Goal: Task Accomplishment & Management: Manage account settings

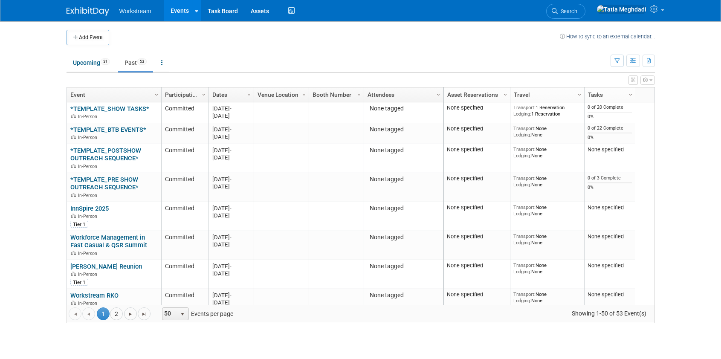
click at [174, 10] on link "Events" at bounding box center [179, 10] width 31 height 21
click at [578, 12] on span "Search" at bounding box center [568, 11] width 20 height 6
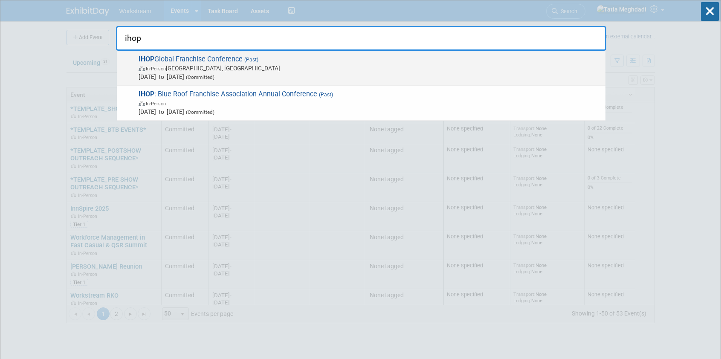
type input "ihop"
click at [215, 76] on span "(Committed)" at bounding box center [199, 77] width 30 height 6
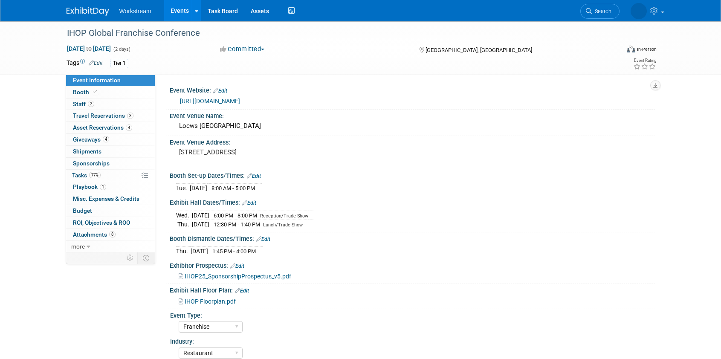
select select "Franchise"
select select "Restaurant"
select select "No"
select select "[PERSON_NAME]"
click at [84, 139] on span "Giveaways 4" at bounding box center [91, 139] width 36 height 7
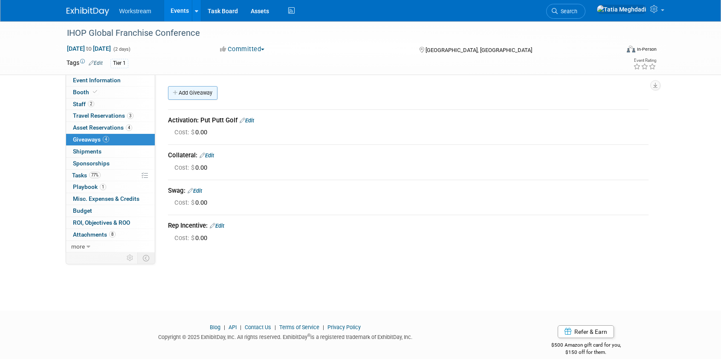
click at [184, 96] on link "Add Giveaway" at bounding box center [192, 93] width 49 height 14
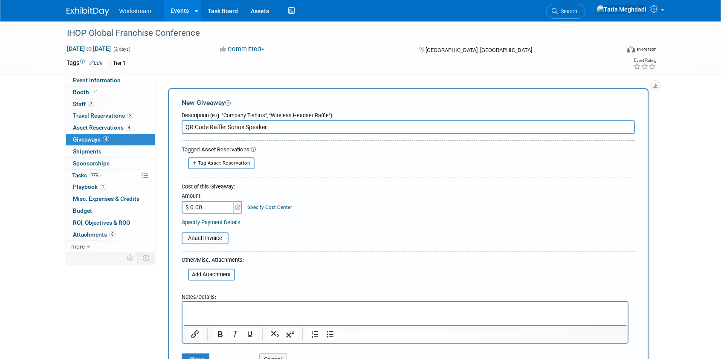
type input "QR Code Raffle: Sonos Speaker"
click at [210, 209] on input "$ 0.00" at bounding box center [208, 207] width 53 height 13
type input "$ 195.78"
click at [207, 240] on input "file" at bounding box center [177, 238] width 102 height 10
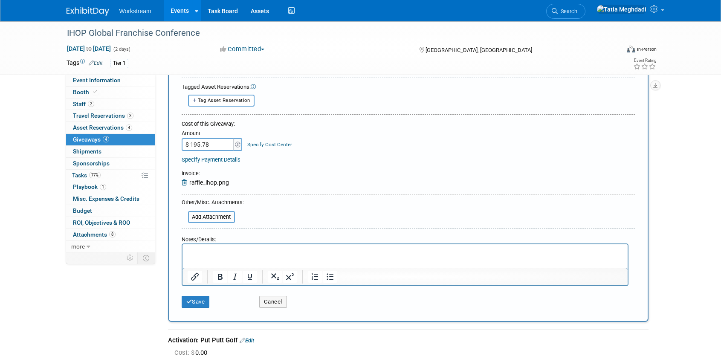
scroll to position [64, 0]
click at [196, 299] on button "Save" at bounding box center [196, 301] width 28 height 12
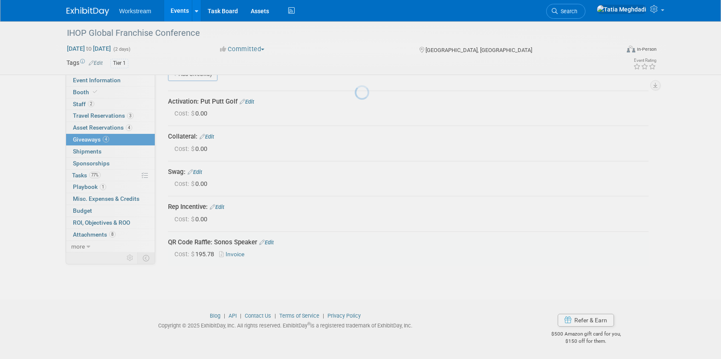
scroll to position [19, 0]
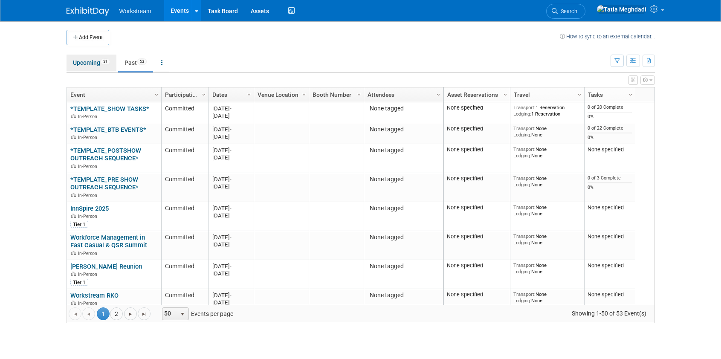
click at [88, 64] on link "Upcoming 31" at bounding box center [92, 63] width 50 height 16
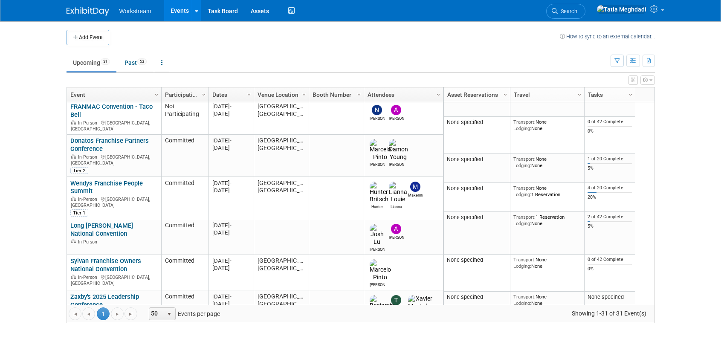
scroll to position [200, 0]
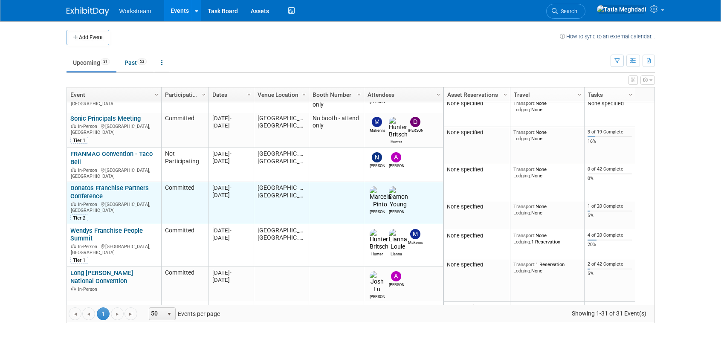
click at [87, 184] on link "Donatos Franchise Partners Conference" at bounding box center [109, 192] width 78 height 16
click at [88, 184] on link "Donatos Franchise Partners Conference" at bounding box center [109, 192] width 78 height 16
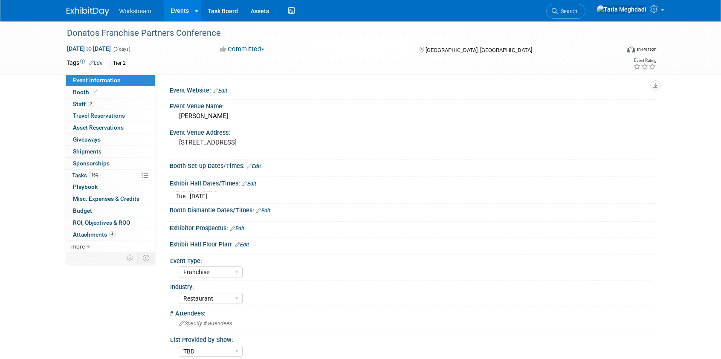
select select "Franchise"
select select "Restaurant"
select select "TBD"
select select "[PERSON_NAME]"
click at [76, 174] on span "Tasks 16%" at bounding box center [86, 175] width 29 height 7
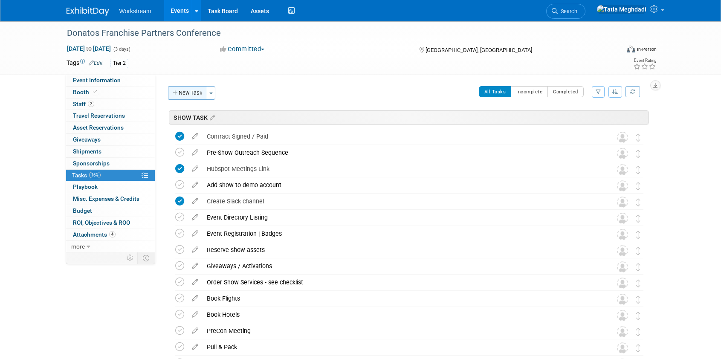
click at [184, 95] on button "New Task" at bounding box center [187, 93] width 39 height 14
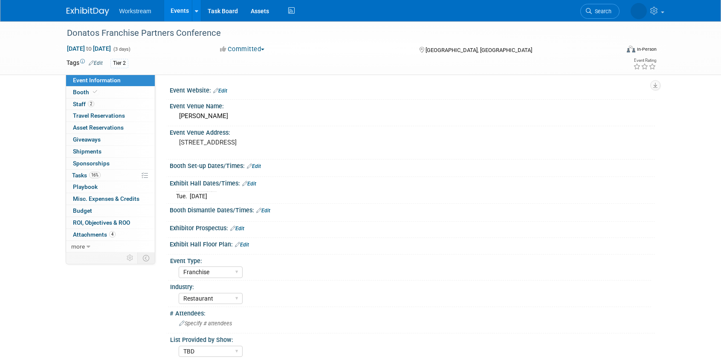
select select "Franchise"
select select "Restaurant"
select select "TBD"
select select "[PERSON_NAME]"
click at [79, 104] on span "Staff 2" at bounding box center [83, 104] width 21 height 7
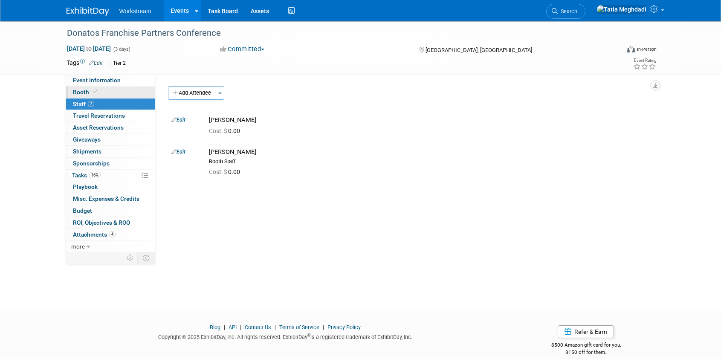
click at [77, 91] on span "Booth" at bounding box center [86, 92] width 26 height 7
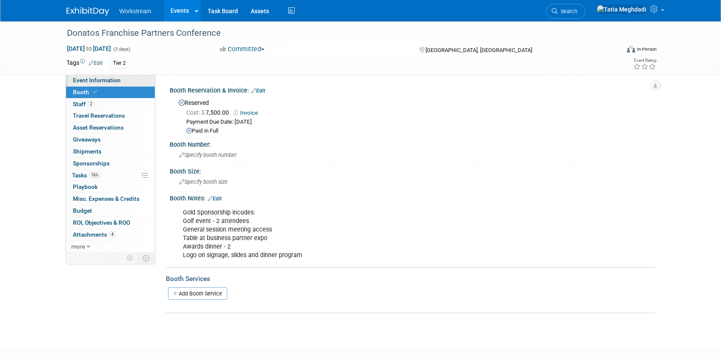
click at [78, 82] on span "Event Information" at bounding box center [97, 80] width 48 height 7
select select "Franchise"
select select "Restaurant"
select select "TBD"
select select "[PERSON_NAME]"
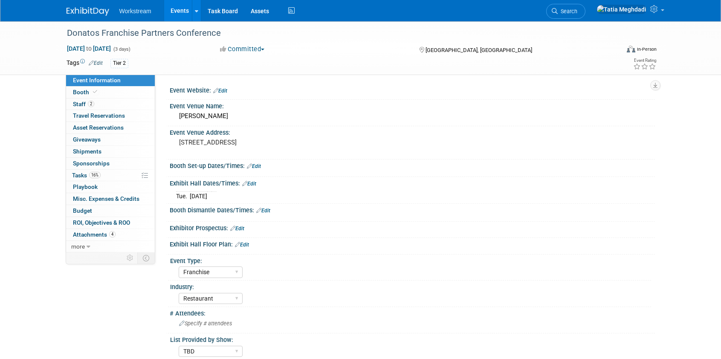
click at [175, 10] on link "Events" at bounding box center [179, 10] width 31 height 21
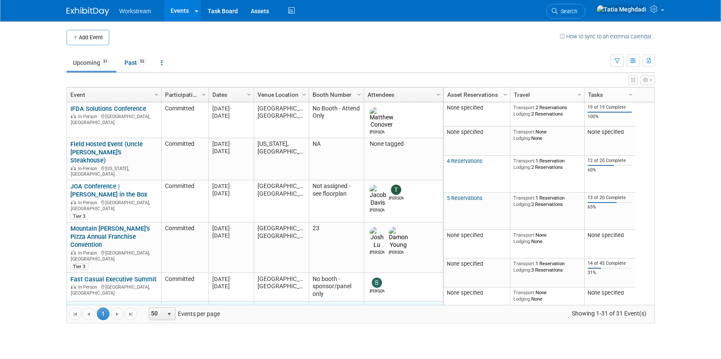
click at [99, 304] on link "Sonic Principals Meeting" at bounding box center [105, 308] width 70 height 8
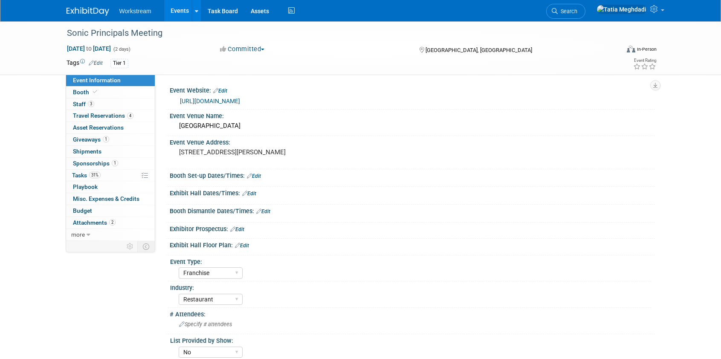
select select "Franchise"
select select "Restaurant"
select select "No"
select select "[PERSON_NAME]"
click at [80, 116] on span "Travel Reservations 4" at bounding box center [103, 115] width 61 height 7
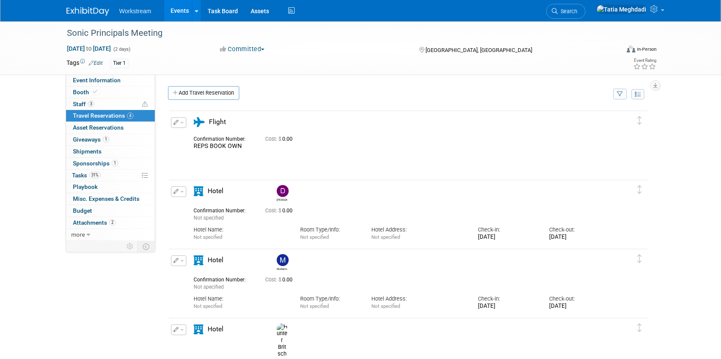
scroll to position [20, 0]
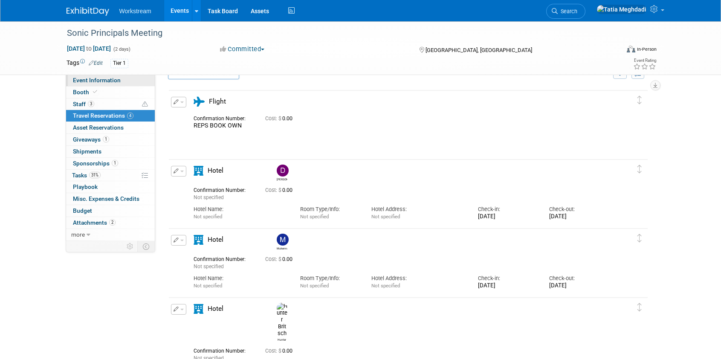
click at [84, 79] on span "Event Information" at bounding box center [97, 80] width 48 height 7
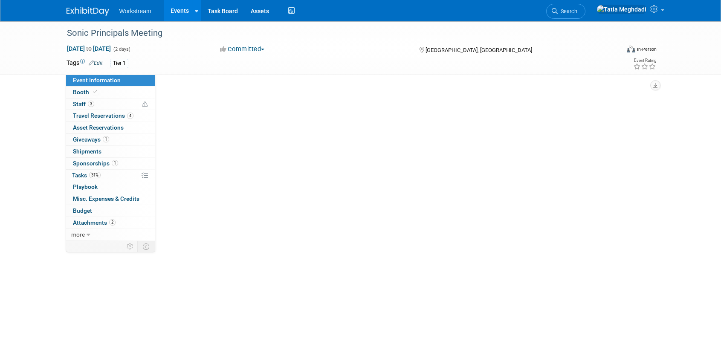
scroll to position [0, 0]
select select "Franchise"
select select "Restaurant"
select select "No"
select select "[PERSON_NAME]"
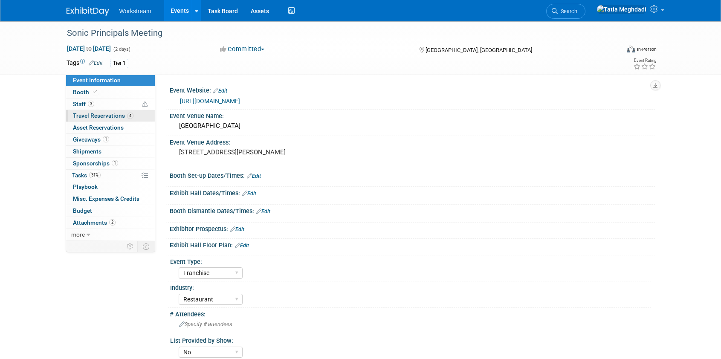
click at [84, 115] on span "Travel Reservations 4" at bounding box center [103, 115] width 61 height 7
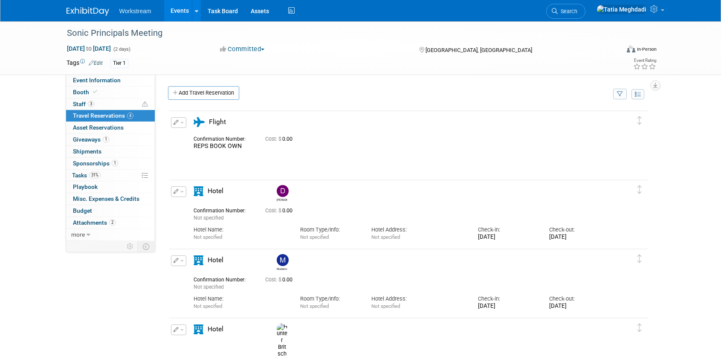
click at [182, 192] on span "button" at bounding box center [181, 192] width 3 height 2
click at [205, 207] on button "Edit Reservation" at bounding box center [207, 206] width 72 height 12
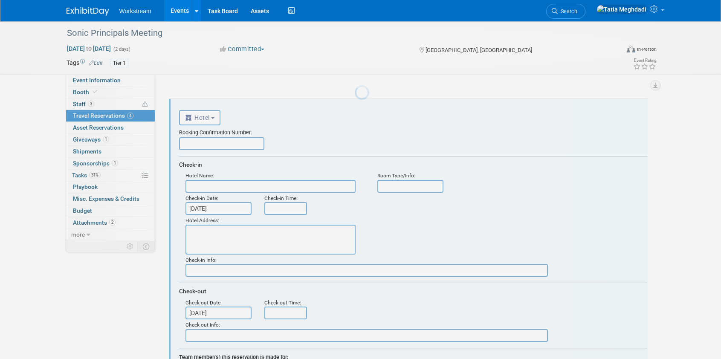
scroll to position [83, 0]
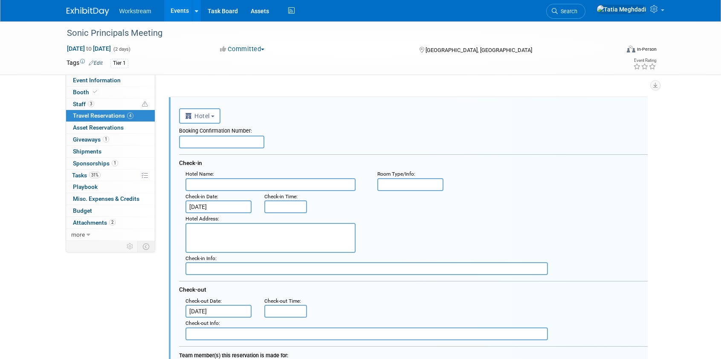
click at [221, 185] on input "text" at bounding box center [271, 184] width 170 height 13
type input "Omni Nashville Hotel"
type input "Standard"
click at [103, 80] on span "Event Information" at bounding box center [97, 80] width 48 height 7
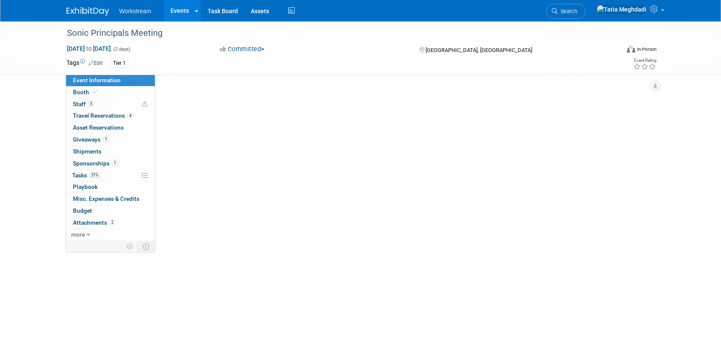
scroll to position [0, 0]
select select "Franchise"
select select "Restaurant"
select select "No"
select select "Tatia Meghdadi"
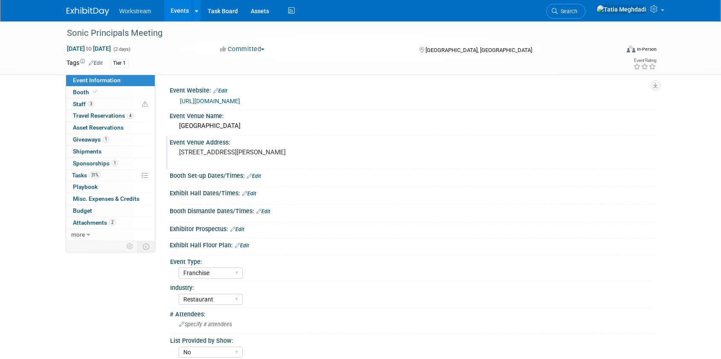
drag, startPoint x: 251, startPoint y: 162, endPoint x: 177, endPoint y: 152, distance: 74.8
click at [177, 152] on div "250 Rep. John Lewis Way S, Nashville, TN 37203" at bounding box center [270, 156] width 189 height 20
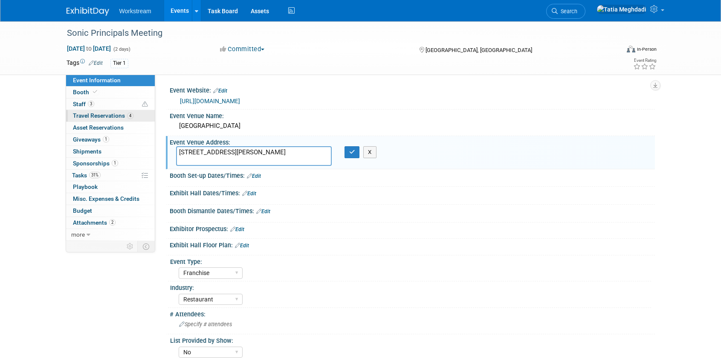
click at [96, 110] on link "4 Travel Reservations 4" at bounding box center [110, 116] width 89 height 12
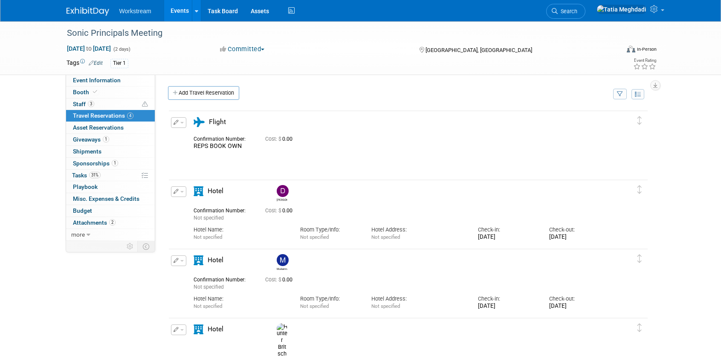
click at [186, 191] on div "Edit Reservation Delete Reservation" at bounding box center [178, 194] width 18 height 16
click at [184, 192] on button "button" at bounding box center [178, 191] width 15 height 11
click at [193, 206] on button "Edit Reservation" at bounding box center [207, 206] width 72 height 12
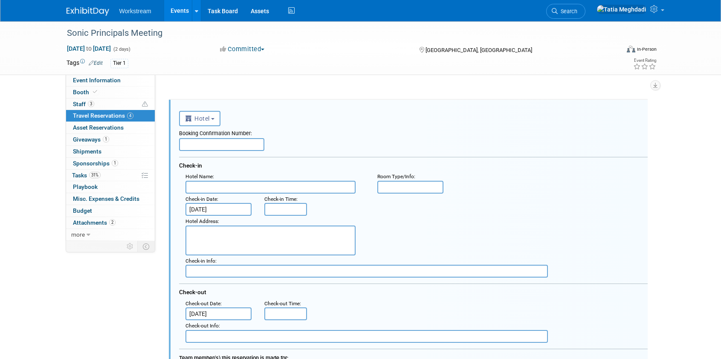
scroll to position [83, 0]
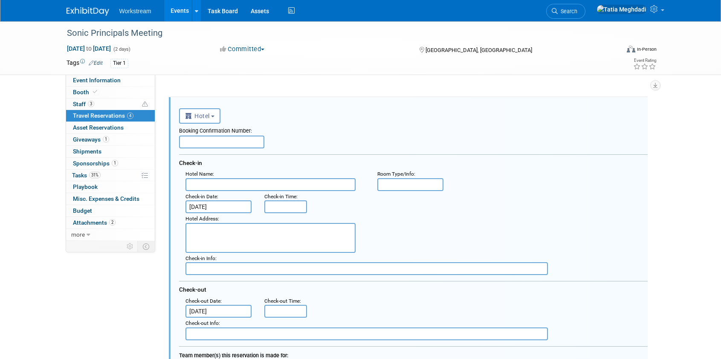
click at [209, 185] on input "text" at bounding box center [271, 184] width 170 height 13
type input "Omni Nashville Hotel"
type input "Standard"
click at [219, 234] on textarea at bounding box center [271, 238] width 170 height 30
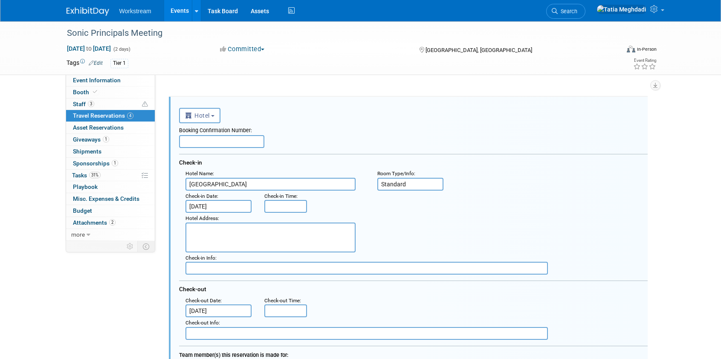
paste textarea "M HUNTER BRITCH - arriving 10/5, departing 10/6 MAKENNA CLARK - arriving 10/5, …"
type textarea "M HUNTER BRITCH - arriving 10/5, departing 10/6 MAKENNA CLARK - arriving 10/5, …"
drag, startPoint x: 325, startPoint y: 249, endPoint x: 168, endPoint y: 227, distance: 157.7
click at [169, 227] on div "<i class="fas fa-plane" style="padding: 6px 4px 6px 1px;"></i> Flight <i class=…" at bounding box center [408, 347] width 479 height 500
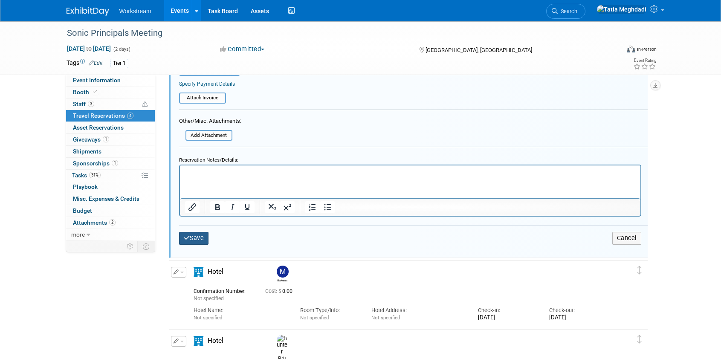
click at [195, 237] on button "Save" at bounding box center [194, 238] width 30 height 12
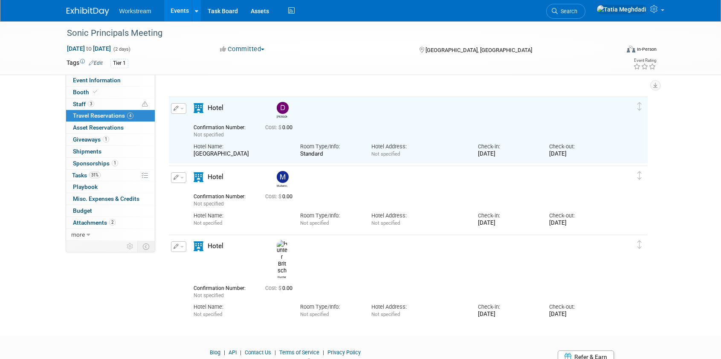
scroll to position [93, 0]
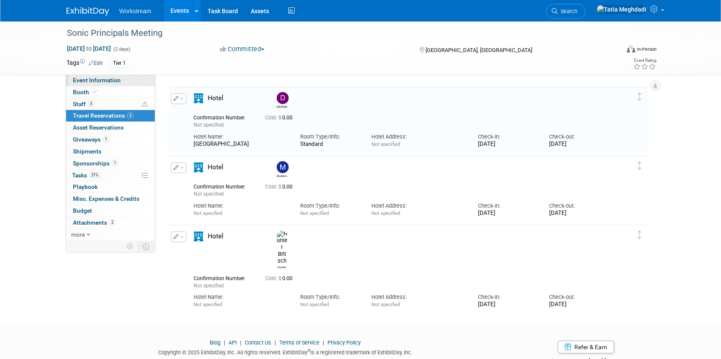
click at [106, 80] on span "Event Information" at bounding box center [97, 80] width 48 height 7
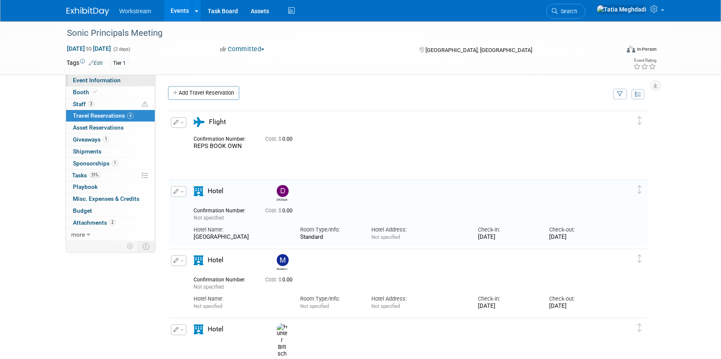
select select "Franchise"
select select "Restaurant"
select select "No"
select select "[PERSON_NAME]"
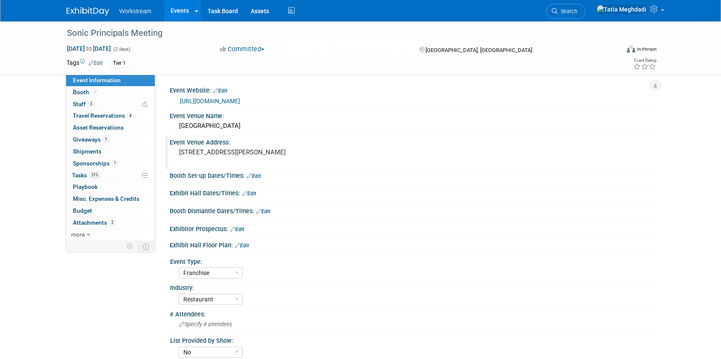
drag, startPoint x: 239, startPoint y: 162, endPoint x: 177, endPoint y: 152, distance: 62.6
click at [177, 152] on div "250 Rep. John Lewis Way S, Nashville, TN 37203" at bounding box center [270, 156] width 189 height 20
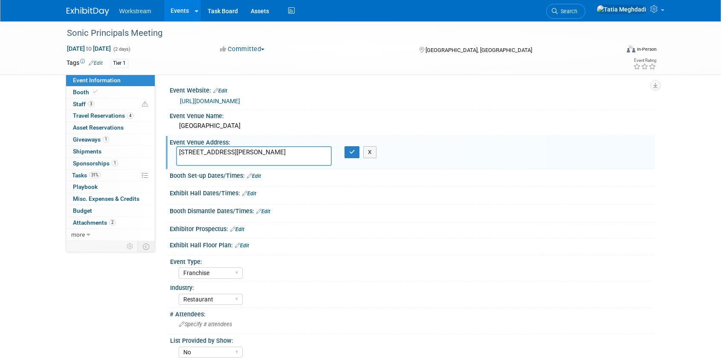
click at [238, 157] on textarea "250 Rep. John Lewis Way S, Nashville, TN 37203" at bounding box center [254, 156] width 156 height 20
drag, startPoint x: 239, startPoint y: 160, endPoint x: 196, endPoint y: 155, distance: 43.3
click at [178, 151] on textarea "250 Rep. John Lewis Way S, Nashville, TN 37203" at bounding box center [254, 156] width 156 height 20
click at [349, 149] on icon "button" at bounding box center [352, 152] width 6 height 6
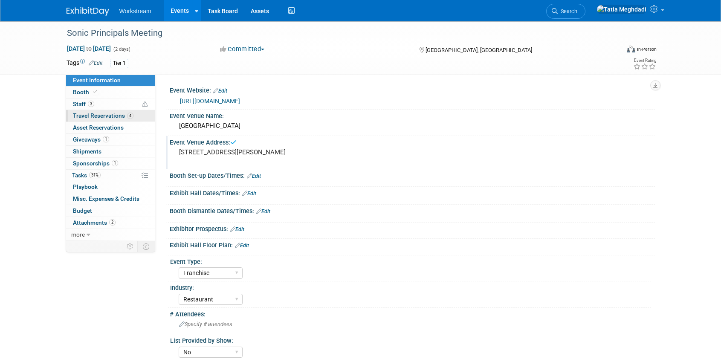
click at [96, 112] on span "Travel Reservations 4" at bounding box center [103, 115] width 61 height 7
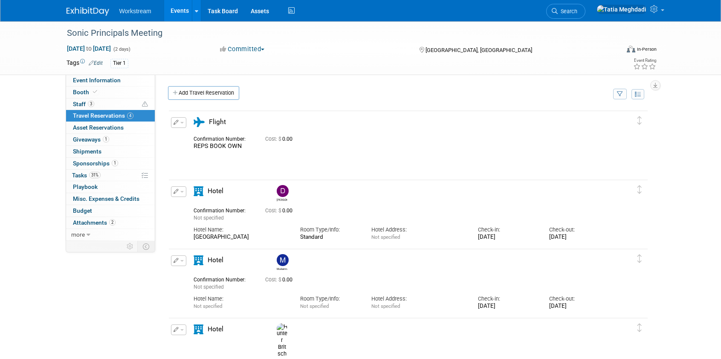
click at [184, 190] on button "button" at bounding box center [178, 191] width 15 height 11
click at [186, 203] on button "Edit Reservation" at bounding box center [207, 206] width 72 height 12
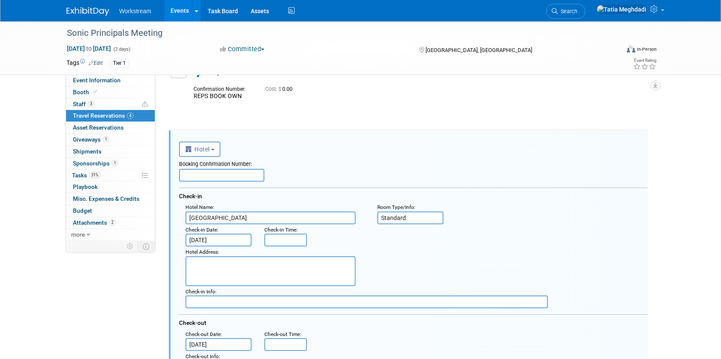
scroll to position [83, 0]
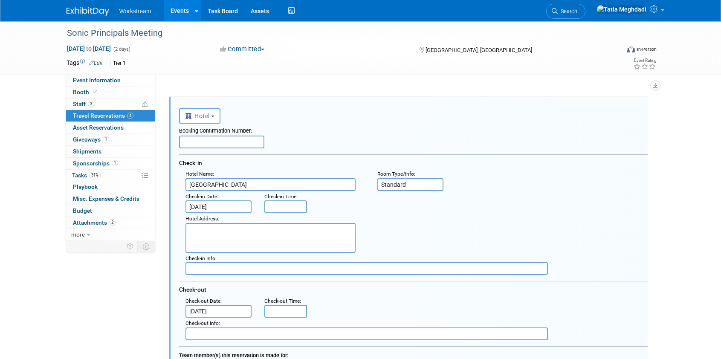
click at [240, 230] on textarea at bounding box center [271, 238] width 170 height 30
paste textarea "250 Rep. John Lewis Way S, Nashville, TN 37203"
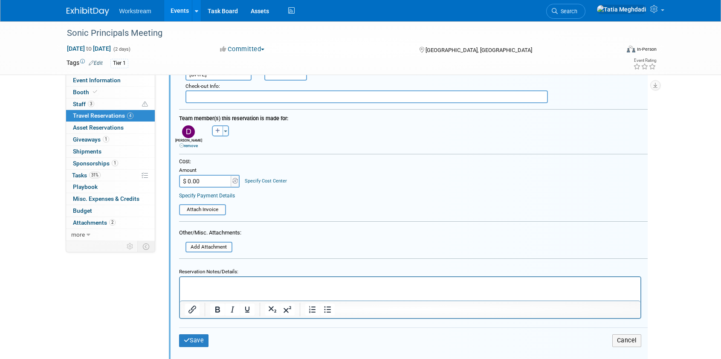
scroll to position [360, 0]
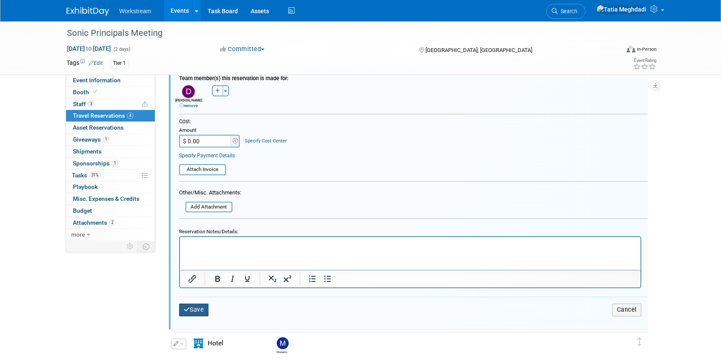
type textarea "250 Rep. John Lewis Way S, Nashville, TN 37203"
click at [192, 307] on button "Save" at bounding box center [194, 310] width 30 height 12
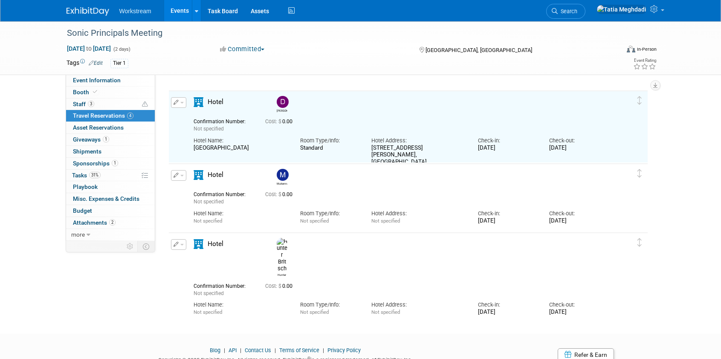
scroll to position [83, 0]
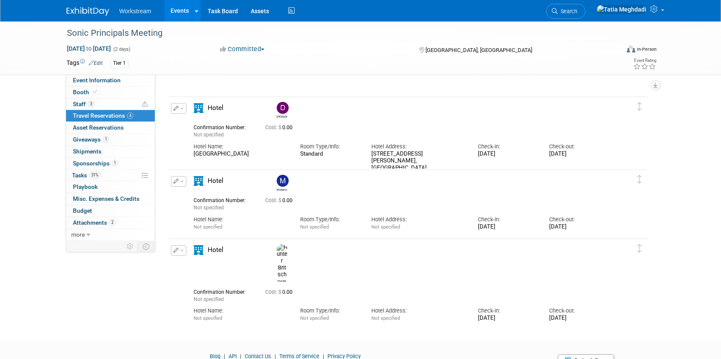
click at [185, 183] on button "button" at bounding box center [178, 181] width 15 height 11
click at [206, 195] on button "Edit Reservation" at bounding box center [207, 196] width 72 height 12
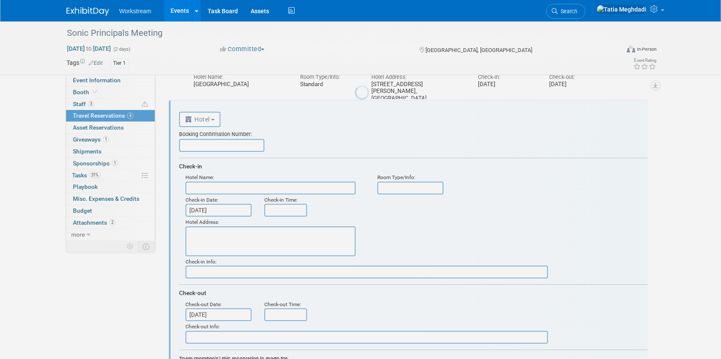
scroll to position [156, 0]
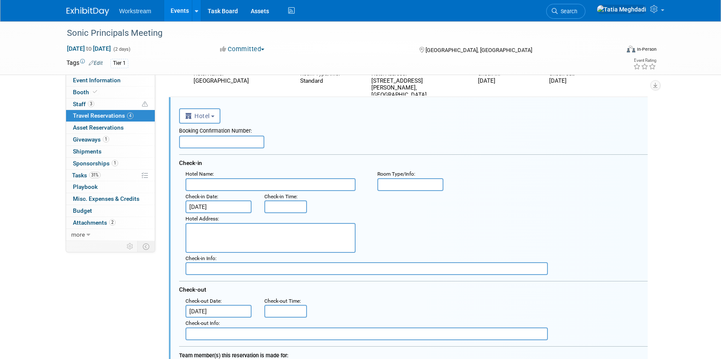
click at [216, 184] on input "text" at bounding box center [271, 184] width 170 height 13
type input "Omni Nashville Hotel"
type input "Standard"
click at [196, 235] on textarea at bounding box center [271, 238] width 170 height 30
paste textarea "250 Rep. John Lewis Way S, Nashville, TN 37203"
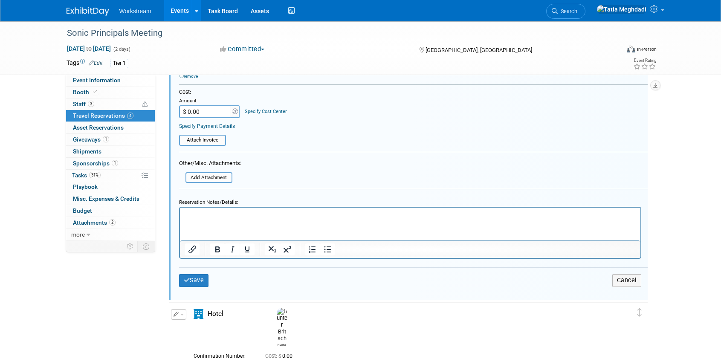
scroll to position [493, 0]
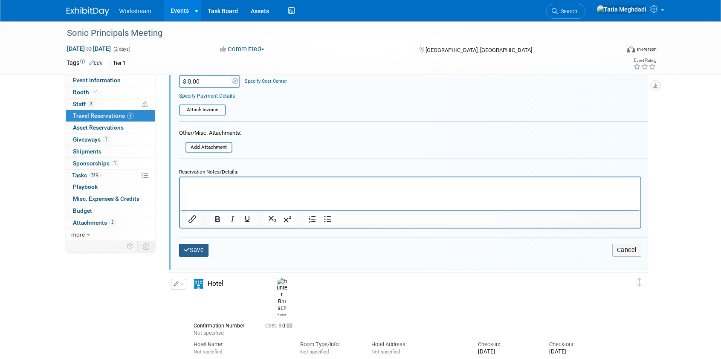
type textarea "250 Rep. John Lewis Way S, Nashville, TN 37203"
click at [197, 248] on button "Save" at bounding box center [194, 250] width 30 height 12
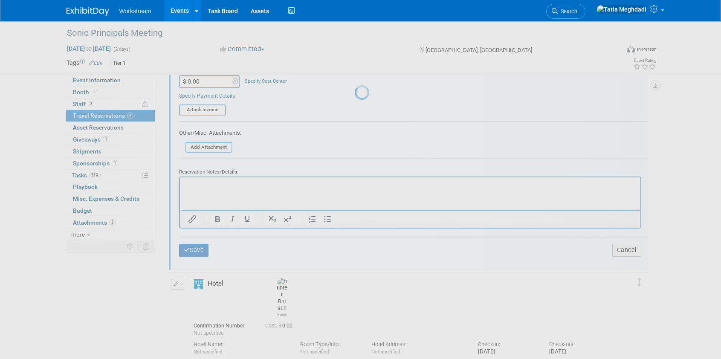
scroll to position [128, 0]
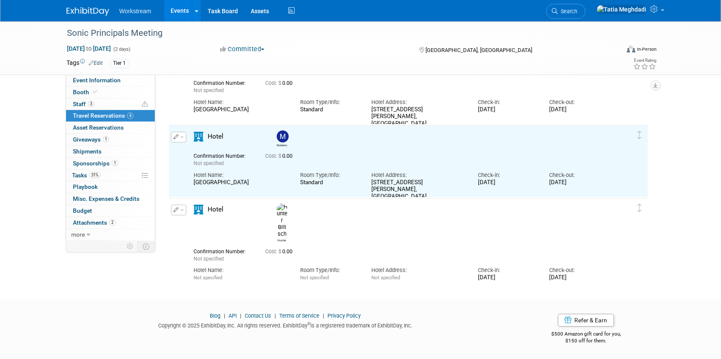
click at [181, 209] on span "button" at bounding box center [181, 210] width 3 height 2
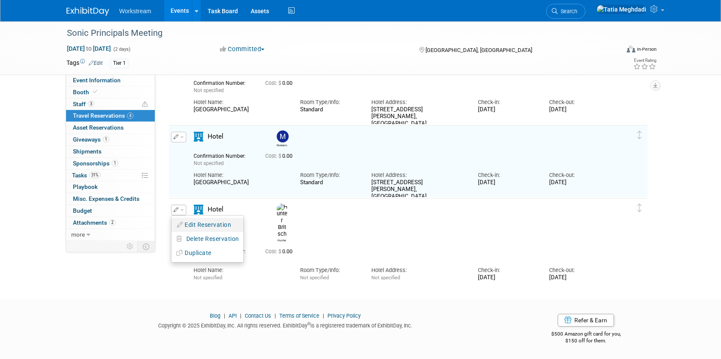
click at [195, 224] on button "Edit Reservation" at bounding box center [207, 225] width 72 height 12
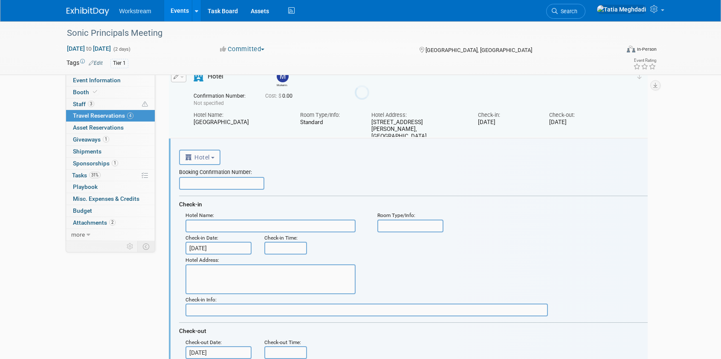
scroll to position [229, 0]
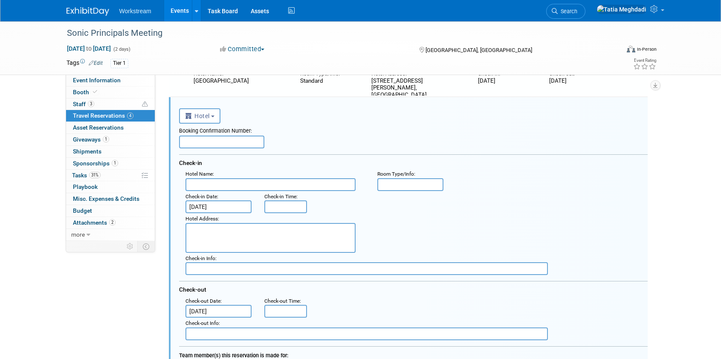
click at [212, 186] on input "text" at bounding box center [271, 184] width 170 height 13
type input "Omni Nashville Hotel"
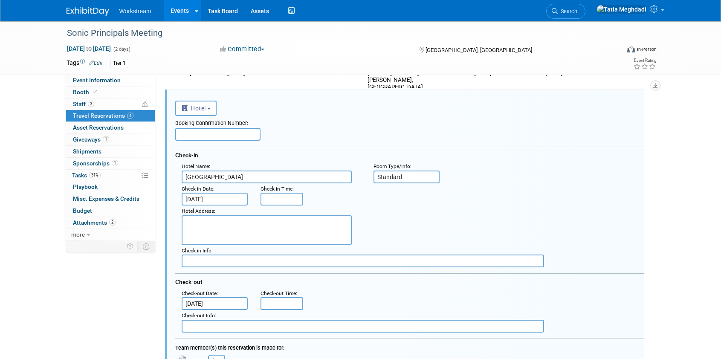
scroll to position [238, 4]
type input "Standard"
click at [197, 224] on textarea at bounding box center [267, 229] width 170 height 30
paste textarea "250 Rep. John Lewis Way S, Nashville, TN 37203"
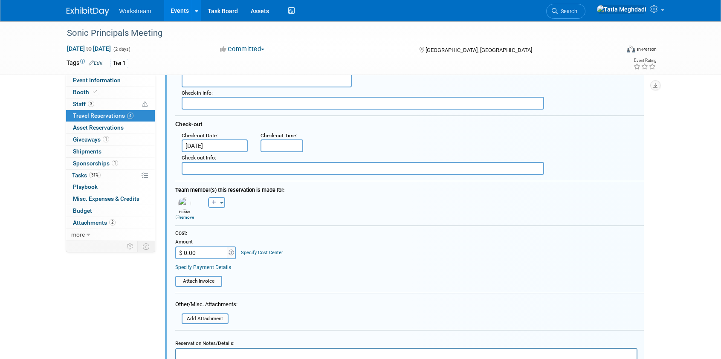
scroll to position [421, 4]
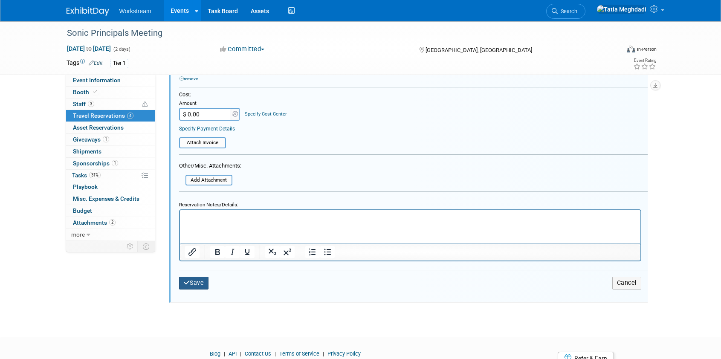
type textarea "250 Rep. John Lewis Way S, Nashville, TN 37203"
click at [195, 280] on button "Save" at bounding box center [194, 283] width 30 height 12
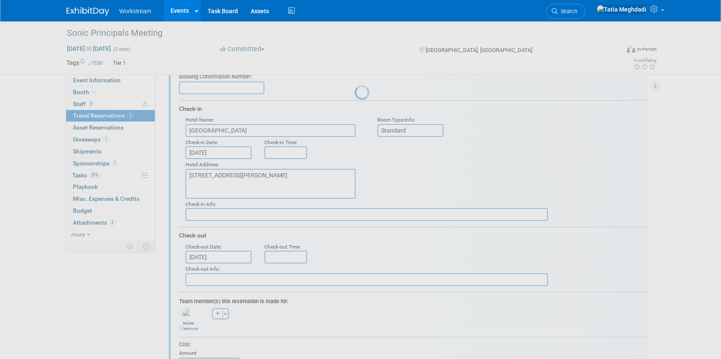
scroll to position [131, 0]
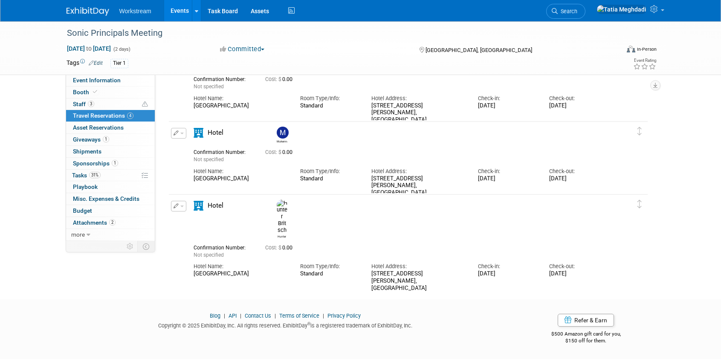
click at [175, 10] on link "Events" at bounding box center [179, 10] width 31 height 21
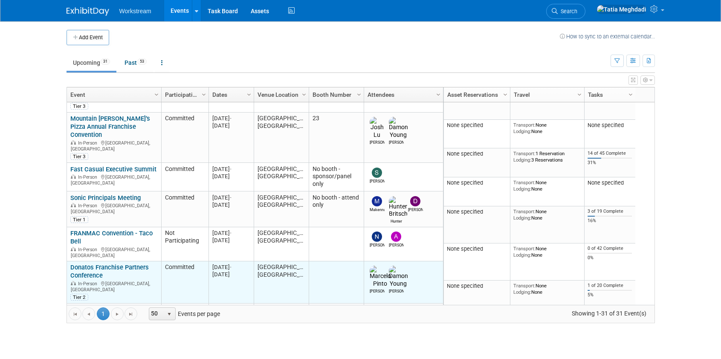
scroll to position [111, 0]
click at [96, 262] on link "Donatos Franchise Partners Conference" at bounding box center [109, 270] width 78 height 16
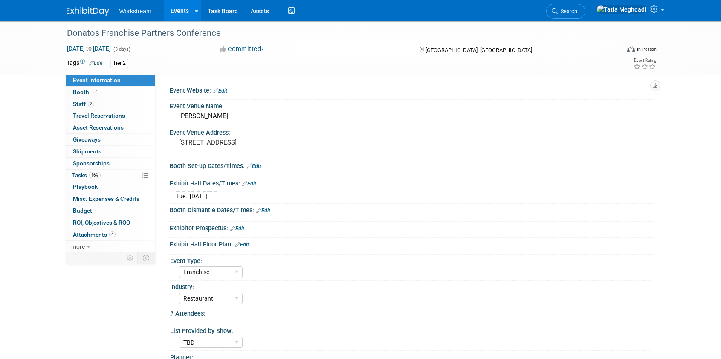
select select "Franchise"
select select "Restaurant"
select select "TBD"
select select "[PERSON_NAME]"
click at [100, 81] on span "Event Information" at bounding box center [97, 80] width 48 height 7
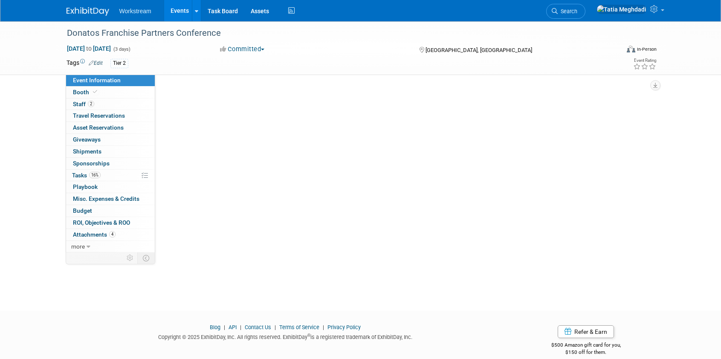
select select "Franchise"
select select "Restaurant"
select select "TBD"
select select "[PERSON_NAME]"
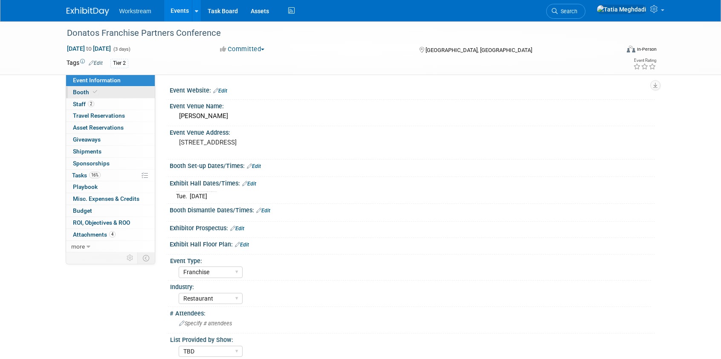
click at [88, 89] on span "Booth" at bounding box center [86, 92] width 26 height 7
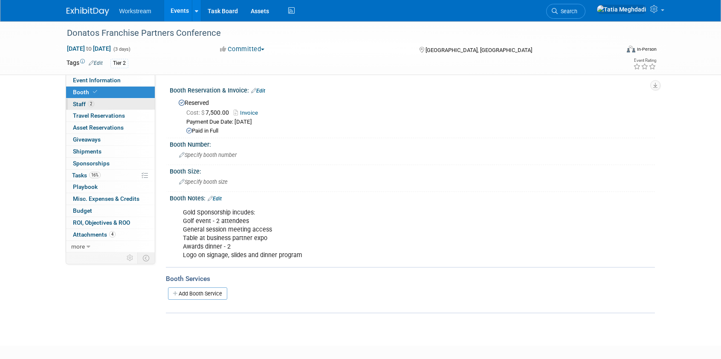
click at [81, 103] on span "Staff 2" at bounding box center [83, 104] width 21 height 7
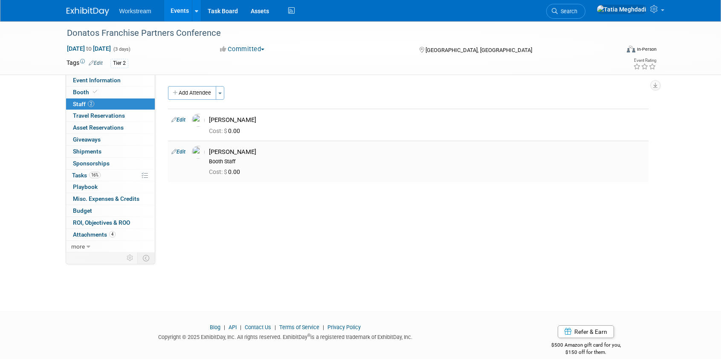
click at [184, 149] on link "Edit" at bounding box center [178, 152] width 14 height 6
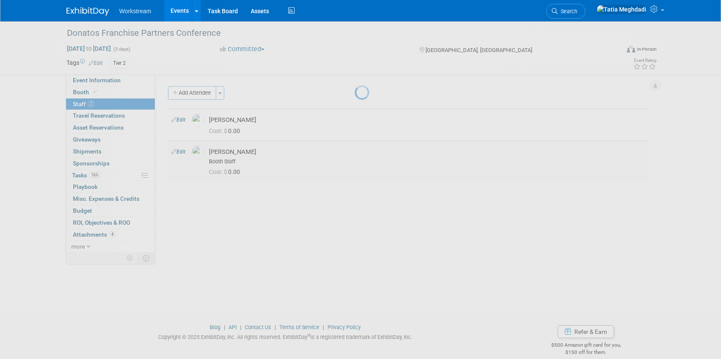
select select "a0ddca07-3d4c-46da-a429-111b54b60b24"
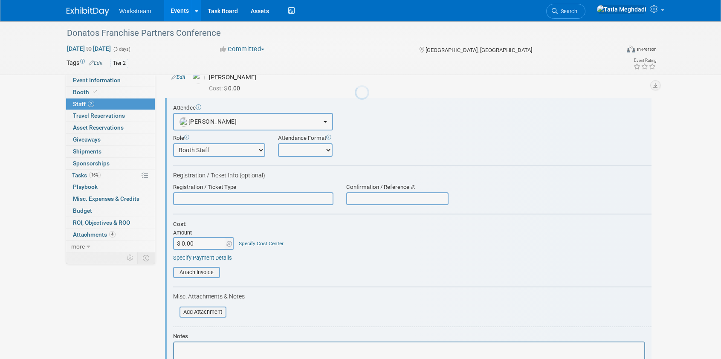
scroll to position [44, 0]
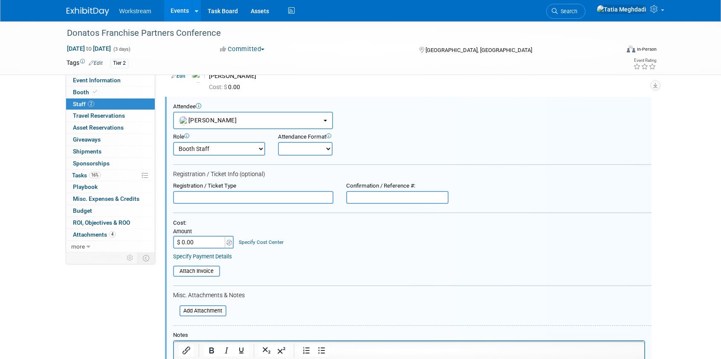
click at [204, 151] on select "Booth Staff Demonstrator Host Planner Presenter Sales Representative Set-up/Dis…" at bounding box center [219, 149] width 92 height 14
select select "1"
click at [173, 142] on select "Booth Staff Demonstrator Host Planner Presenter Sales Representative Set-up/Dis…" at bounding box center [219, 149] width 92 height 14
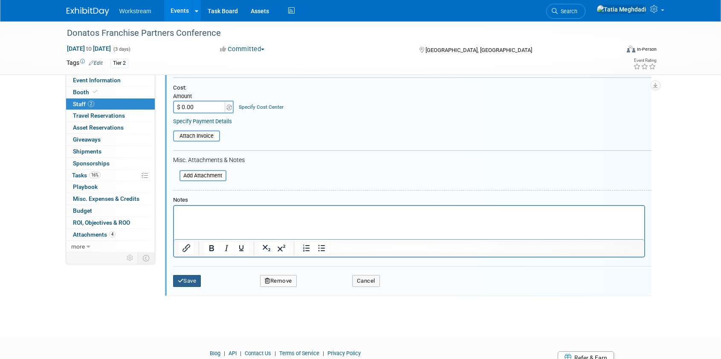
click at [187, 283] on button "Save" at bounding box center [187, 281] width 28 height 12
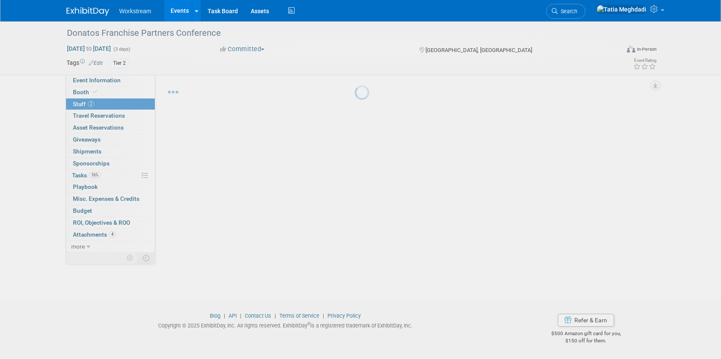
scroll to position [12, 0]
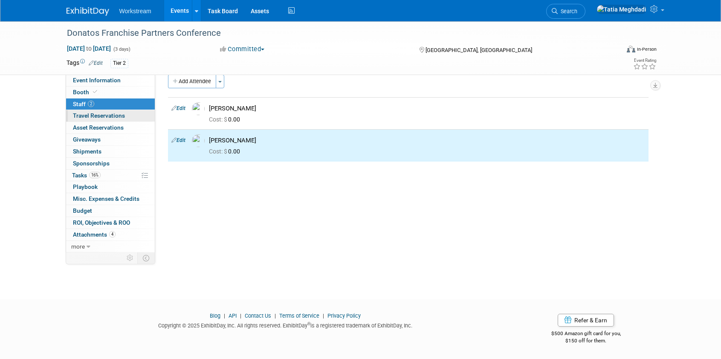
click at [83, 116] on span "Travel Reservations 0" at bounding box center [99, 115] width 52 height 7
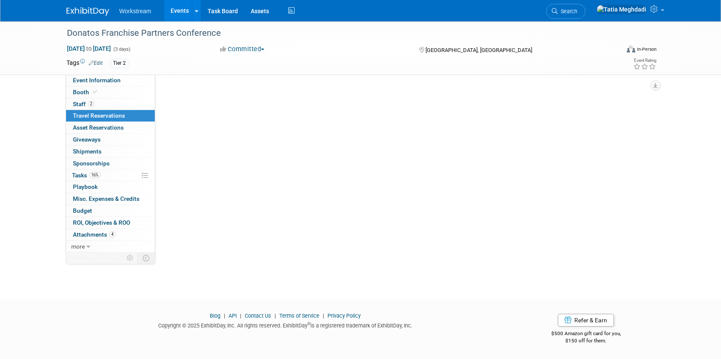
scroll to position [0, 0]
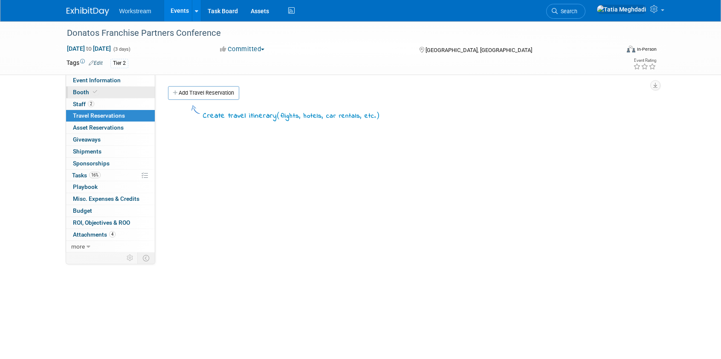
click at [77, 91] on span "Booth" at bounding box center [86, 92] width 26 height 7
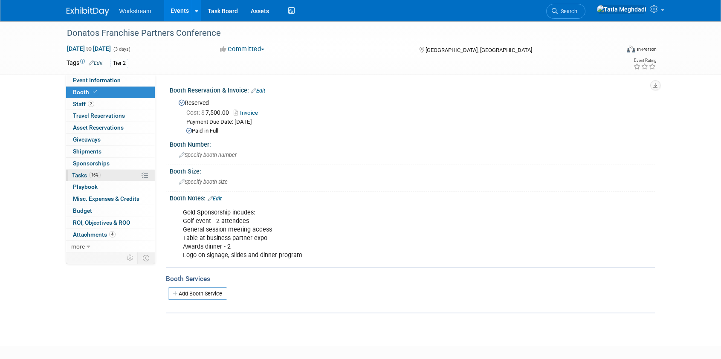
click at [81, 177] on span "Tasks 16%" at bounding box center [86, 175] width 29 height 7
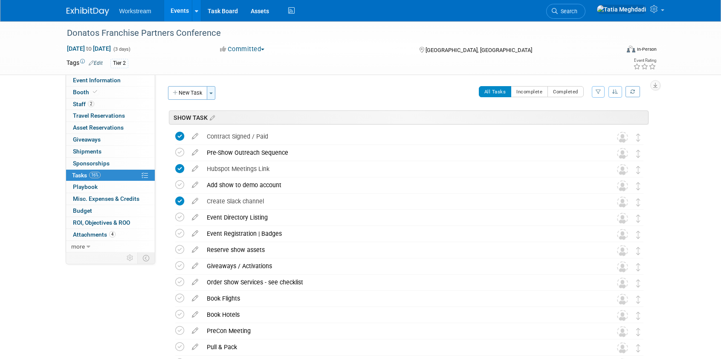
click at [208, 92] on button "Toggle Dropdown" at bounding box center [211, 93] width 9 height 14
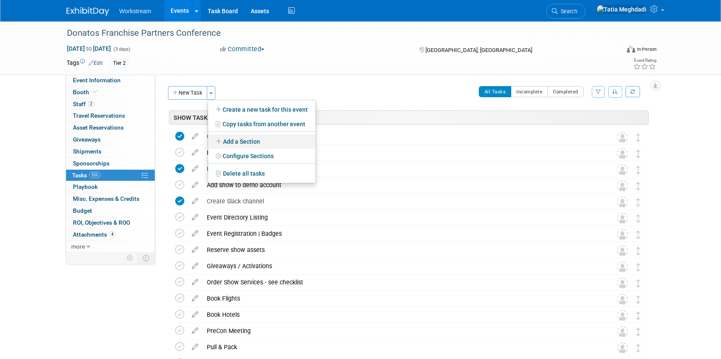
click at [230, 142] on link "Add a Section" at bounding box center [261, 141] width 107 height 15
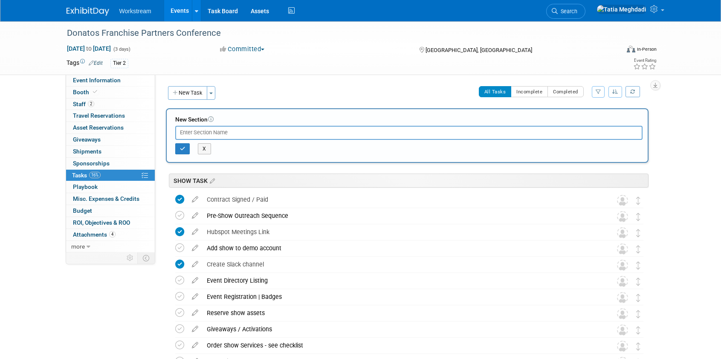
type input "["
type input "PRE SHOW OUTREACH SEQUENCE"
click at [180, 147] on icon "button" at bounding box center [183, 148] width 6 height 5
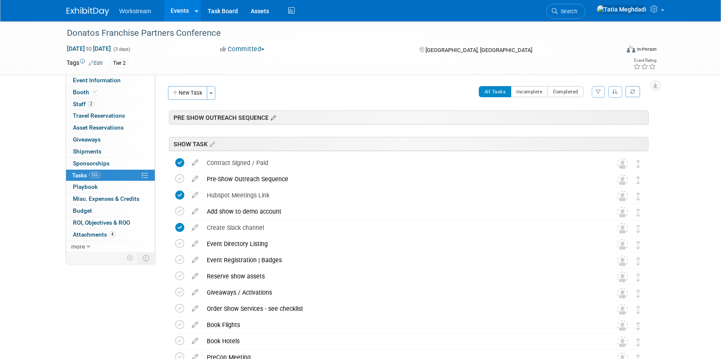
click at [274, 116] on icon at bounding box center [272, 118] width 7 height 8
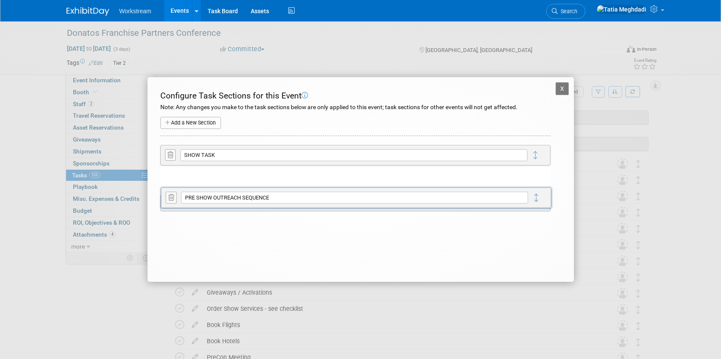
drag, startPoint x: 534, startPoint y: 157, endPoint x: 535, endPoint y: 196, distance: 39.7
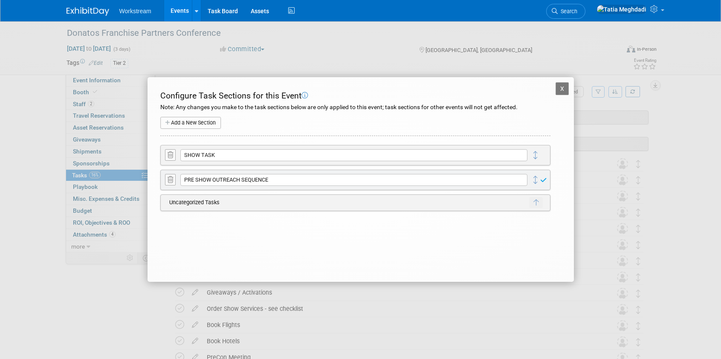
click at [565, 88] on button "X" at bounding box center [563, 88] width 14 height 13
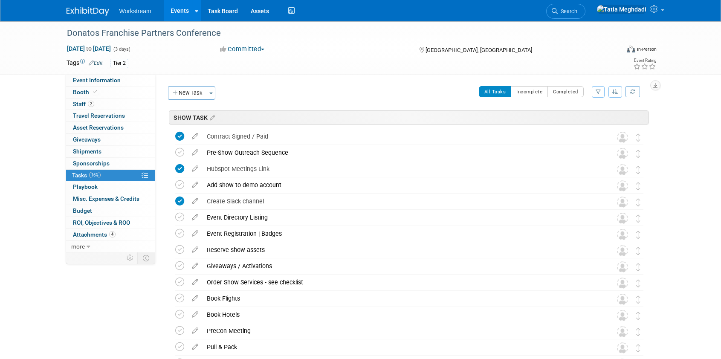
click at [217, 96] on div "New Task Toggle Dropdown Create a new task for this event Copy tasks from anoth…" at bounding box center [194, 93] width 52 height 14
click at [210, 96] on button "Toggle Dropdown" at bounding box center [211, 93] width 9 height 14
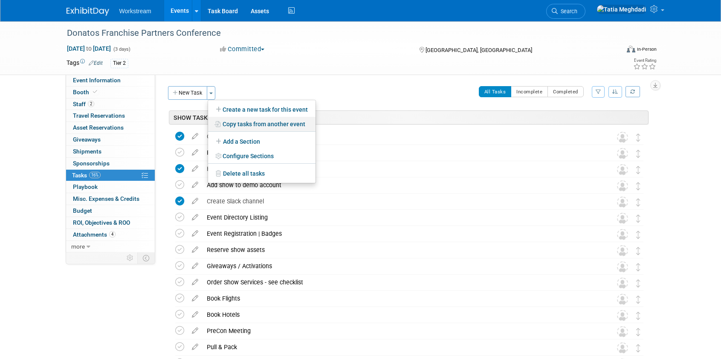
click at [257, 122] on link "Copy tasks from another event" at bounding box center [261, 124] width 107 height 15
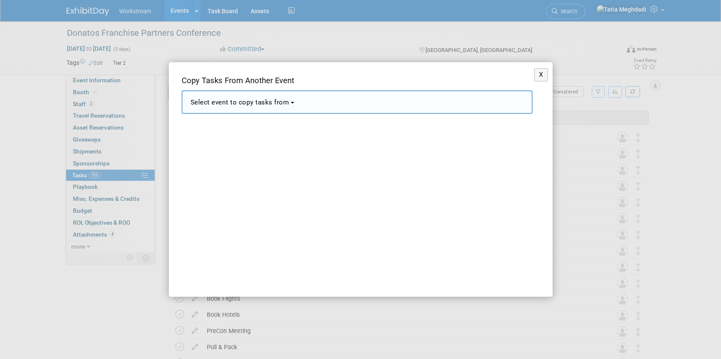
click at [231, 104] on span "Select event to copy tasks from" at bounding box center [240, 103] width 99 height 8
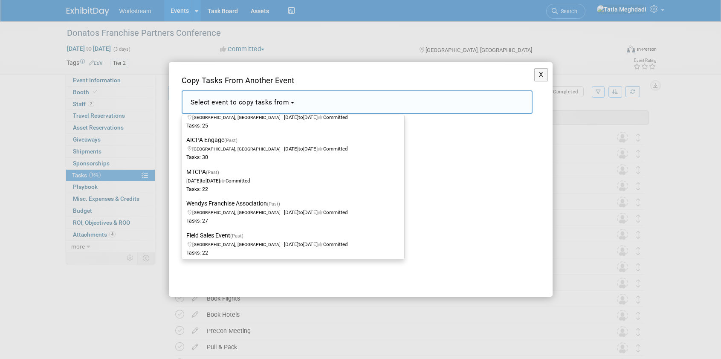
scroll to position [1322, 0]
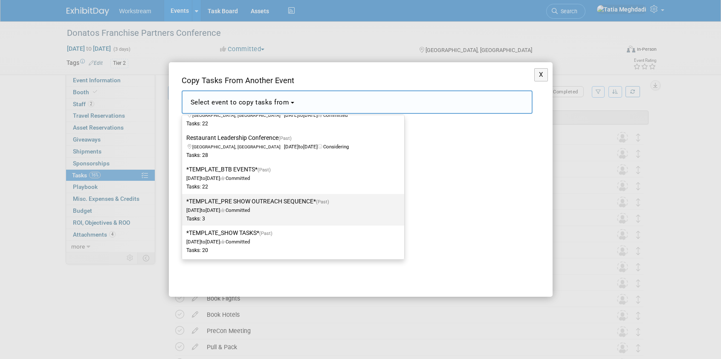
click at [241, 200] on label "*TEMPLATE_PRE SHOW OUTREACH SEQUENCE* (Past) Dec 2, 2024 to Dec 23, 2024 Commit…" at bounding box center [290, 210] width 209 height 28
click at [183, 200] on input "*TEMPLATE_PRE SHOW OUTREACH SEQUENCE* (Past) Dec 2, 2024 to Dec 23, 2024 Commit…" at bounding box center [181, 202] width 6 height 6
select select "11163559"
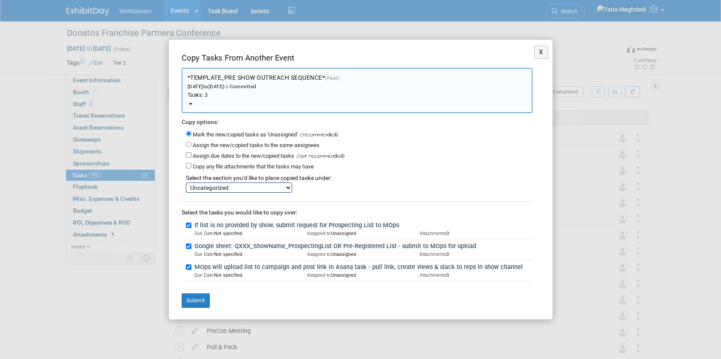
click at [221, 186] on select "SHOW TASK PRE SHOW OUTREACH SEQUENCE Uncategorized" at bounding box center [239, 188] width 106 height 10
select select "11275642"
click at [186, 183] on select "SHOW TASK PRE SHOW OUTREACH SEQUENCE Uncategorized" at bounding box center [239, 188] width 106 height 10
click at [197, 299] on button "Submit" at bounding box center [196, 300] width 28 height 15
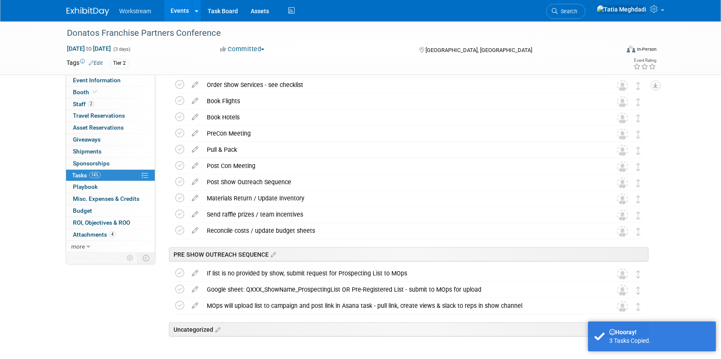
scroll to position [232, 0]
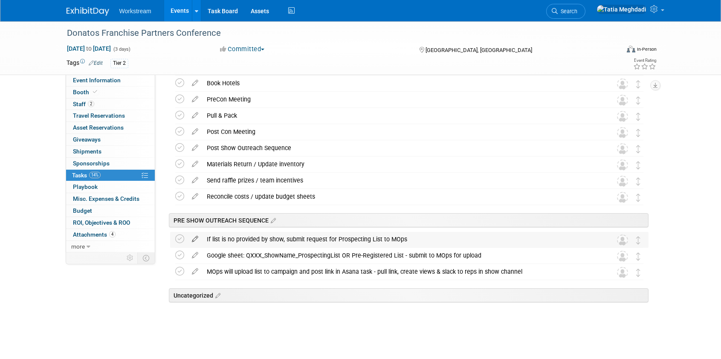
click at [190, 238] on icon at bounding box center [195, 237] width 15 height 11
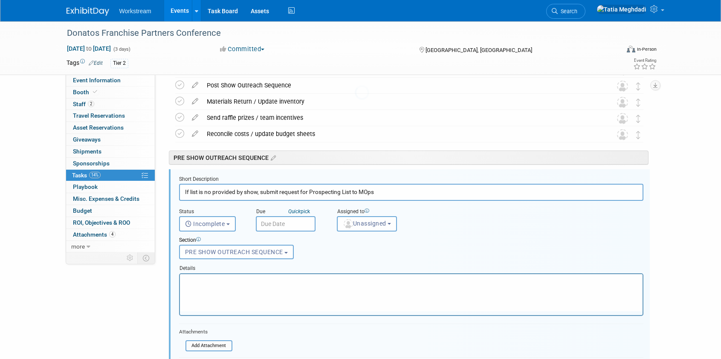
scroll to position [339, 0]
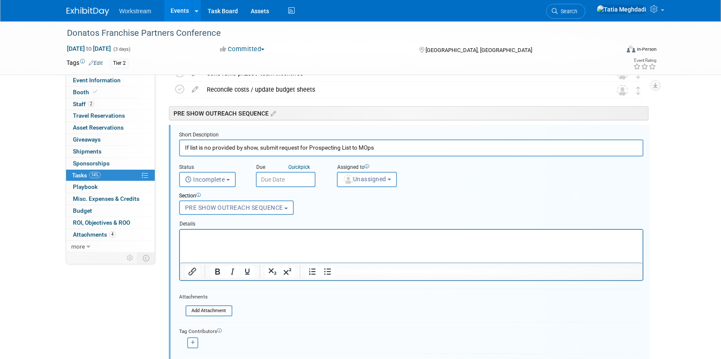
drag, startPoint x: 380, startPoint y: 149, endPoint x: 401, endPoint y: 151, distance: 21.9
click at [401, 151] on input "If list is no provided by show, submit request for Prospecting List to MOps" at bounding box center [411, 147] width 465 height 17
type input "No list provided by show - request prospecting/customer list created for pre-sh…"
click at [547, 191] on div "Section Uncategorized SHOW TASK PRE SHOW OUTREACH SEQUENCE PRE SHOW OUTREACH SE…" at bounding box center [392, 201] width 438 height 29
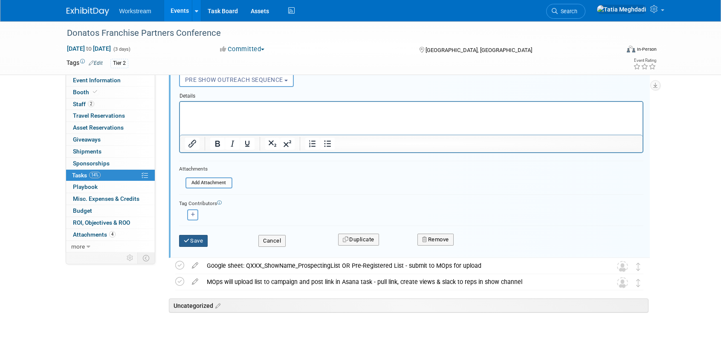
scroll to position [477, 0]
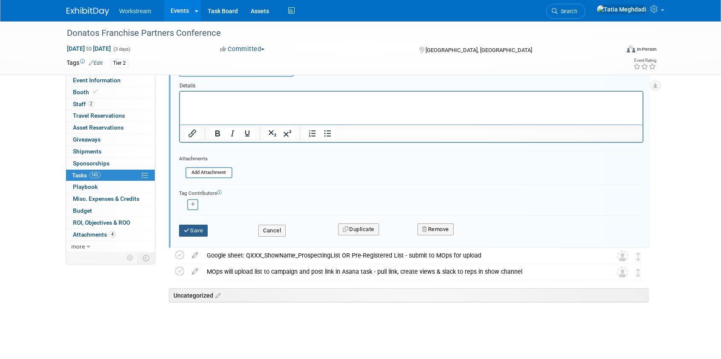
click at [191, 229] on button "Save" at bounding box center [193, 231] width 29 height 12
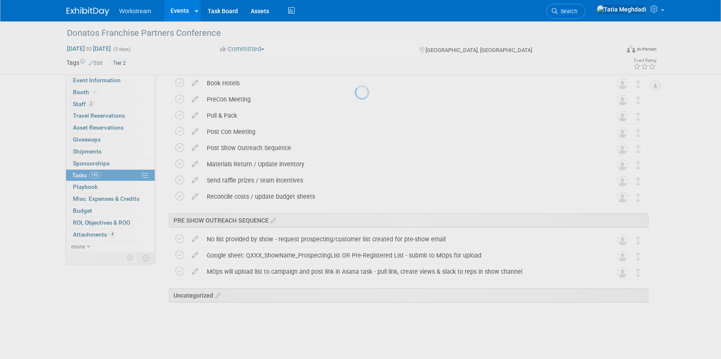
scroll to position [232, 0]
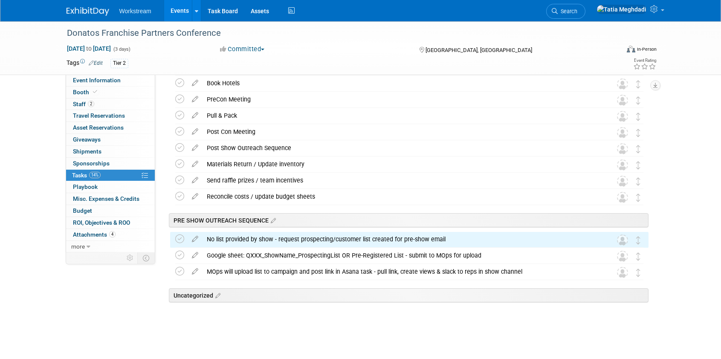
click at [181, 237] on icon at bounding box center [179, 239] width 9 height 9
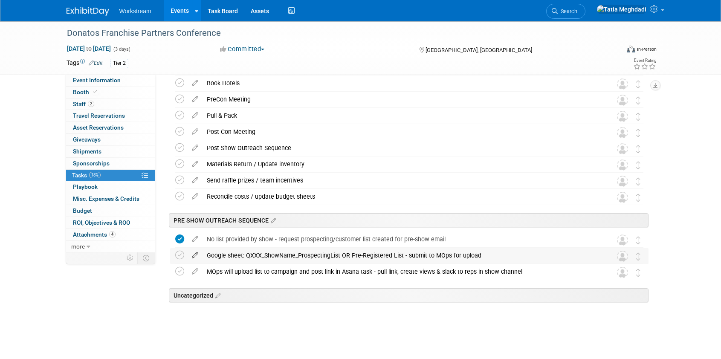
click at [192, 254] on icon at bounding box center [195, 253] width 15 height 11
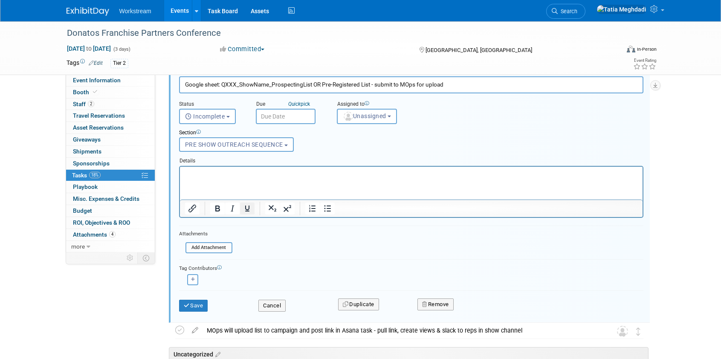
scroll to position [477, 0]
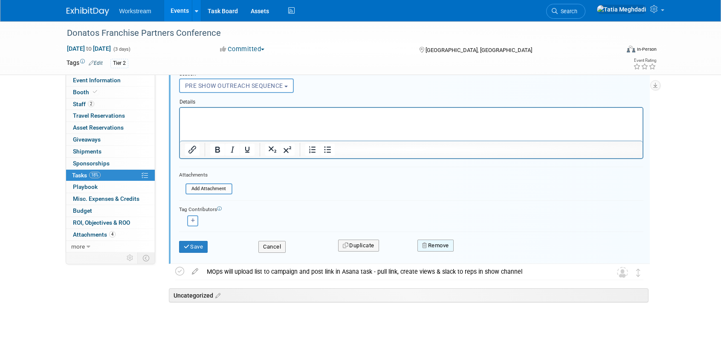
drag, startPoint x: 450, startPoint y: 244, endPoint x: 454, endPoint y: 244, distance: 4.3
click at [450, 244] on button "Remove" at bounding box center [436, 246] width 36 height 12
click at [491, 253] on link "Yes" at bounding box center [483, 253] width 25 height 14
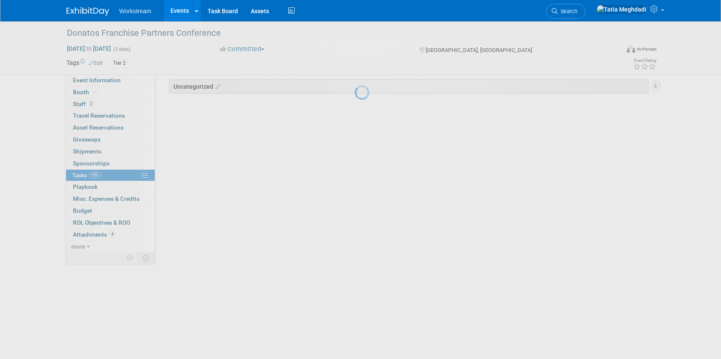
scroll to position [215, 0]
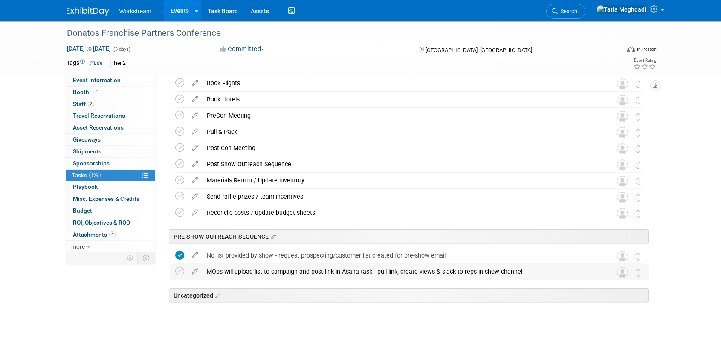
click at [273, 270] on div "MOps will upload list to campaign and post link in Asana task - pull link, crea…" at bounding box center [402, 271] width 398 height 15
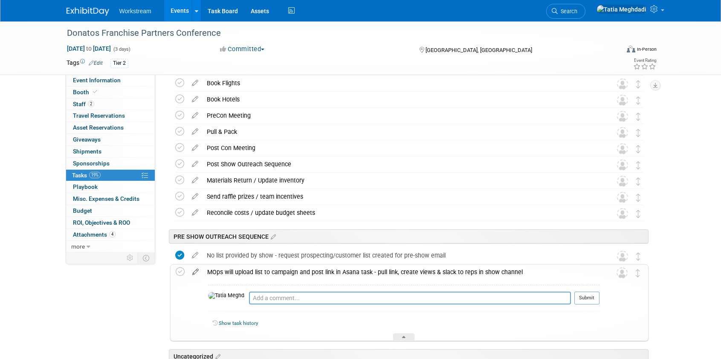
click at [199, 272] on icon at bounding box center [195, 270] width 15 height 11
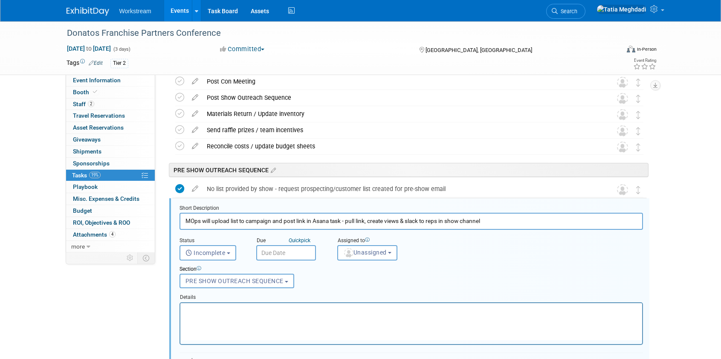
scroll to position [355, 0]
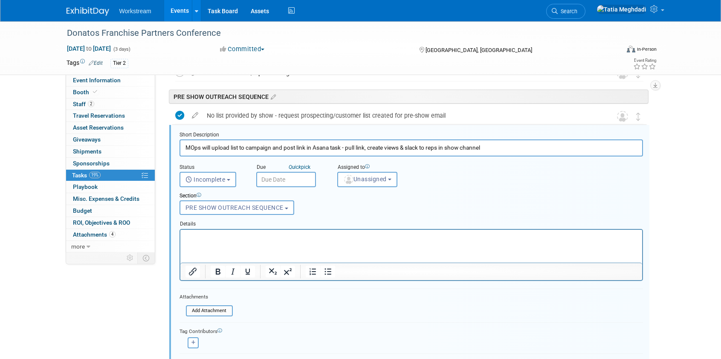
click at [240, 151] on input "MOps will upload list to campaign and post link in Asana task - pull link, crea…" at bounding box center [412, 147] width 464 height 17
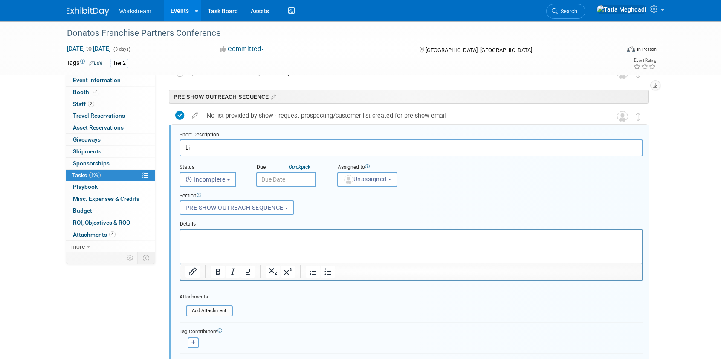
type input "L"
type input "M"
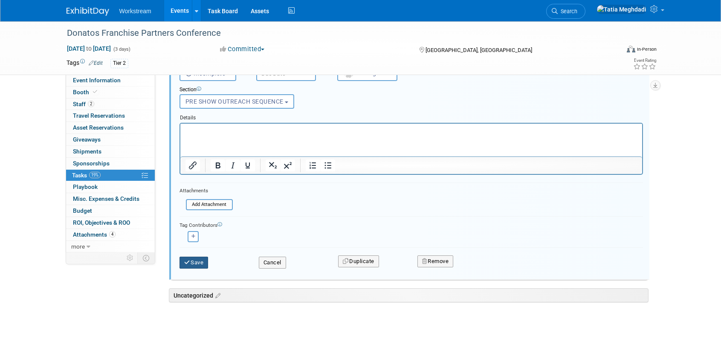
type input "List link provided by MOps (already uploaded to SF campaigns when email is sent)"
click at [191, 261] on button "Save" at bounding box center [194, 263] width 29 height 12
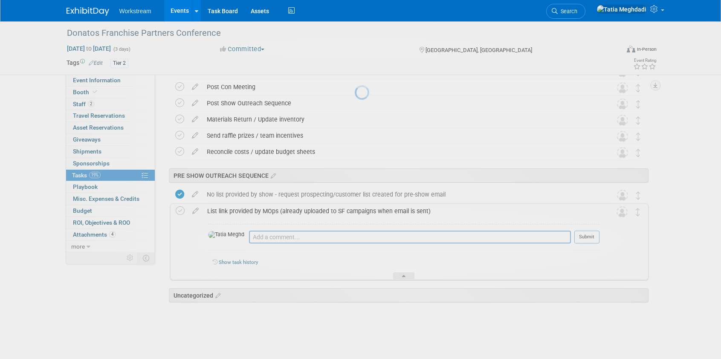
scroll to position [276, 0]
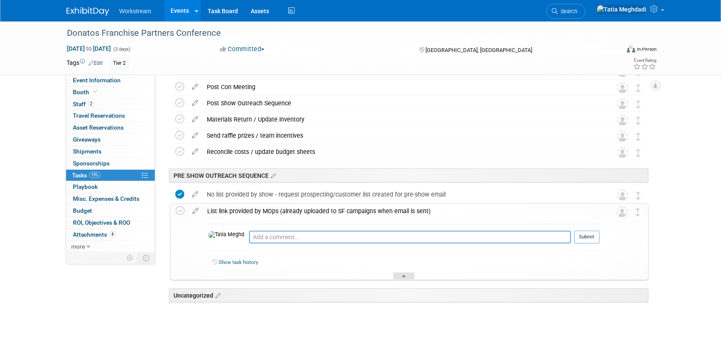
click at [407, 277] on div at bounding box center [403, 276] width 21 height 7
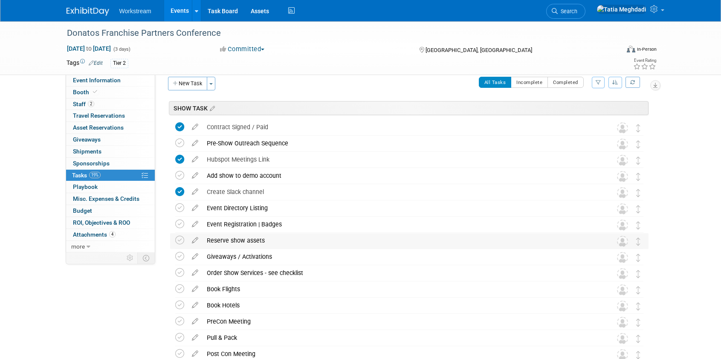
scroll to position [0, 0]
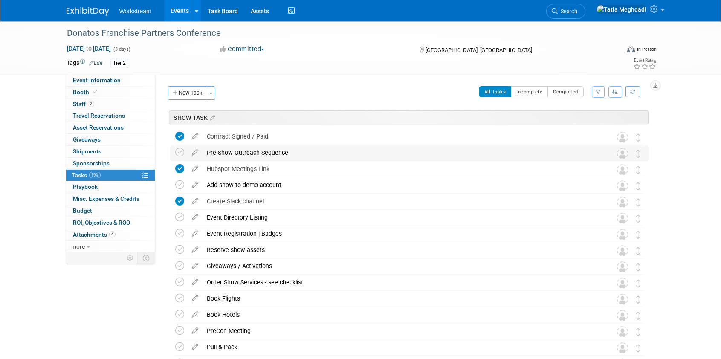
click at [317, 151] on div "Pre-Show Outreach Sequence" at bounding box center [402, 152] width 398 height 15
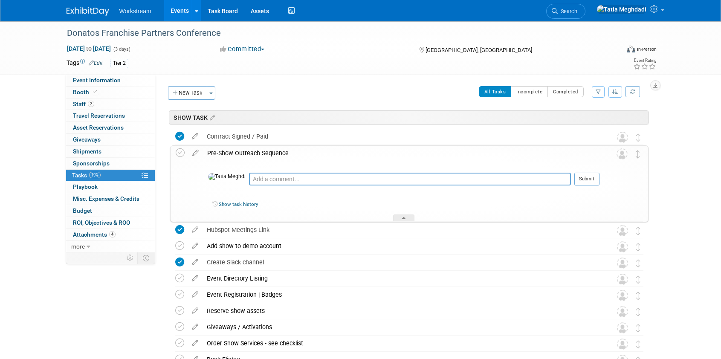
click at [317, 151] on div "Pre-Show Outreach Sequence" at bounding box center [401, 153] width 397 height 15
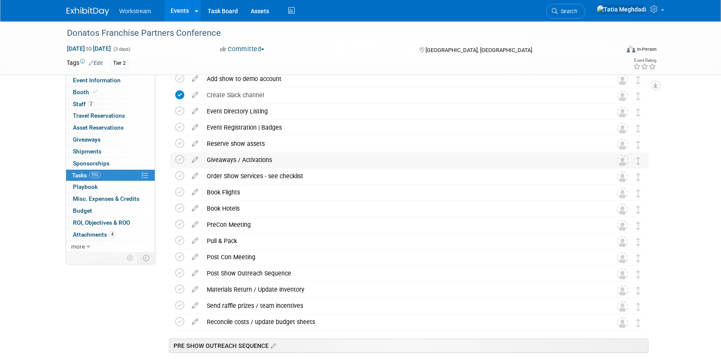
scroll to position [125, 0]
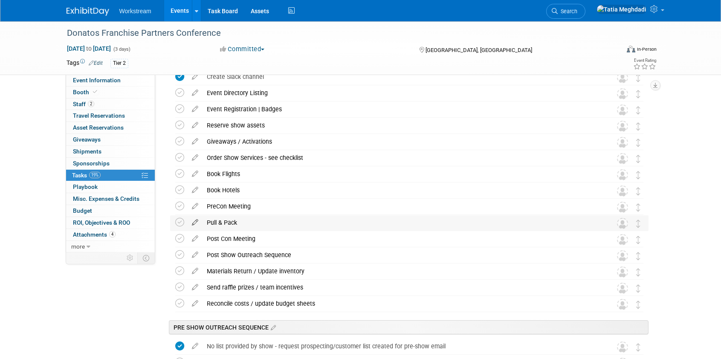
click at [195, 222] on icon at bounding box center [195, 220] width 15 height 11
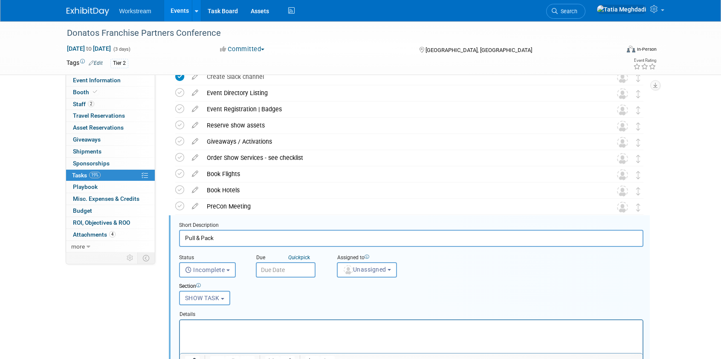
scroll to position [215, 0]
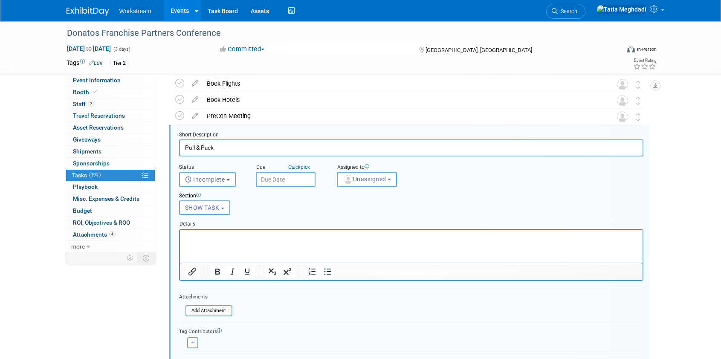
drag, startPoint x: 195, startPoint y: 148, endPoint x: 198, endPoint y: 159, distance: 12.0
click at [195, 148] on input "Pull & Pack" at bounding box center [411, 147] width 465 height 17
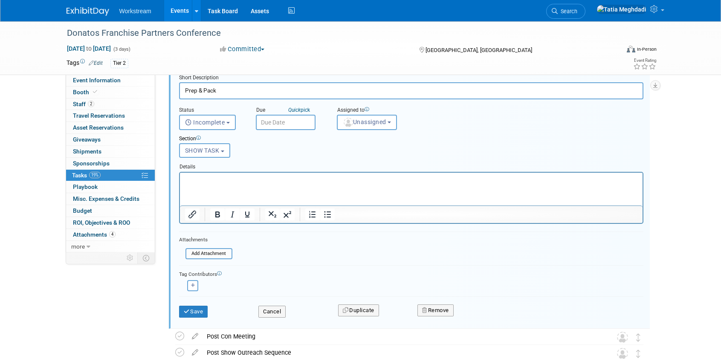
scroll to position [292, 0]
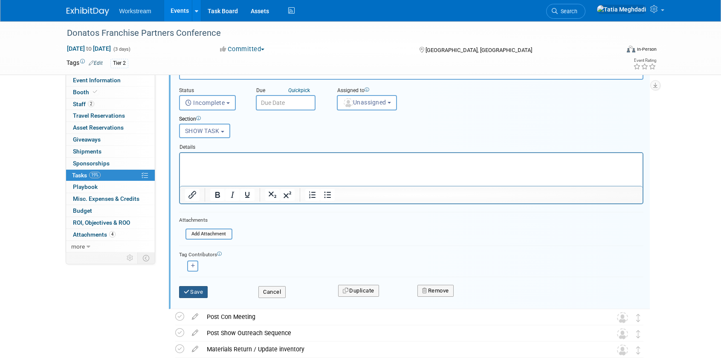
type input "Prep & Pack"
click at [188, 290] on icon "submit" at bounding box center [187, 292] width 7 height 6
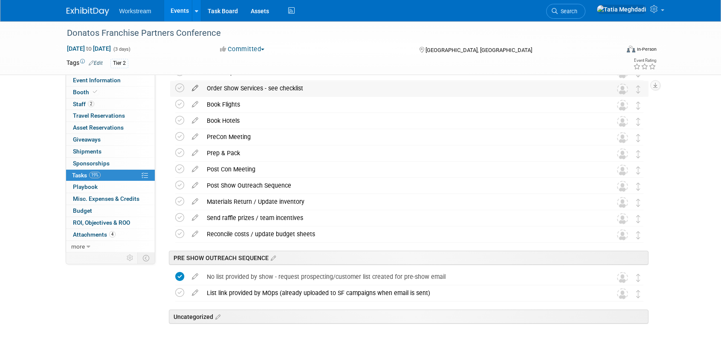
scroll to position [0, 0]
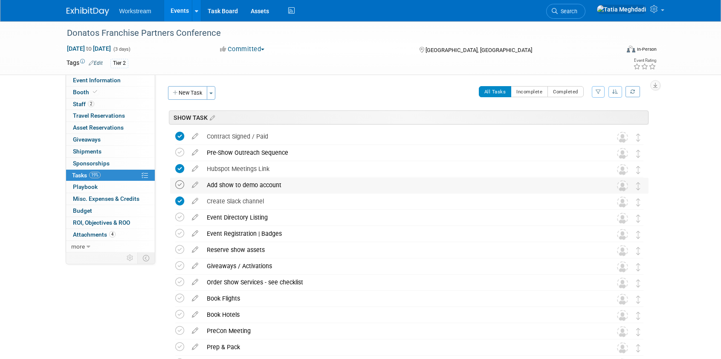
click at [176, 183] on icon at bounding box center [179, 184] width 9 height 9
click at [198, 186] on icon at bounding box center [195, 183] width 15 height 11
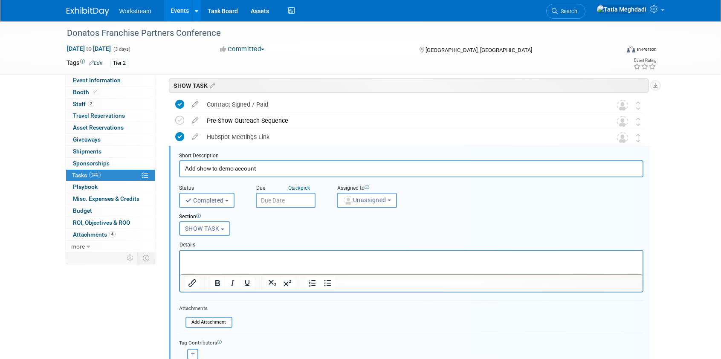
scroll to position [53, 0]
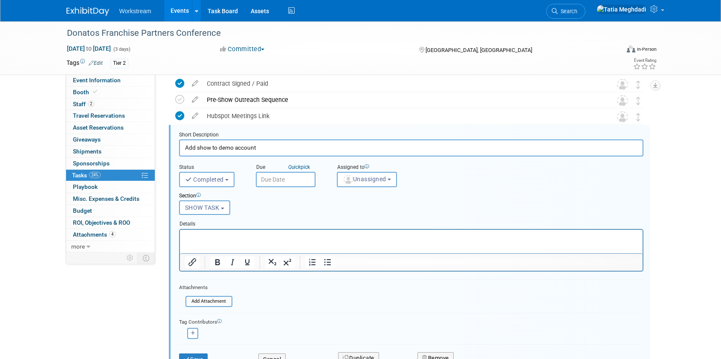
click at [294, 154] on input "Add show to demo account" at bounding box center [411, 147] width 465 height 17
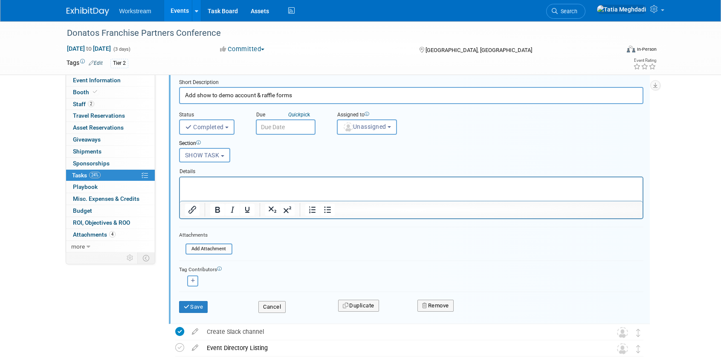
scroll to position [114, 0]
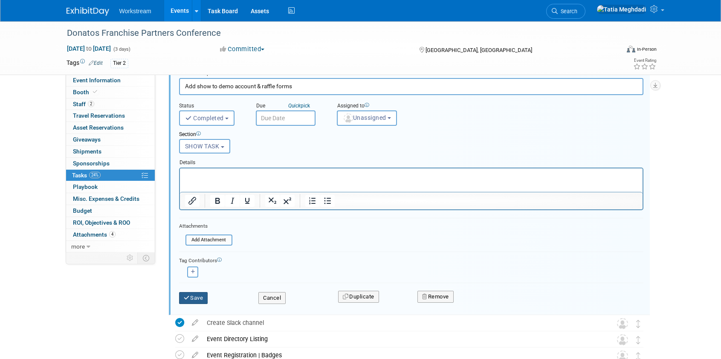
type input "Add show to demo account & raffle forms"
click at [193, 297] on button "Save" at bounding box center [193, 298] width 29 height 12
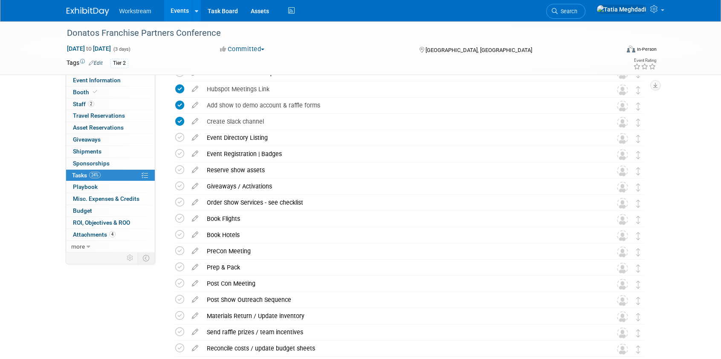
scroll to position [85, 0]
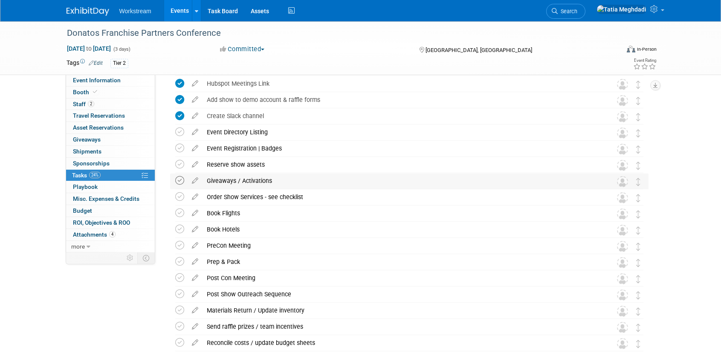
click at [181, 180] on icon at bounding box center [179, 180] width 9 height 9
click at [181, 179] on icon at bounding box center [179, 180] width 9 height 9
click at [85, 138] on span "Giveaways 0" at bounding box center [87, 139] width 28 height 7
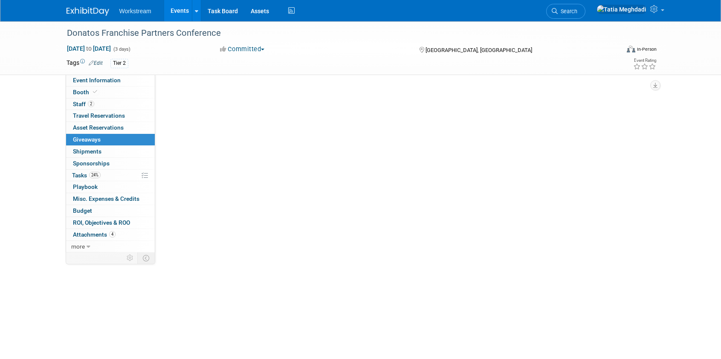
scroll to position [0, 0]
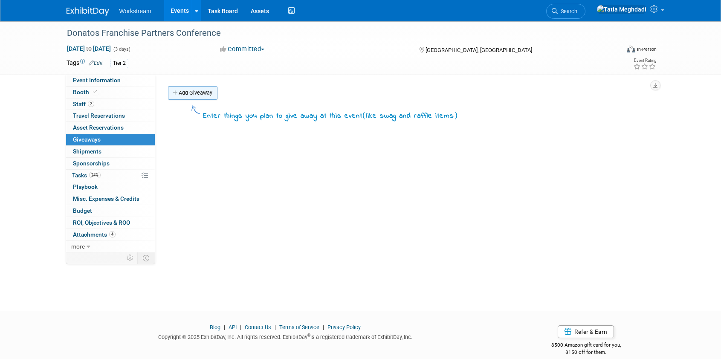
click at [190, 90] on link "Add Giveaway" at bounding box center [192, 93] width 49 height 14
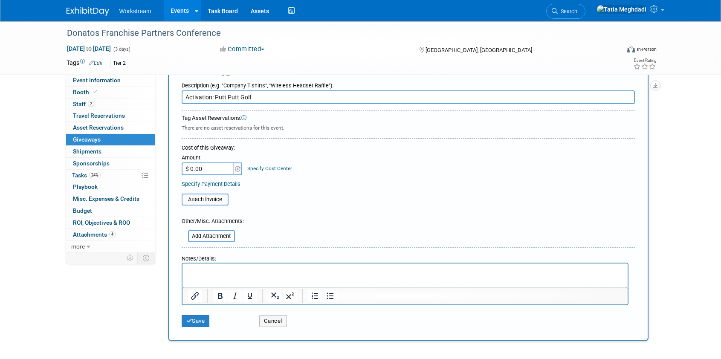
scroll to position [45, 0]
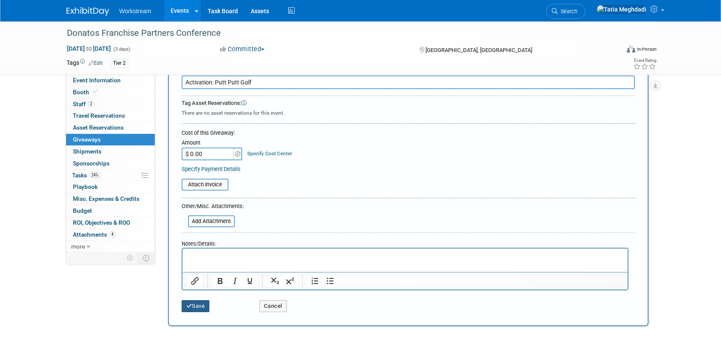
type input "Activation: Putt Putt Golf"
click at [197, 308] on button "Save" at bounding box center [196, 306] width 28 height 12
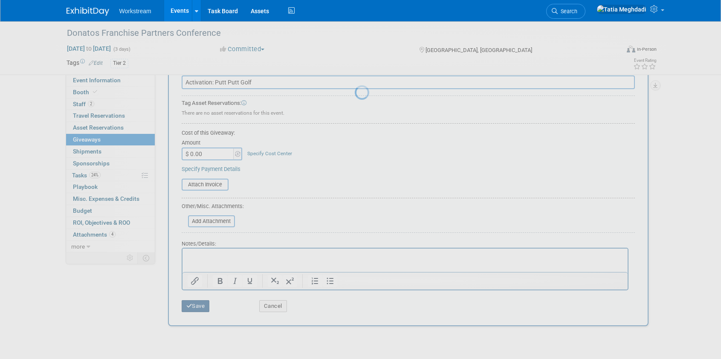
scroll to position [12, 0]
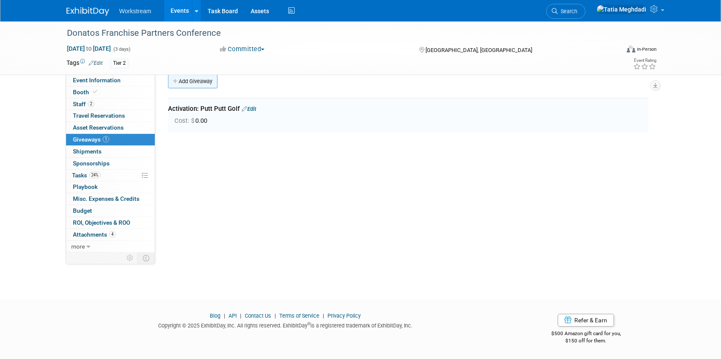
click at [188, 83] on link "Add Giveaway" at bounding box center [192, 82] width 49 height 14
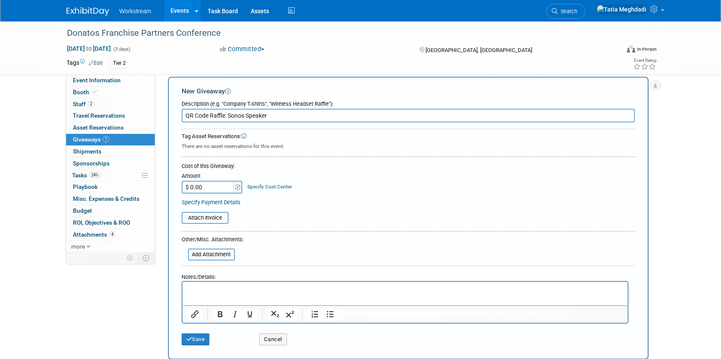
scroll to position [5, 0]
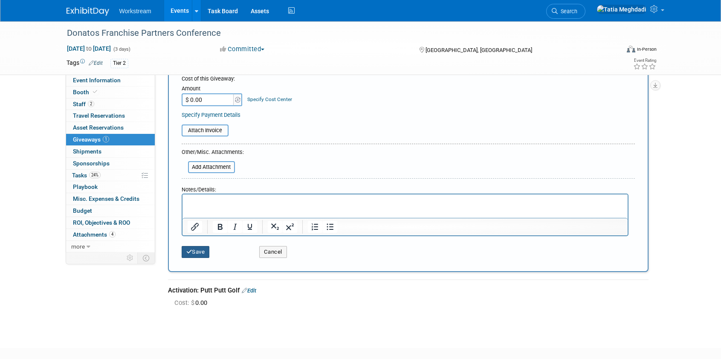
type input "QR Code Raffle: Sonos Speaker"
click at [195, 253] on button "Save" at bounding box center [196, 252] width 28 height 12
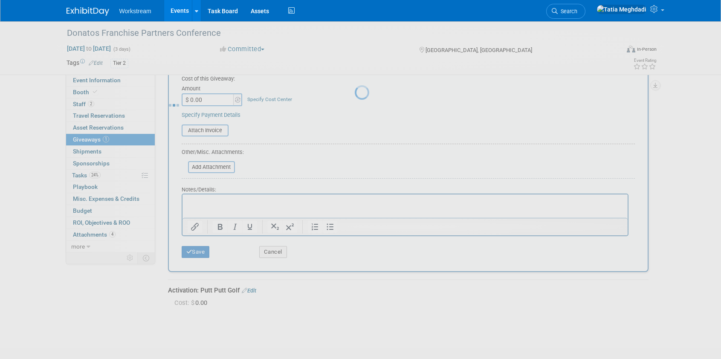
scroll to position [12, 0]
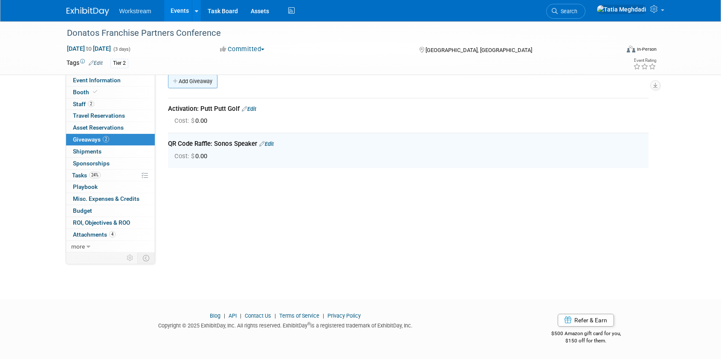
click at [203, 79] on link "Add Giveaway" at bounding box center [192, 82] width 49 height 14
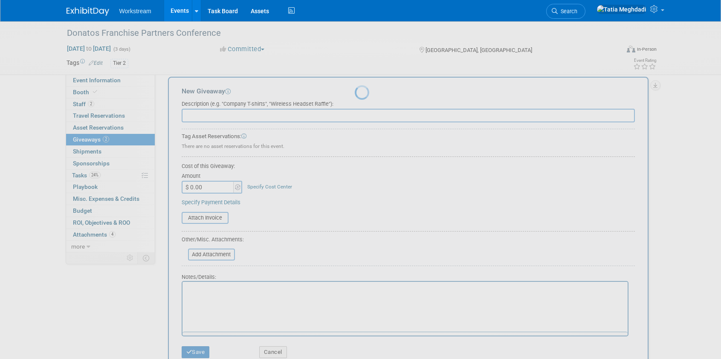
scroll to position [0, 0]
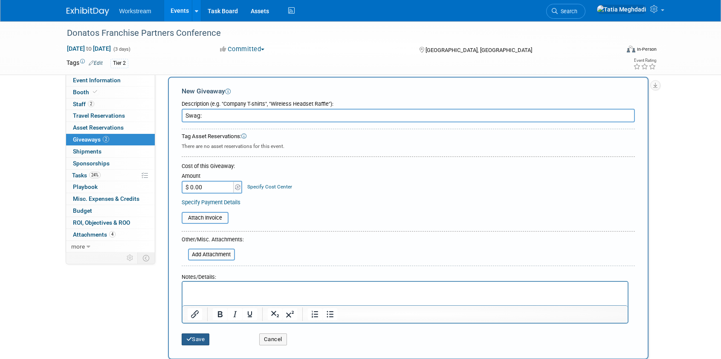
type input "Swag:"
click at [200, 340] on button "Save" at bounding box center [196, 340] width 28 height 12
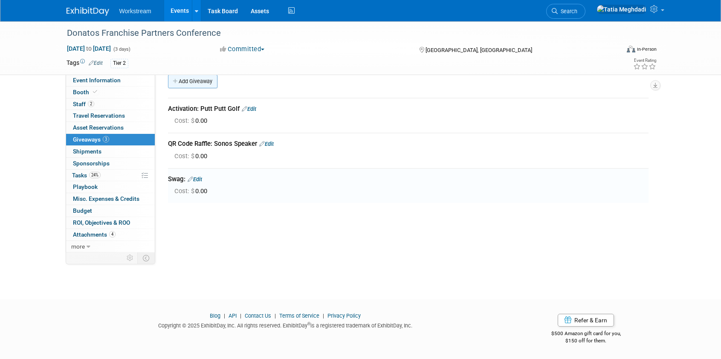
click at [193, 81] on link "Add Giveaway" at bounding box center [192, 82] width 49 height 14
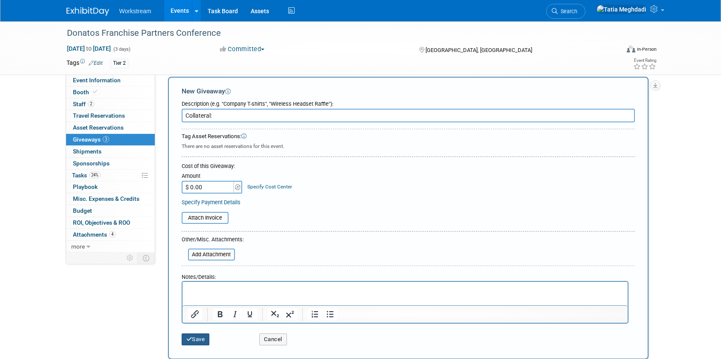
type input "Collateral:"
click at [191, 340] on icon "submit" at bounding box center [189, 340] width 6 height 6
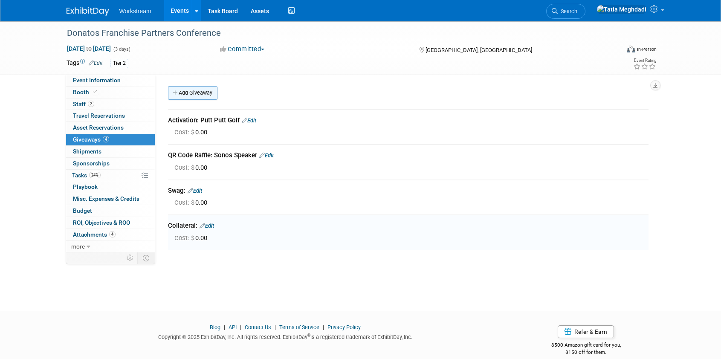
click at [198, 91] on link "Add Giveaway" at bounding box center [192, 93] width 49 height 14
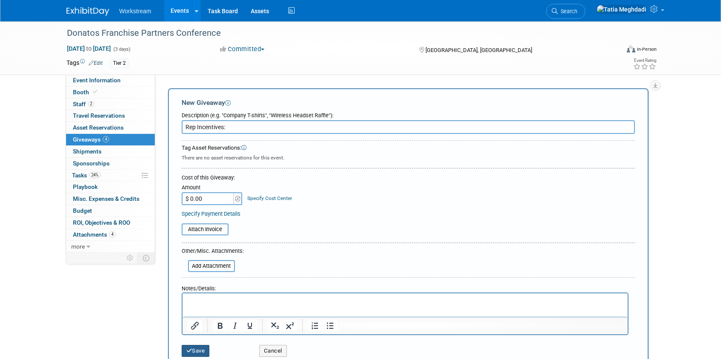
type input "Rep Incentives:"
click at [204, 351] on button "Save" at bounding box center [196, 351] width 28 height 12
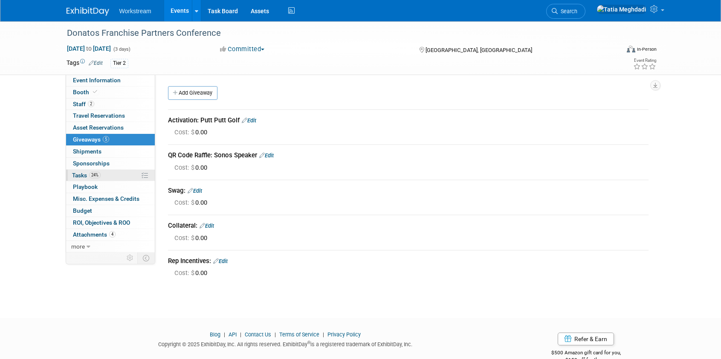
click at [84, 177] on span "Tasks 24%" at bounding box center [86, 175] width 29 height 7
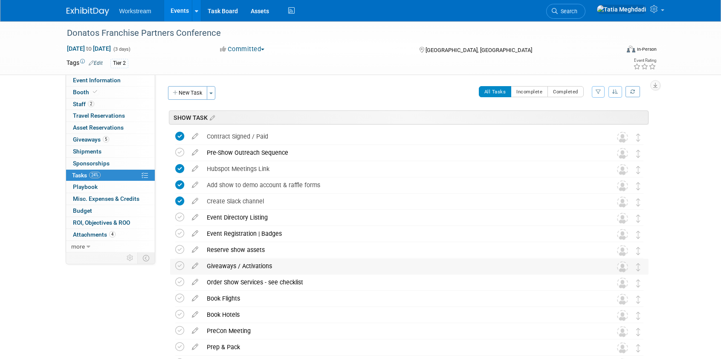
drag, startPoint x: 183, startPoint y: 266, endPoint x: 215, endPoint y: 267, distance: 32.4
click at [183, 267] on icon at bounding box center [179, 265] width 9 height 9
click at [88, 81] on span "Event Information" at bounding box center [97, 80] width 48 height 7
select select "Franchise"
select select "Restaurant"
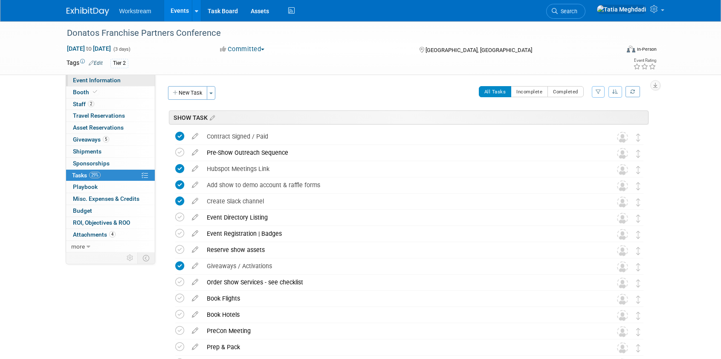
select select "TBD"
select select "[PERSON_NAME]"
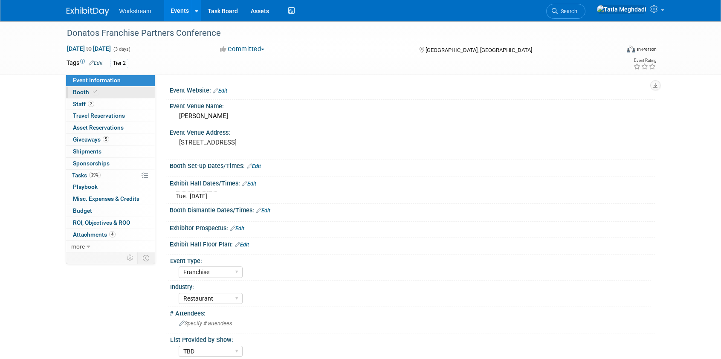
click at [79, 93] on span "Booth" at bounding box center [86, 92] width 26 height 7
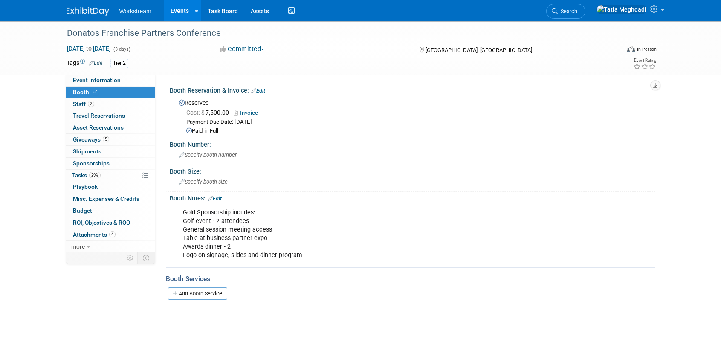
click at [265, 91] on link "Edit" at bounding box center [258, 91] width 14 height 6
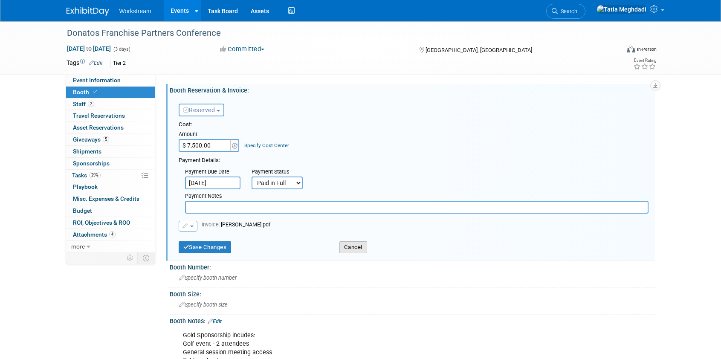
click at [354, 248] on button "Cancel" at bounding box center [354, 247] width 28 height 12
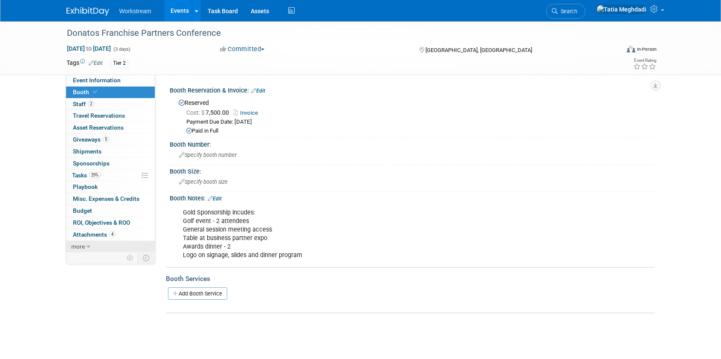
click at [79, 247] on span "more" at bounding box center [78, 246] width 14 height 7
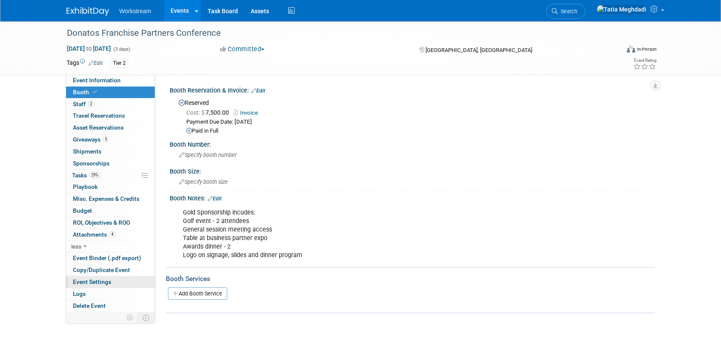
click at [90, 281] on span "Event Settings" at bounding box center [92, 282] width 38 height 7
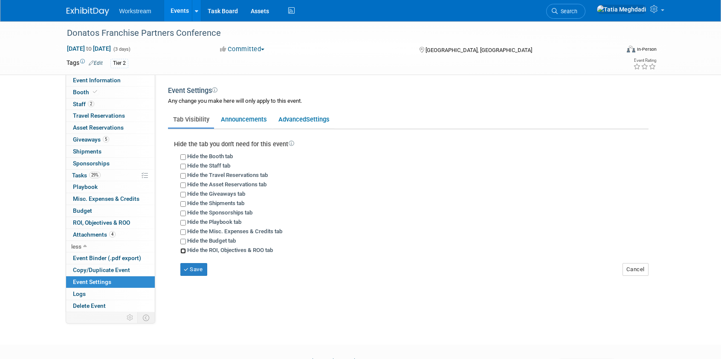
click at [183, 250] on input "Hide the ROI, Objectives & ROO tab" at bounding box center [183, 251] width 6 height 6
checkbox input "true"
click at [195, 267] on button "Save" at bounding box center [193, 269] width 27 height 13
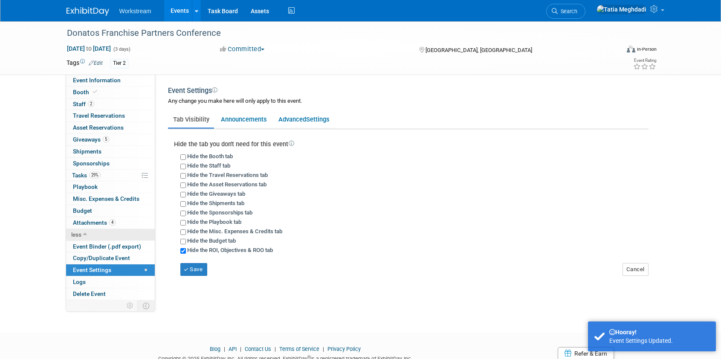
click at [76, 234] on span "less" at bounding box center [76, 234] width 10 height 7
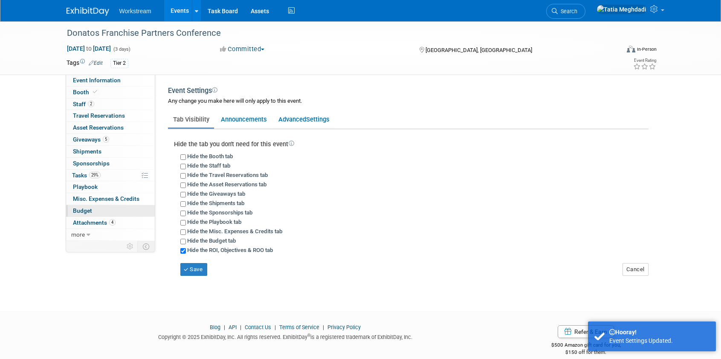
click at [80, 208] on span "Budget" at bounding box center [82, 210] width 19 height 7
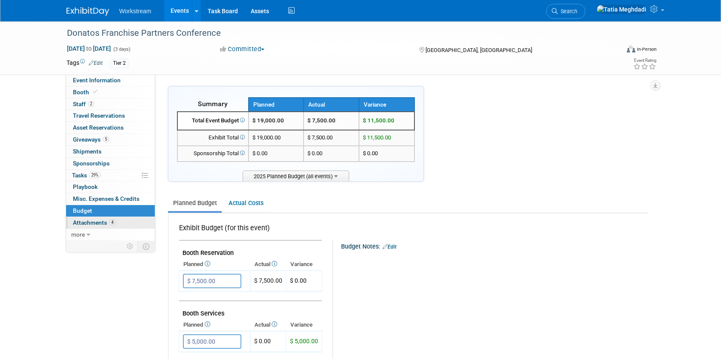
click at [86, 222] on span "Attachments 4" at bounding box center [94, 222] width 43 height 7
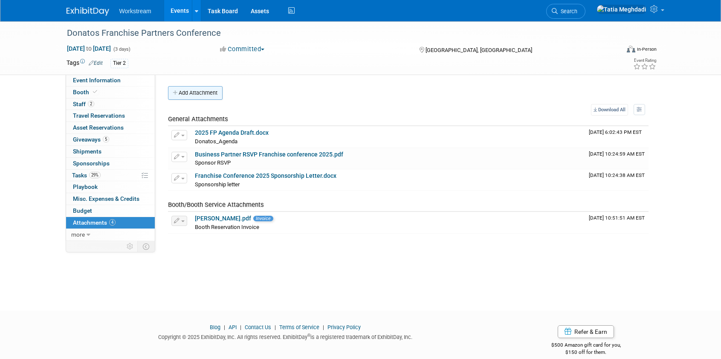
click at [207, 92] on button "Add Attachment" at bounding box center [195, 93] width 55 height 14
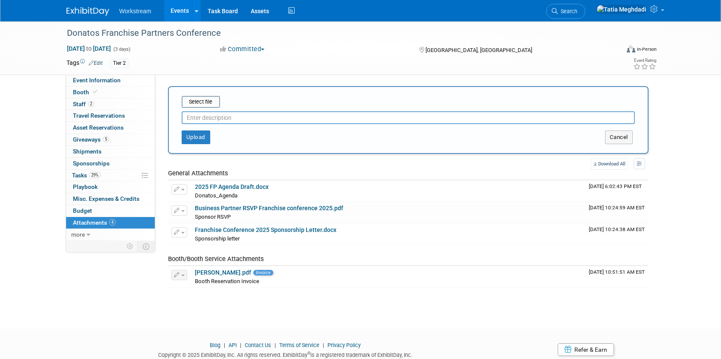
click at [201, 119] on input "text" at bounding box center [408, 117] width 453 height 13
type input "Sponsorship Receipt_Donatos"
click at [207, 98] on input "file" at bounding box center [169, 102] width 102 height 10
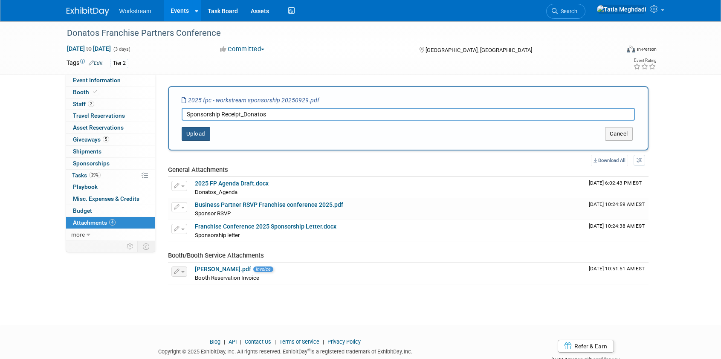
click at [187, 134] on button "Upload" at bounding box center [196, 134] width 29 height 14
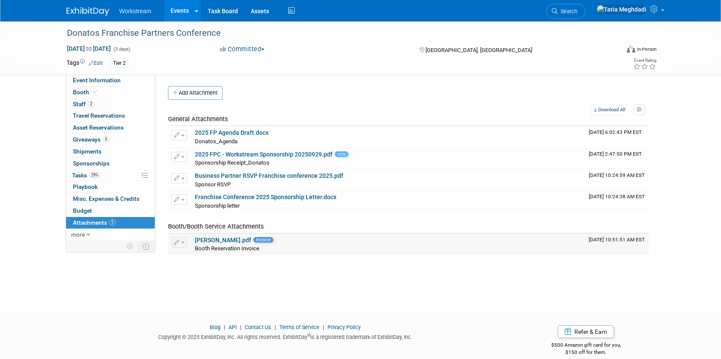
click at [224, 240] on link "Donatos Booth.pdf" at bounding box center [223, 240] width 56 height 7
click at [183, 243] on span "button" at bounding box center [182, 243] width 3 height 2
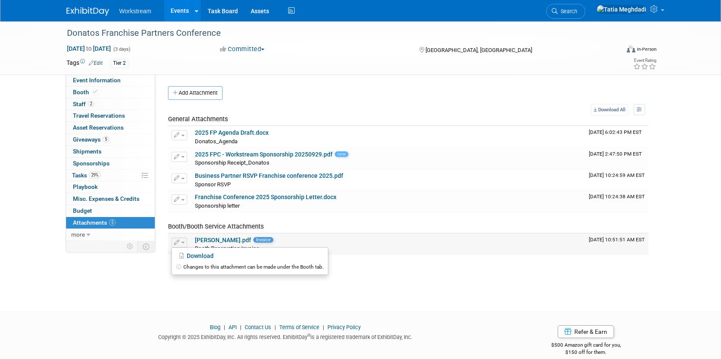
click at [182, 237] on div "Download Changes to this attachment can be made under the Booth tab." at bounding box center [179, 242] width 16 height 11
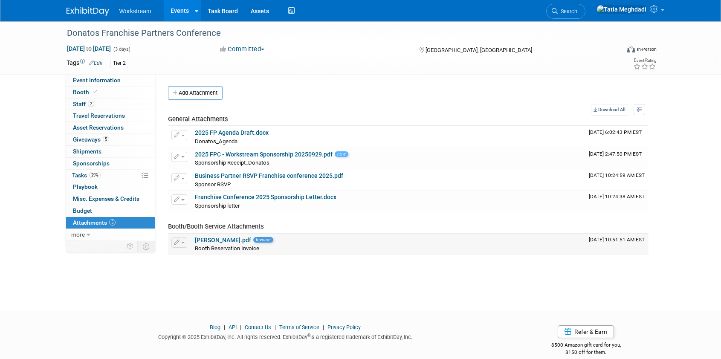
click at [182, 243] on span "button" at bounding box center [182, 243] width 3 height 2
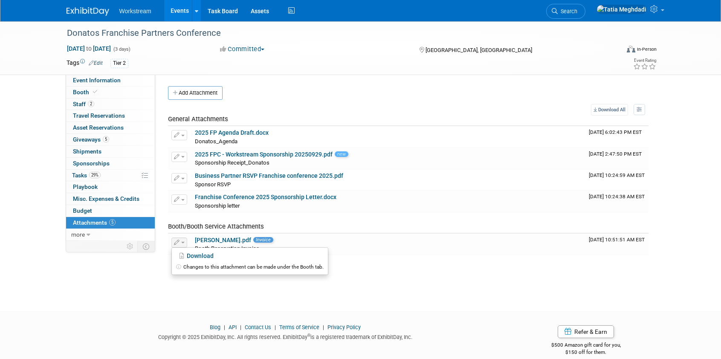
click at [143, 270] on div "Donatos Franchise Partners Conference Oct 7, 2025 to Oct 9, 2025 (3 days) Oct 7…" at bounding box center [360, 158] width 721 height 274
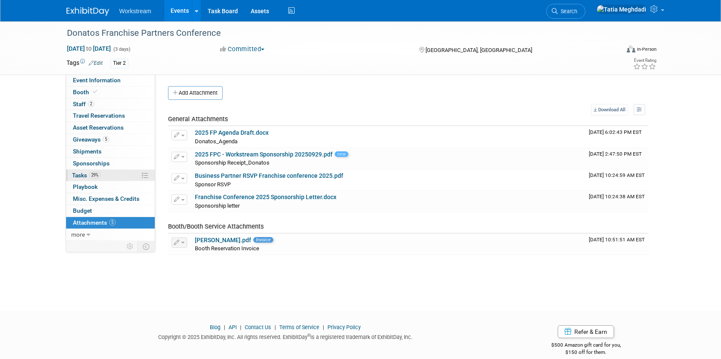
click at [81, 172] on span "Tasks 29%" at bounding box center [86, 175] width 29 height 7
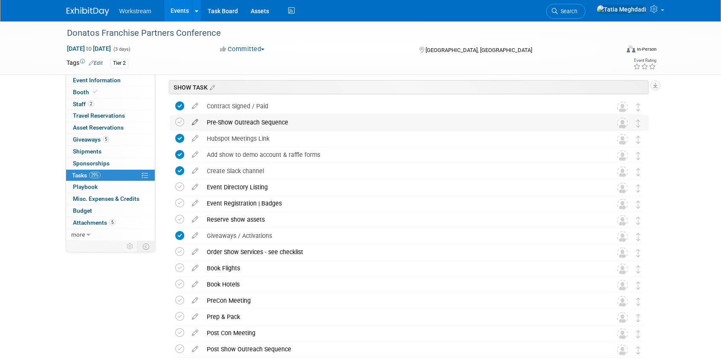
scroll to position [31, 0]
click at [102, 81] on span "Event Information" at bounding box center [97, 80] width 48 height 7
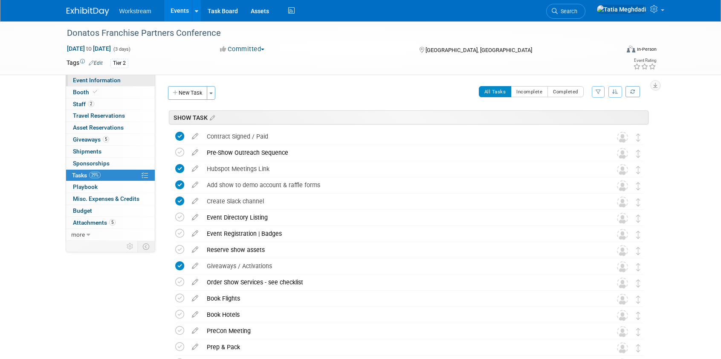
select select "Franchise"
select select "Restaurant"
select select "TBD"
select select "Tatia Meghdadi"
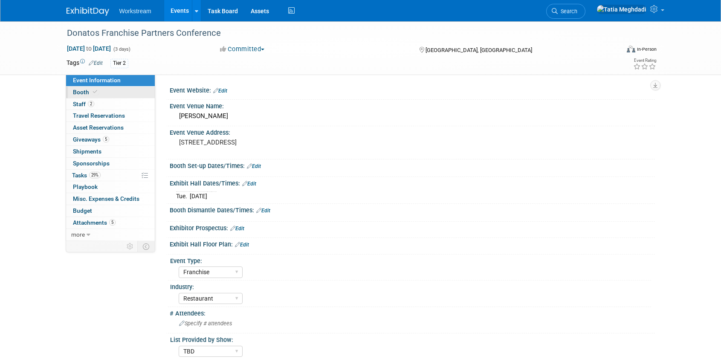
click at [78, 92] on span "Booth" at bounding box center [86, 92] width 26 height 7
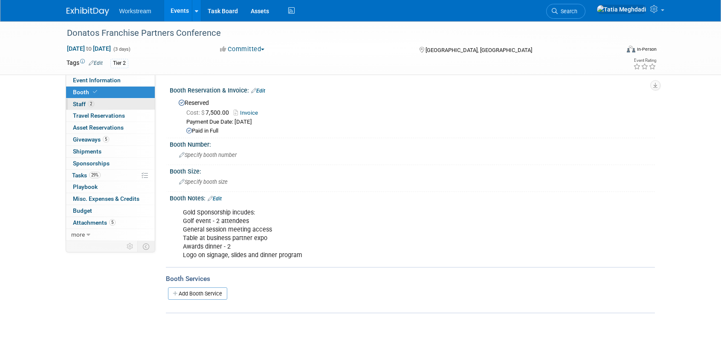
click at [77, 104] on span "Staff 2" at bounding box center [83, 104] width 21 height 7
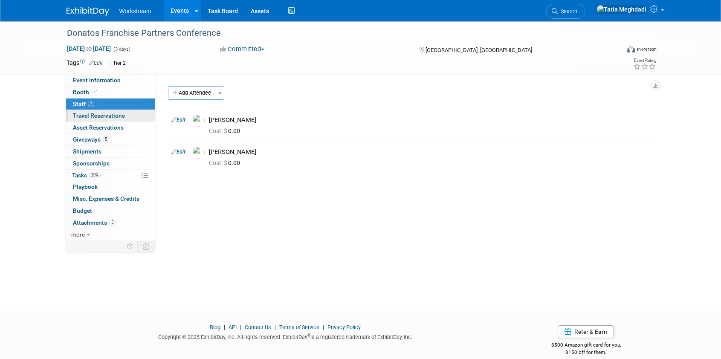
click at [84, 115] on span "Travel Reservations 0" at bounding box center [99, 115] width 52 height 7
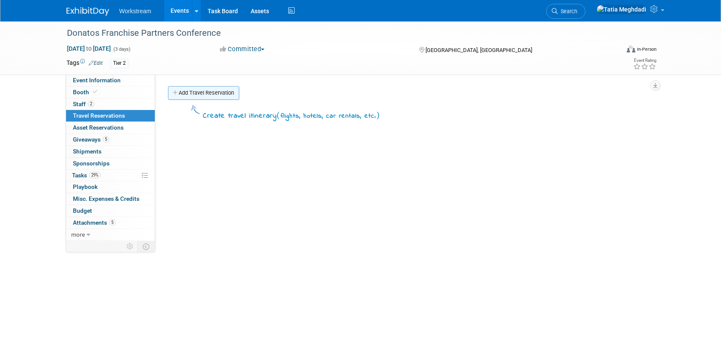
click at [183, 96] on link "Add Travel Reservation" at bounding box center [203, 93] width 71 height 14
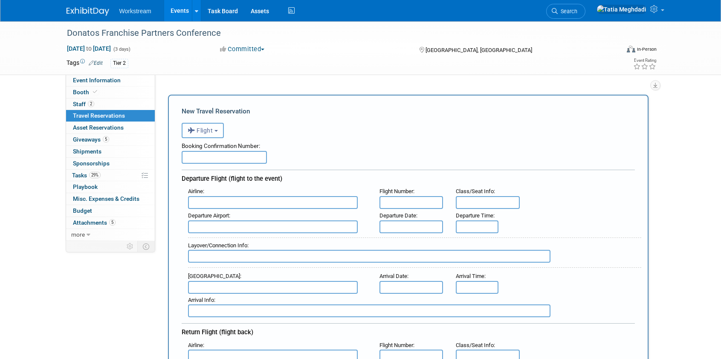
click at [200, 130] on span "Flight" at bounding box center [201, 130] width 26 height 7
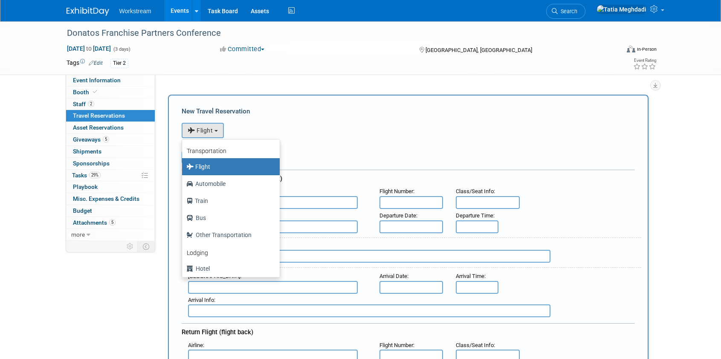
click at [204, 166] on label "Flight" at bounding box center [228, 167] width 85 height 14
click at [183, 166] on input "Flight" at bounding box center [181, 166] width 6 height 6
click at [267, 131] on div "<i class="fas fa-plane" style="padding: 6px 4px 6px 1px;"></i> Flight <i class=…" at bounding box center [408, 129] width 453 height 17
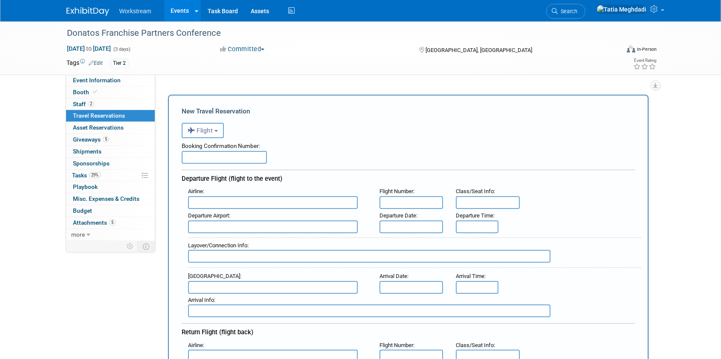
click at [228, 159] on input "text" at bounding box center [224, 157] width 85 height 13
type input "r"
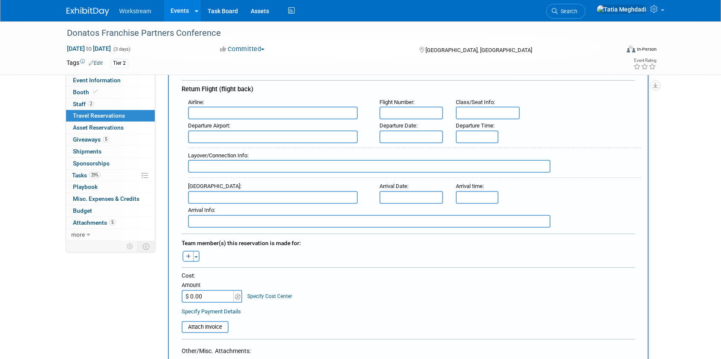
scroll to position [286, 0]
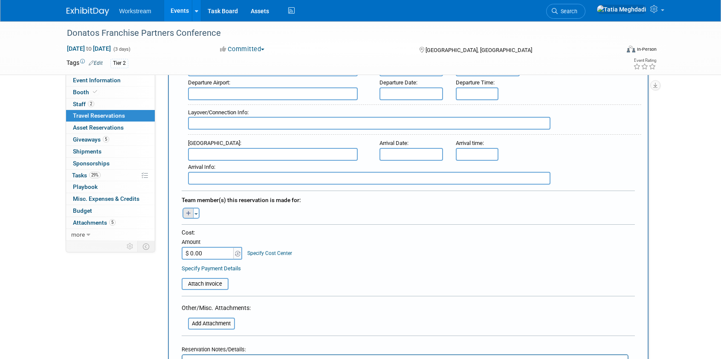
type input "REPS BOOK OWN"
click at [192, 212] on button "button" at bounding box center [188, 213] width 11 height 11
select select
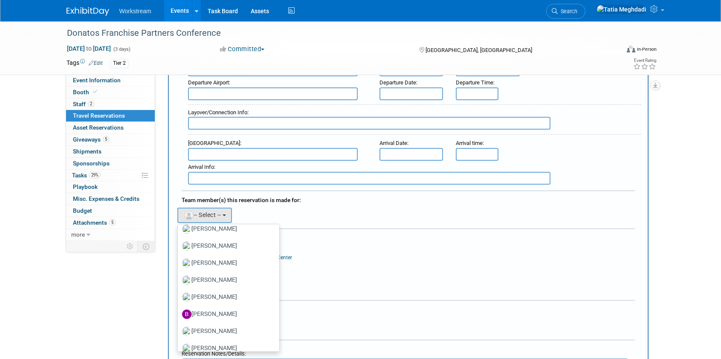
scroll to position [90, 0]
click at [394, 274] on div "Specify Payment Details" at bounding box center [408, 272] width 453 height 9
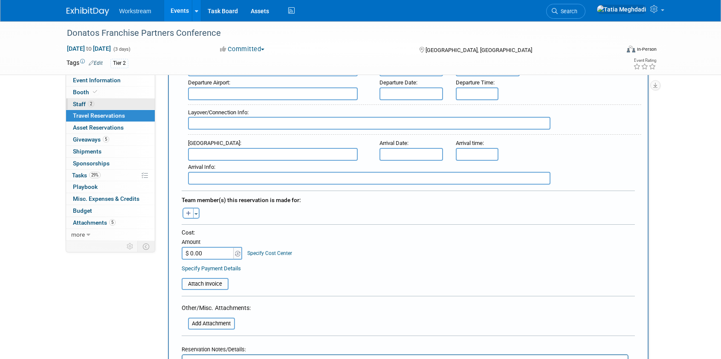
click at [75, 102] on span "Staff 2" at bounding box center [83, 104] width 21 height 7
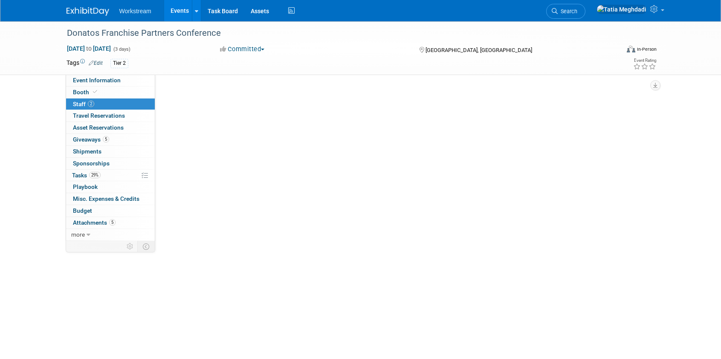
scroll to position [0, 0]
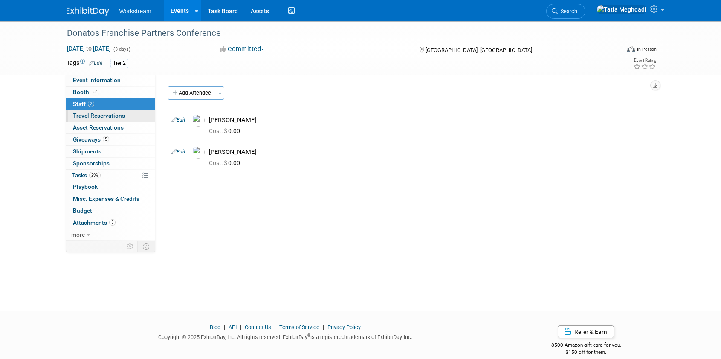
click at [82, 113] on span "Travel Reservations 0" at bounding box center [99, 115] width 52 height 7
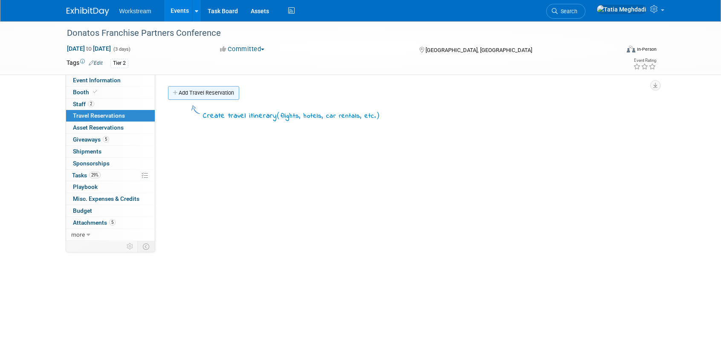
click at [179, 93] on link "Add Travel Reservation" at bounding box center [203, 93] width 71 height 14
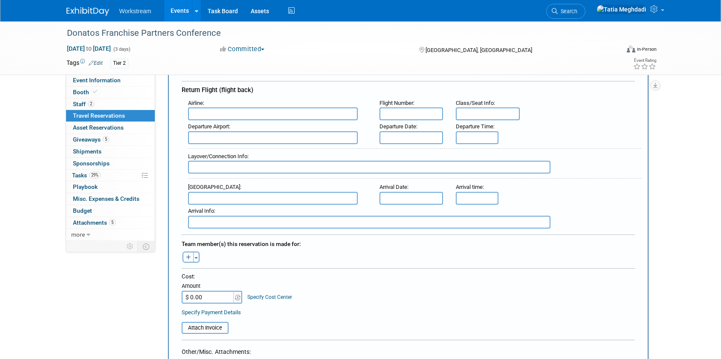
scroll to position [244, 0]
click at [196, 255] on button "Toggle Dropdown" at bounding box center [196, 255] width 6 height 11
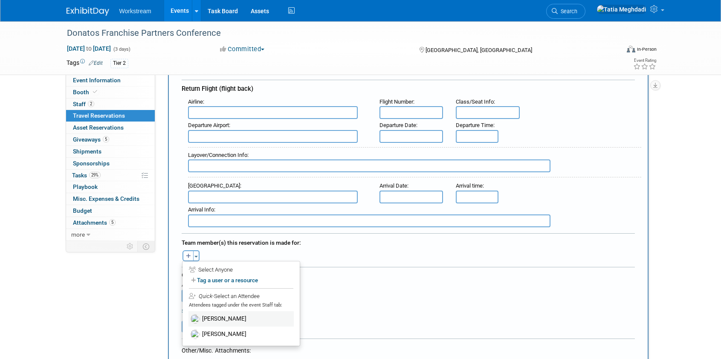
click at [218, 317] on label "Damon Young" at bounding box center [241, 318] width 105 height 15
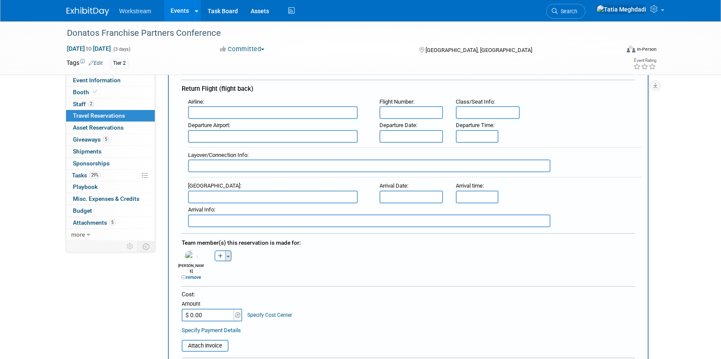
click at [227, 254] on button "Toggle Dropdown" at bounding box center [228, 255] width 6 height 11
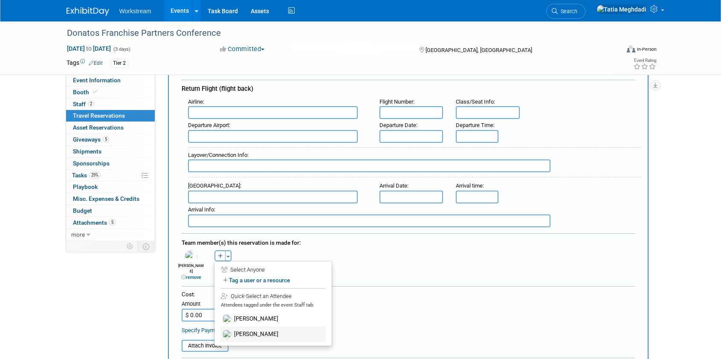
click at [250, 334] on label "Marcelo Pinto" at bounding box center [273, 334] width 105 height 15
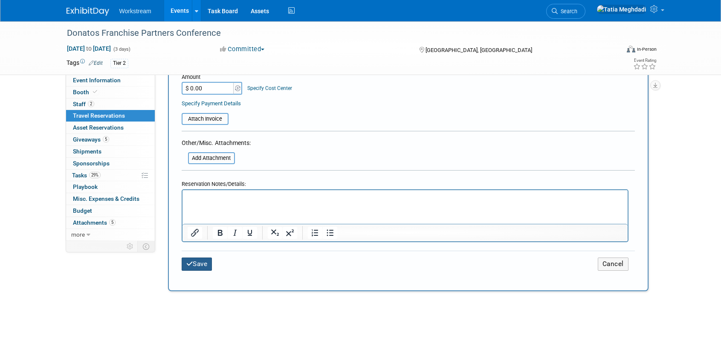
click at [195, 258] on button "Save" at bounding box center [197, 264] width 31 height 13
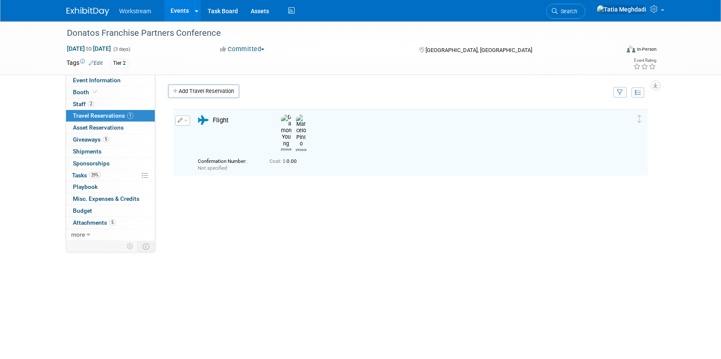
scroll to position [1, 0]
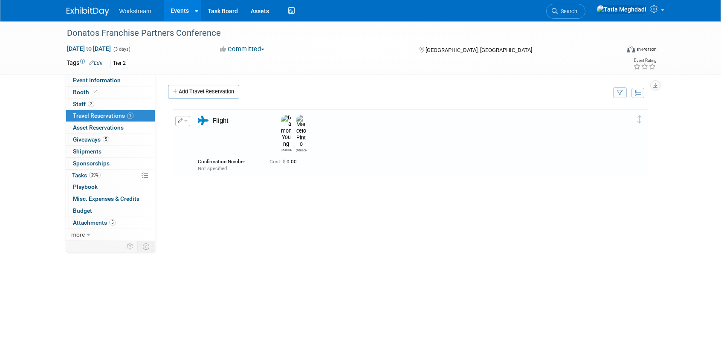
click at [187, 118] on button "button" at bounding box center [182, 121] width 15 height 10
click at [197, 133] on button "Edit Reservation" at bounding box center [212, 136] width 72 height 12
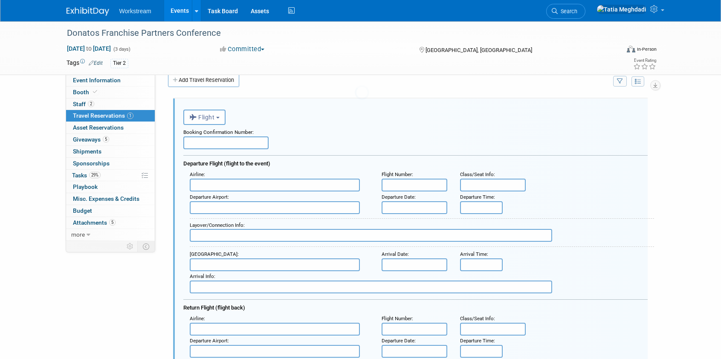
scroll to position [0, 0]
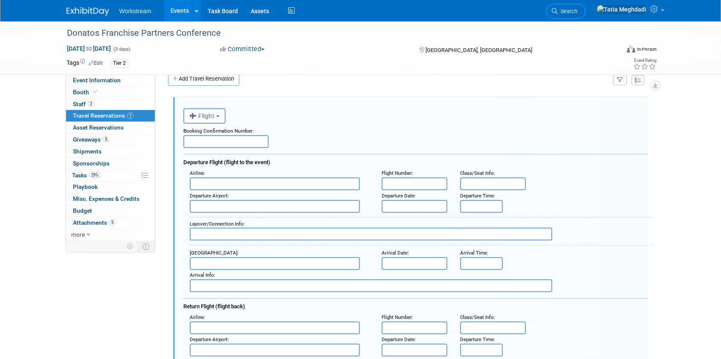
click at [201, 138] on input "text" at bounding box center [225, 141] width 85 height 13
type input "r"
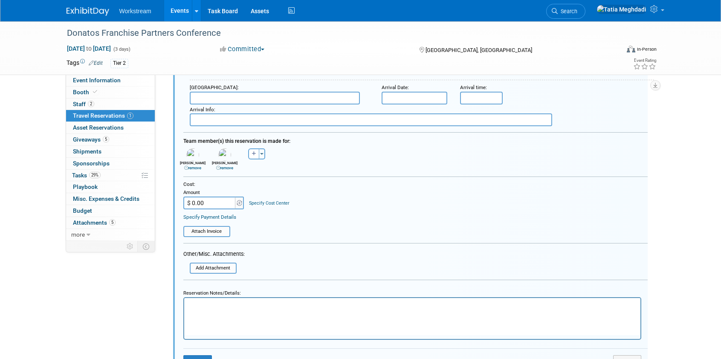
scroll to position [356, 0]
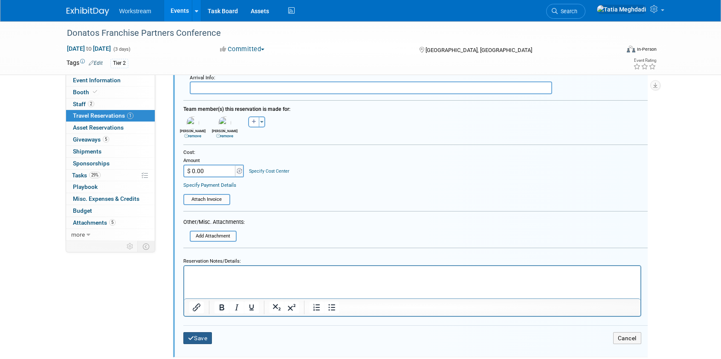
type input "REPS BOOK OWN"
click at [196, 339] on button "Save" at bounding box center [197, 338] width 29 height 12
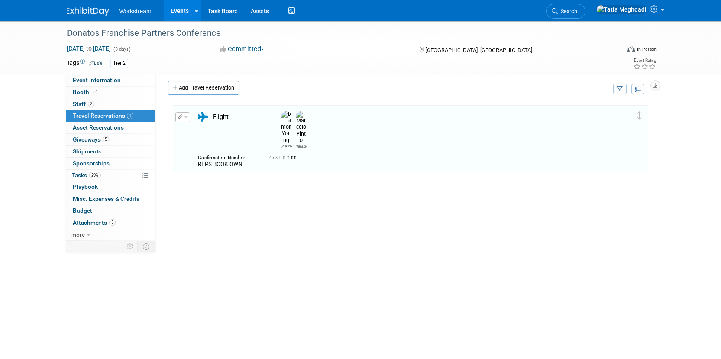
scroll to position [0, 0]
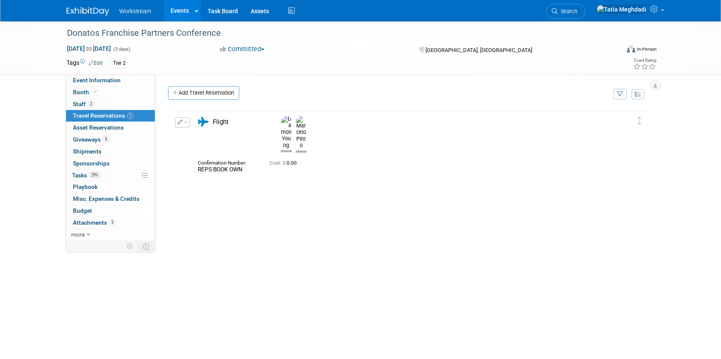
click at [276, 197] on div "Delete Reservation Damon Marcelo REPS BOOK OWN 0.00" at bounding box center [408, 238] width 481 height 256
click at [197, 94] on link "Add Travel Reservation" at bounding box center [203, 93] width 71 height 14
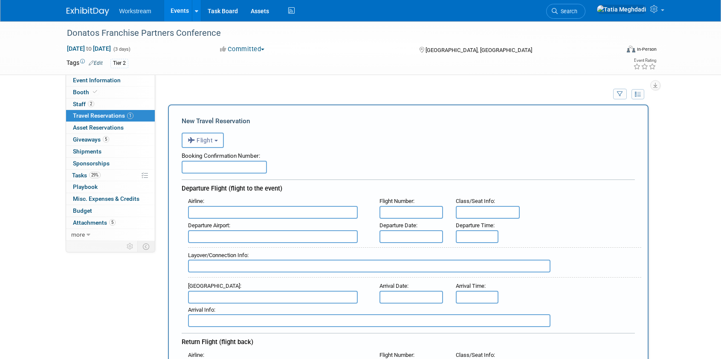
click at [202, 139] on span "Flight" at bounding box center [201, 140] width 26 height 7
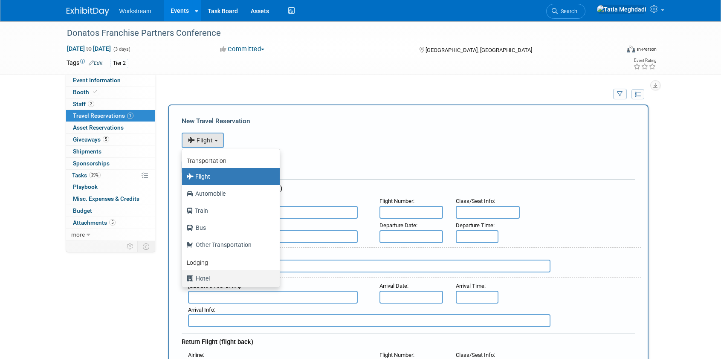
click at [213, 276] on label "Hotel" at bounding box center [228, 279] width 85 height 14
click at [183, 276] on input "Hotel" at bounding box center [181, 278] width 6 height 6
select select "6"
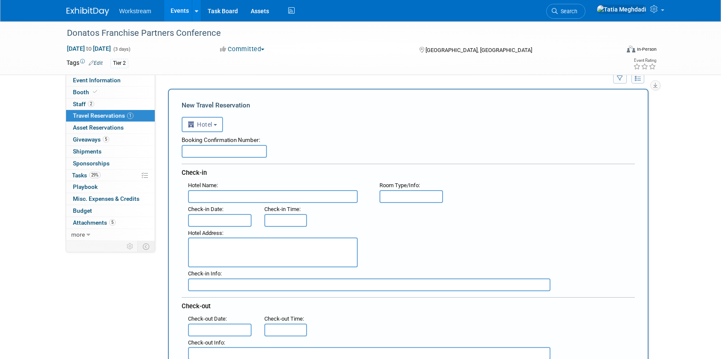
scroll to position [23, 0]
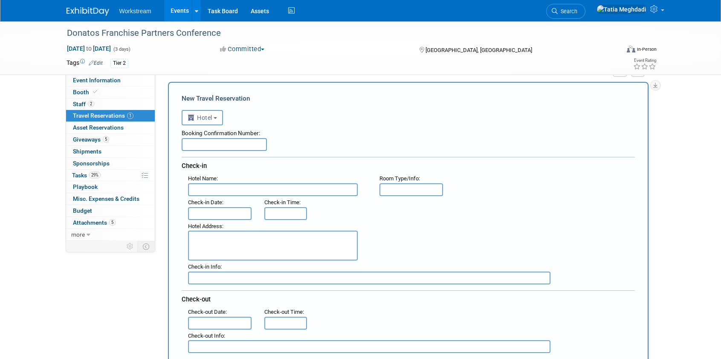
click at [202, 214] on input "text" at bounding box center [220, 213] width 64 height 13
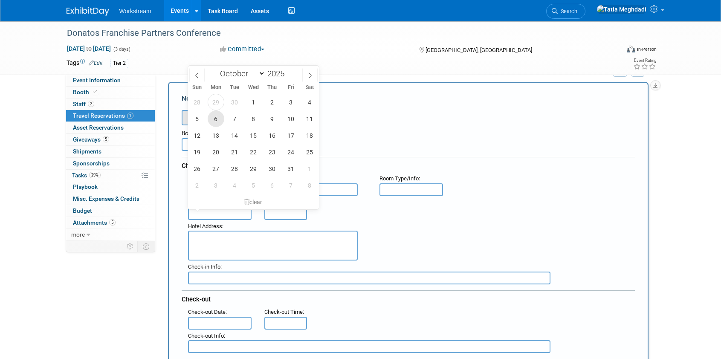
click at [219, 121] on span "6" at bounding box center [216, 118] width 17 height 17
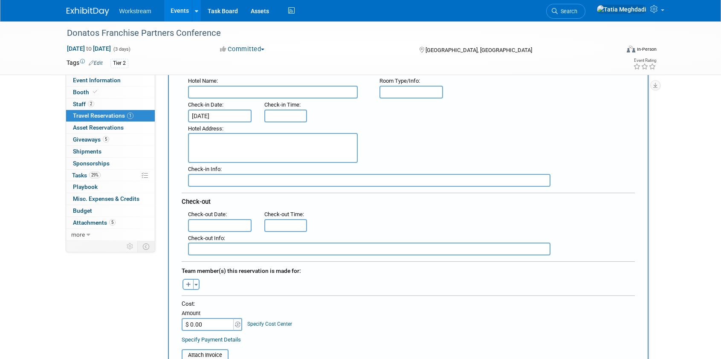
scroll to position [121, 0]
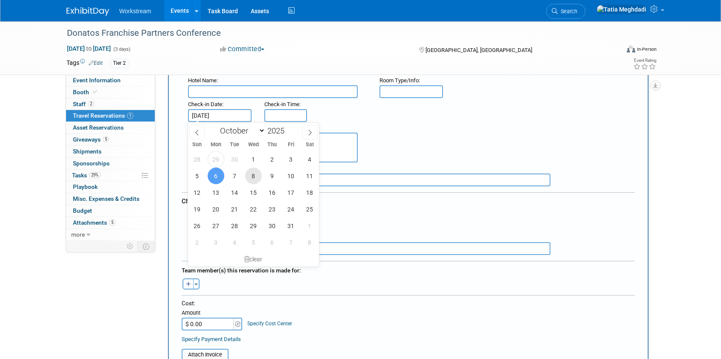
click at [254, 176] on span "8" at bounding box center [253, 176] width 17 height 17
type input "Oct 8, 2025"
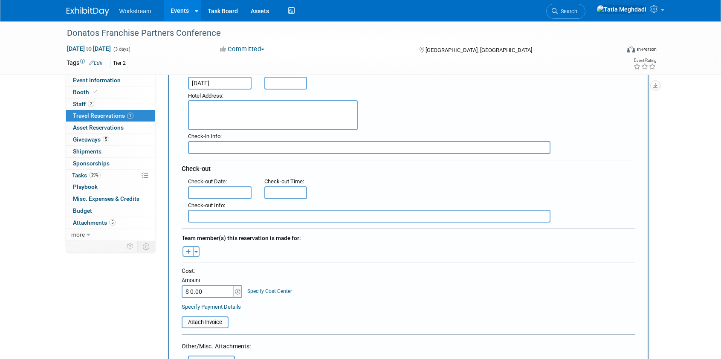
scroll to position [160, 0]
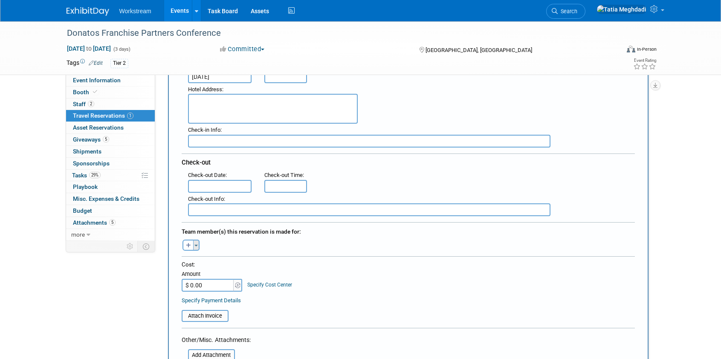
click at [195, 247] on span "button" at bounding box center [196, 246] width 3 height 2
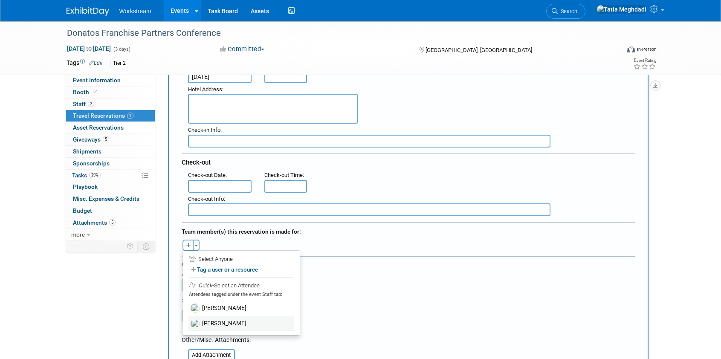
click at [224, 322] on label "[PERSON_NAME]" at bounding box center [241, 323] width 105 height 15
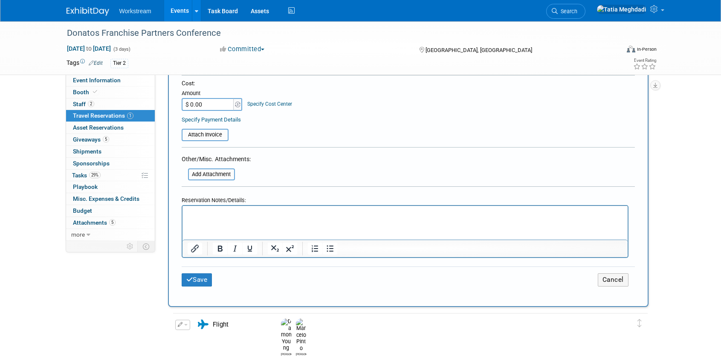
scroll to position [360, 0]
click at [198, 276] on button "Save" at bounding box center [197, 279] width 31 height 13
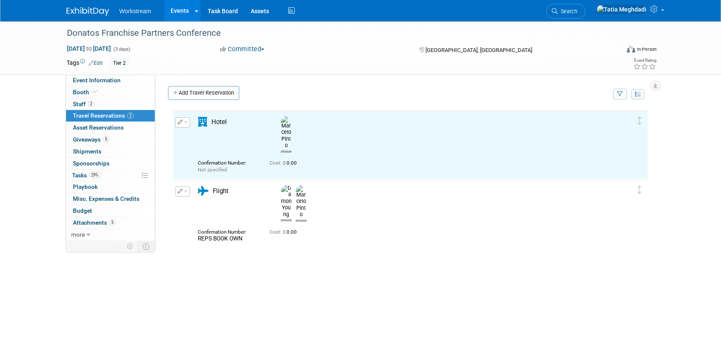
scroll to position [0, 0]
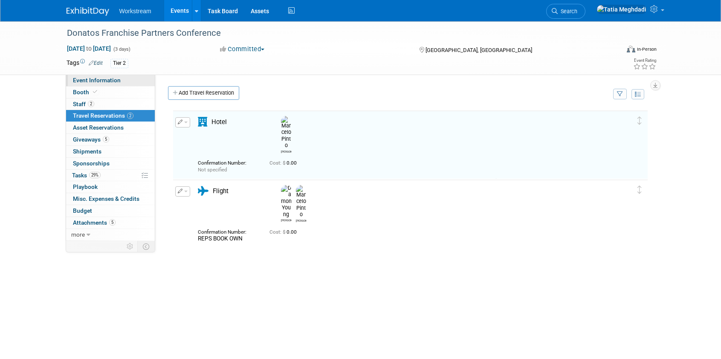
click at [88, 79] on span "Event Information" at bounding box center [97, 80] width 48 height 7
select select "Franchise"
select select "Restaurant"
select select "TBD"
select select "[PERSON_NAME]"
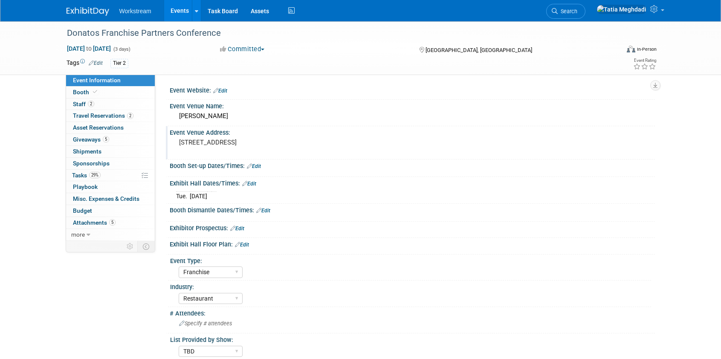
drag, startPoint x: 236, startPoint y: 150, endPoint x: 172, endPoint y: 142, distance: 64.4
click at [172, 142] on div "[STREET_ADDRESS]" at bounding box center [271, 147] width 202 height 20
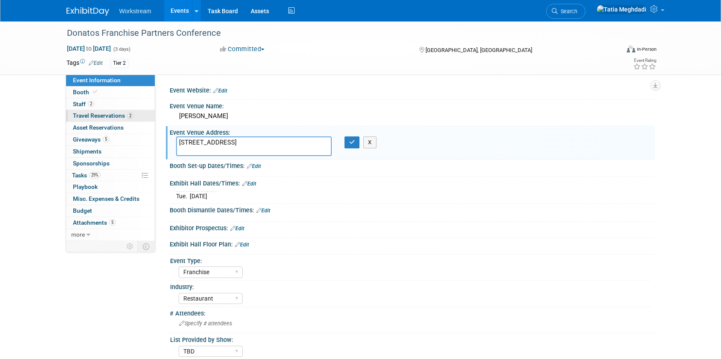
click at [92, 115] on span "Travel Reservations 2" at bounding box center [103, 115] width 61 height 7
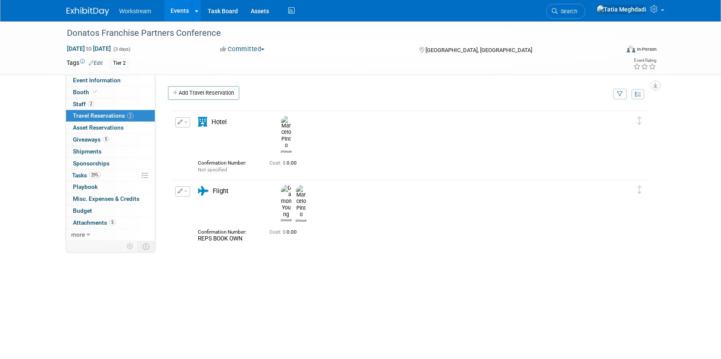
click at [189, 123] on button "button" at bounding box center [182, 122] width 15 height 10
click at [193, 134] on button "Edit Reservation" at bounding box center [212, 137] width 72 height 12
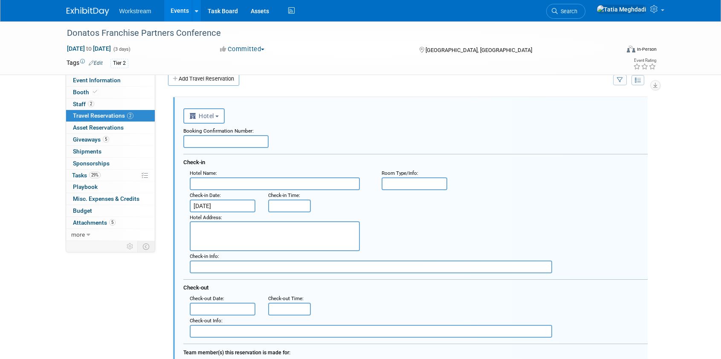
click at [222, 185] on input "text" at bounding box center [275, 183] width 170 height 13
type input "[PERSON_NAME]"
type input "Standard"
click at [212, 229] on textarea at bounding box center [275, 236] width 170 height 30
paste textarea "Flyer"
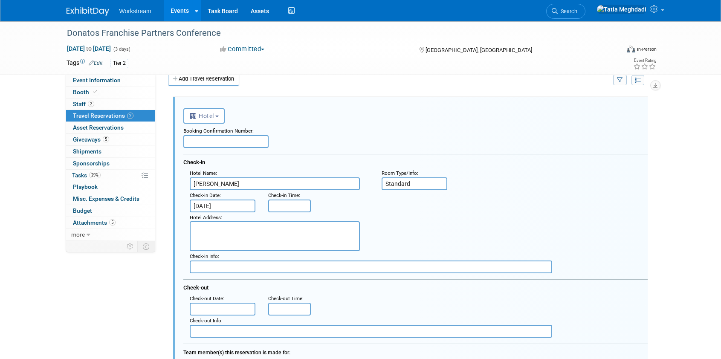
type textarea "Flyer"
drag, startPoint x: 215, startPoint y: 228, endPoint x: 178, endPoint y: 226, distance: 37.2
click at [178, 226] on div "<i class="fas fa-plane" style="padding: 6px 4px 6px 1px;"></i> Flight <i class=…" at bounding box center [410, 344] width 475 height 495
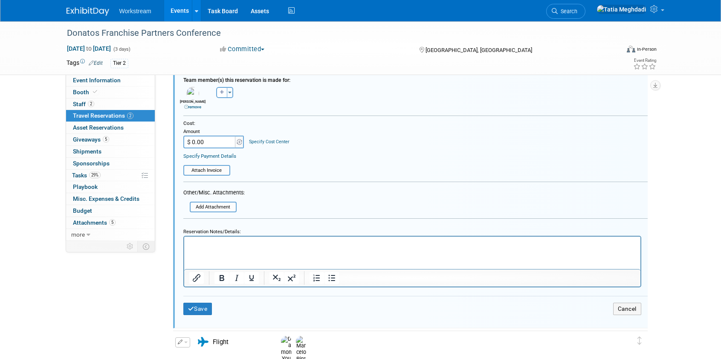
scroll to position [285, 0]
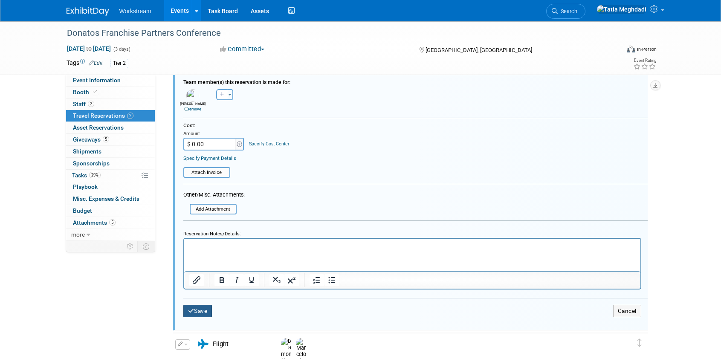
click at [192, 309] on icon "submit" at bounding box center [191, 311] width 6 height 6
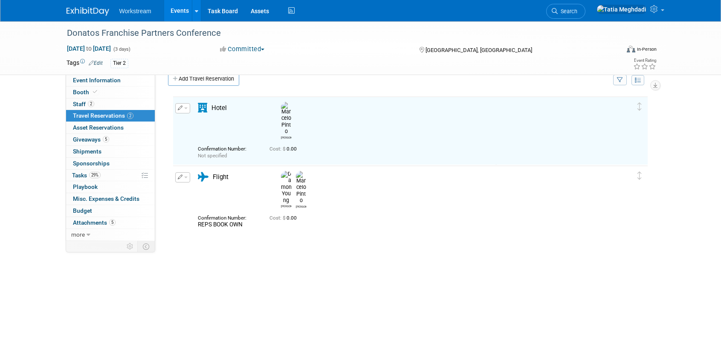
scroll to position [0, 0]
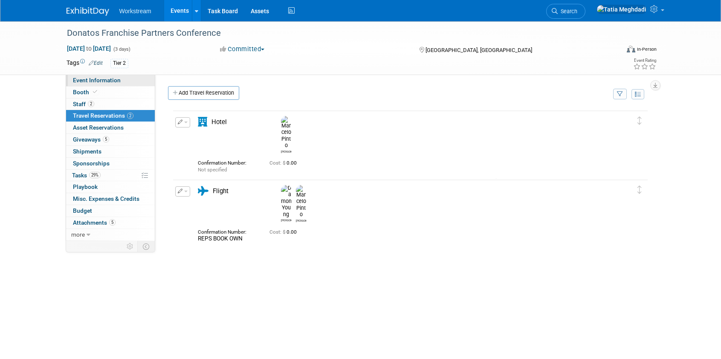
click at [87, 81] on span "Event Information" at bounding box center [97, 80] width 48 height 7
select select "Franchise"
select select "Restaurant"
select select "TBD"
select select "[PERSON_NAME]"
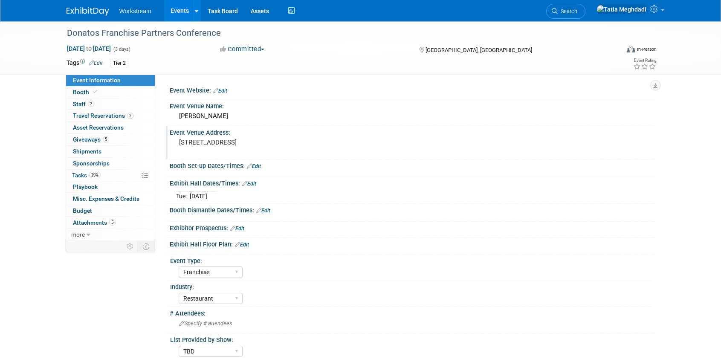
drag, startPoint x: 251, startPoint y: 151, endPoint x: 179, endPoint y: 142, distance: 73.0
click at [179, 142] on pre "[STREET_ADDRESS]" at bounding box center [270, 143] width 183 height 8
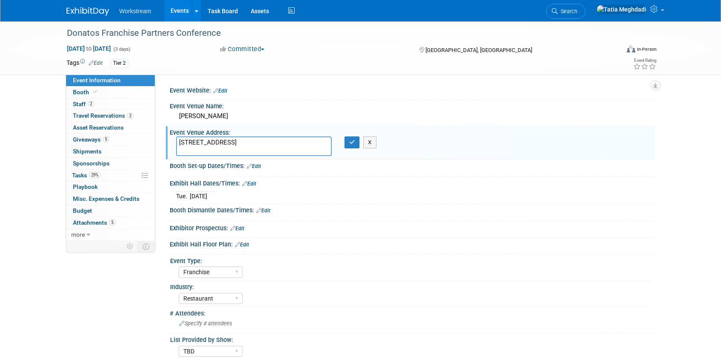
drag, startPoint x: 254, startPoint y: 152, endPoint x: 162, endPoint y: 142, distance: 93.2
click at [162, 142] on div "Event Website: Edit Event Venue Name: OSU Marriott" at bounding box center [405, 158] width 500 height 166
click at [348, 141] on button "button" at bounding box center [352, 143] width 15 height 12
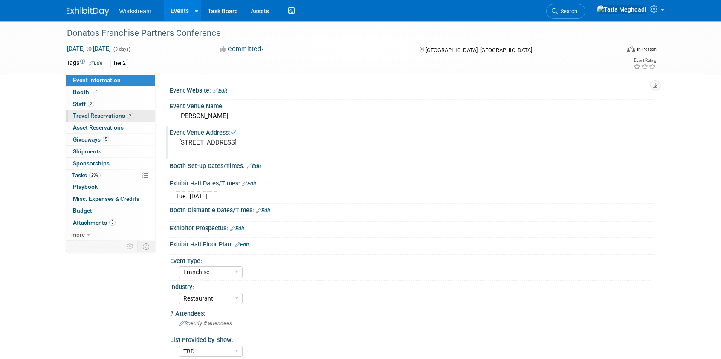
click at [101, 110] on link "2 Travel Reservations 2" at bounding box center [110, 116] width 89 height 12
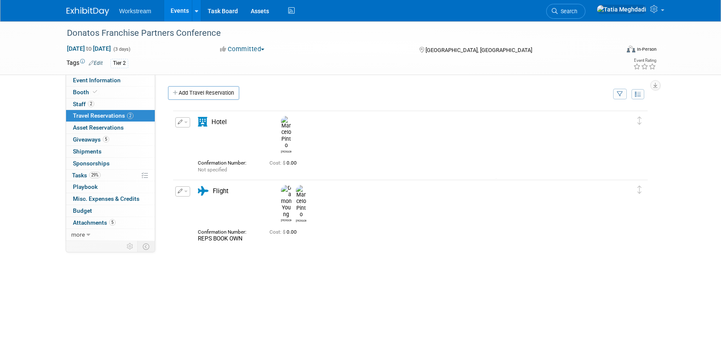
click at [185, 122] on span "button" at bounding box center [185, 123] width 3 height 2
click at [196, 138] on button "Edit Reservation" at bounding box center [212, 137] width 72 height 12
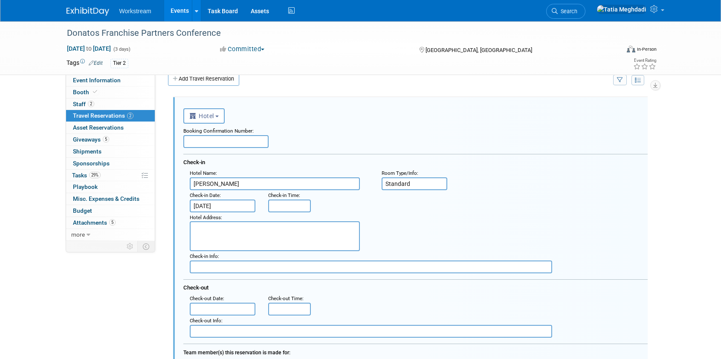
click at [202, 231] on textarea at bounding box center [275, 236] width 170 height 30
paste textarea "[STREET_ADDRESS]"
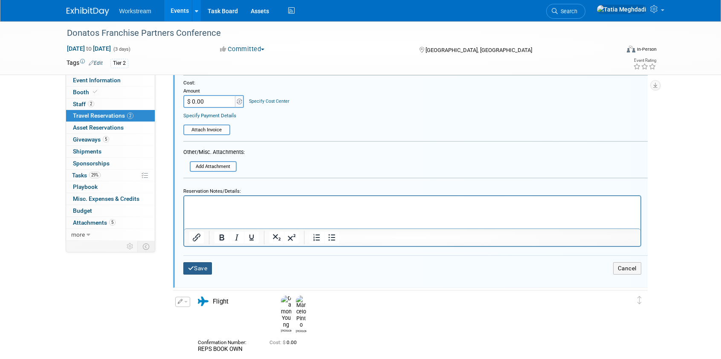
type textarea "[STREET_ADDRESS]"
click at [197, 269] on button "Save" at bounding box center [197, 268] width 29 height 12
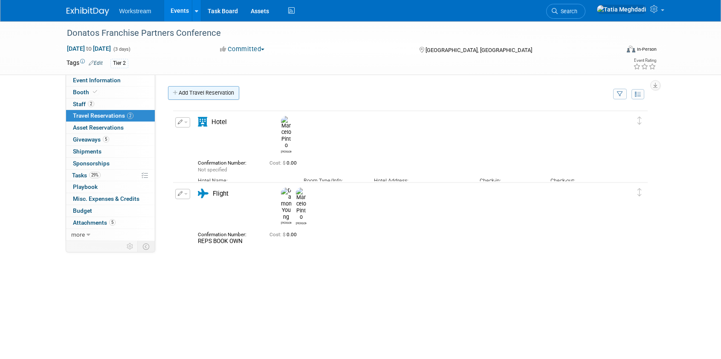
click at [190, 91] on link "Add Travel Reservation" at bounding box center [203, 93] width 71 height 14
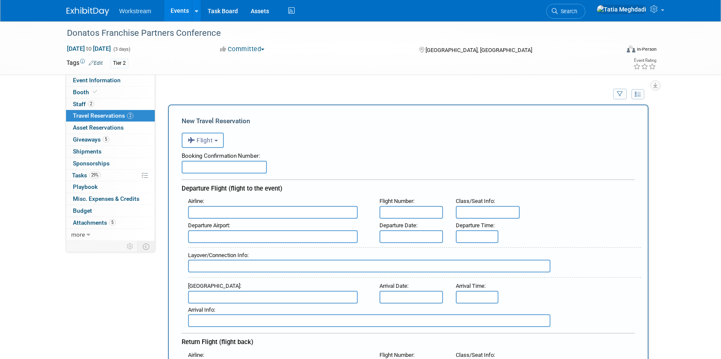
click at [202, 137] on span "Flight" at bounding box center [201, 140] width 26 height 7
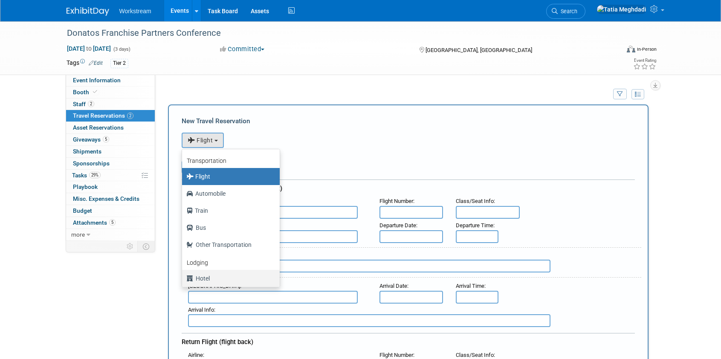
click at [203, 273] on label "Hotel" at bounding box center [228, 279] width 85 height 14
click at [183, 275] on input "Hotel" at bounding box center [181, 278] width 6 height 6
select select "6"
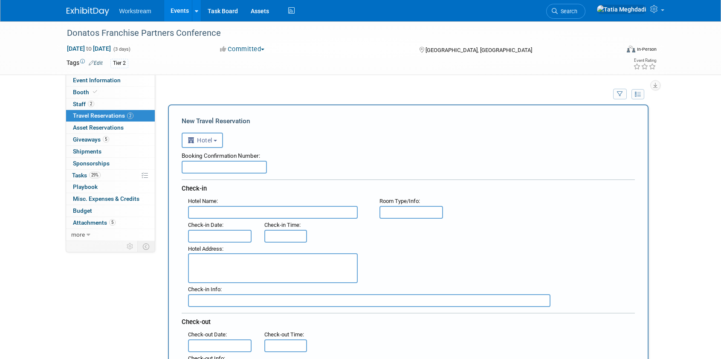
click at [211, 212] on input "text" at bounding box center [273, 212] width 170 height 13
type input "[PERSON_NAME]"
type input "Standard"
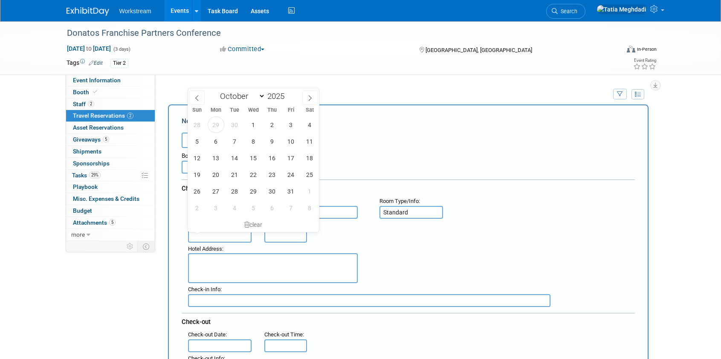
click at [209, 233] on input "text" at bounding box center [220, 236] width 64 height 13
click at [218, 141] on span "6" at bounding box center [216, 141] width 17 height 17
type input "Oct 6, 2025"
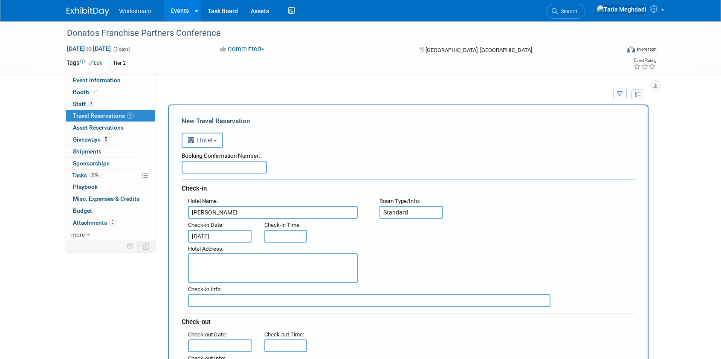
click at [236, 262] on textarea at bounding box center [273, 268] width 170 height 30
paste textarea "[STREET_ADDRESS]"
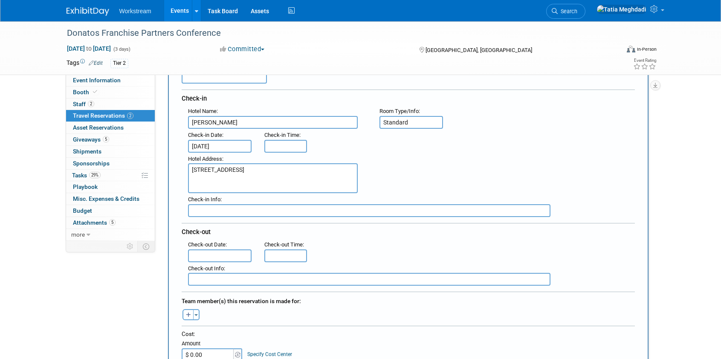
scroll to position [102, 0]
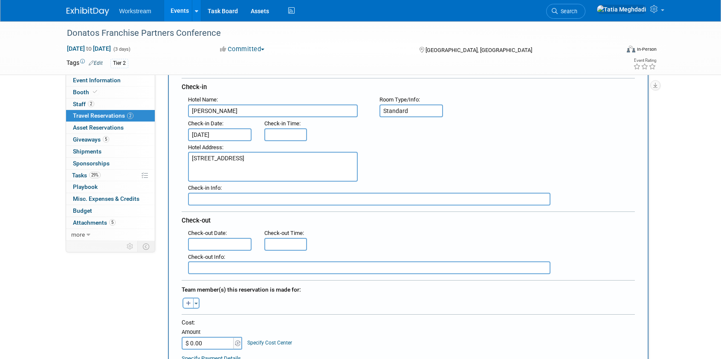
type textarea "[STREET_ADDRESS]"
click at [222, 242] on input "text" at bounding box center [220, 244] width 64 height 13
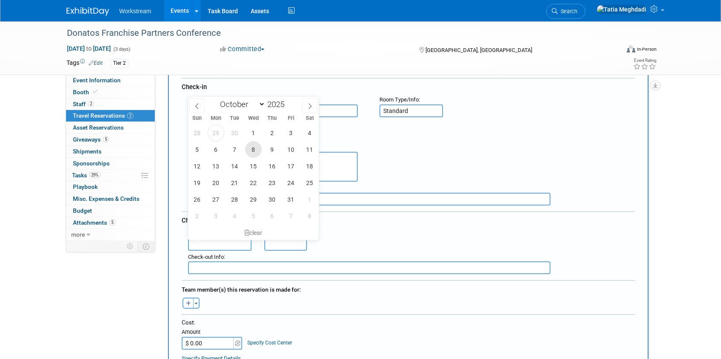
click at [253, 150] on span "8" at bounding box center [253, 149] width 17 height 17
type input "Oct 8, 2025"
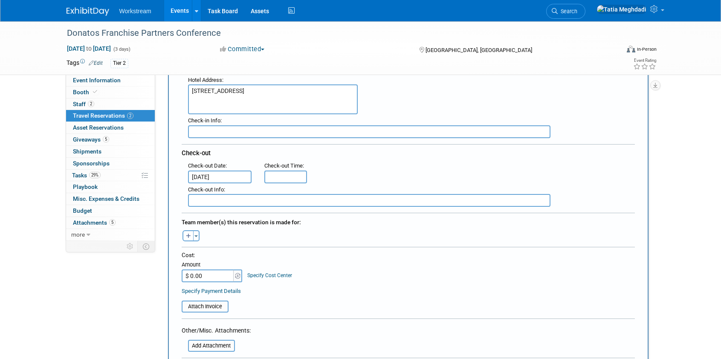
scroll to position [172, 0]
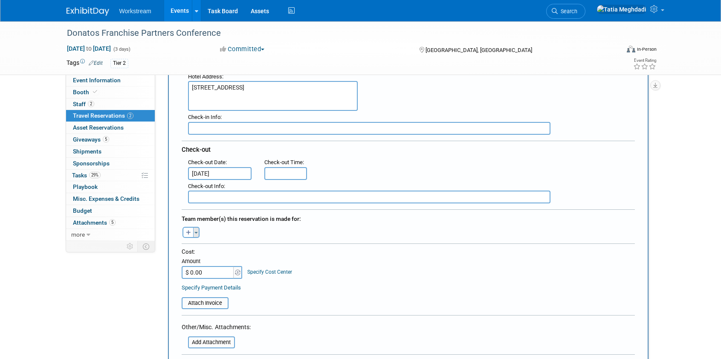
click at [198, 235] on button "Toggle Dropdown" at bounding box center [196, 232] width 6 height 11
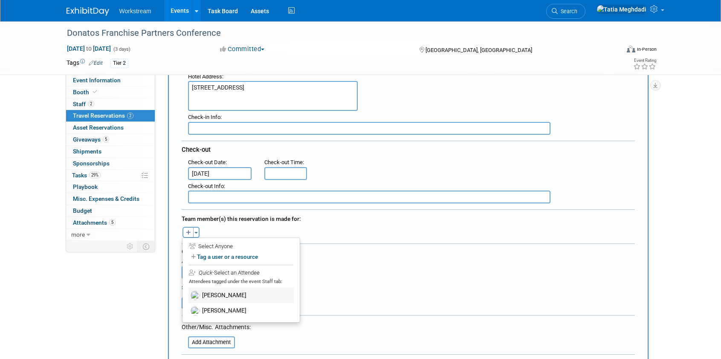
drag, startPoint x: 223, startPoint y: 293, endPoint x: 235, endPoint y: 264, distance: 31.8
click at [223, 293] on label "[PERSON_NAME]" at bounding box center [241, 295] width 105 height 15
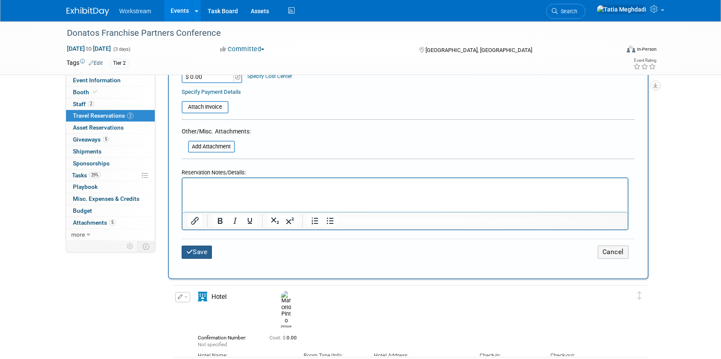
click at [194, 246] on button "Save" at bounding box center [197, 252] width 31 height 13
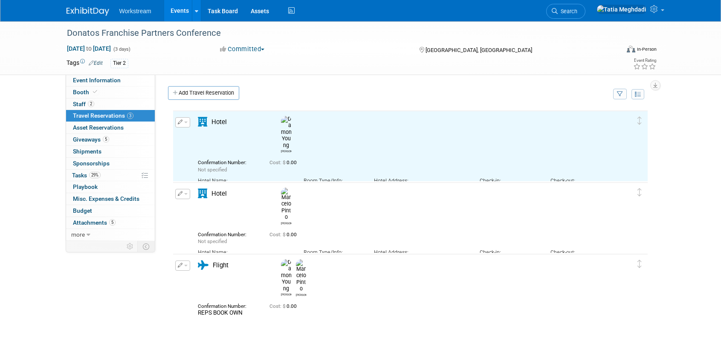
scroll to position [0, 0]
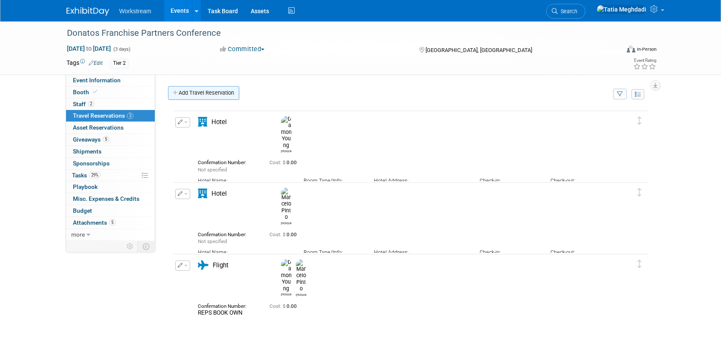
click at [195, 91] on link "Add Travel Reservation" at bounding box center [203, 93] width 71 height 14
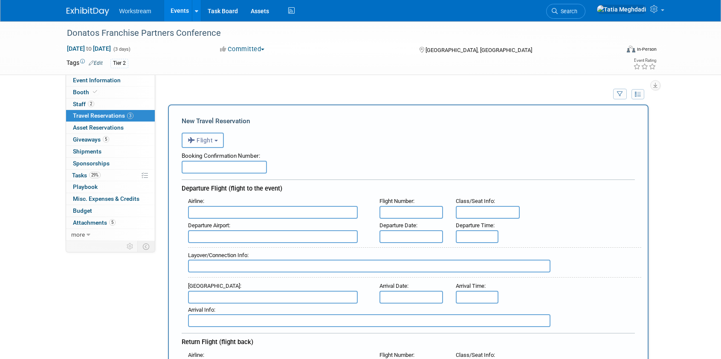
click at [204, 141] on span "Flight" at bounding box center [201, 140] width 26 height 7
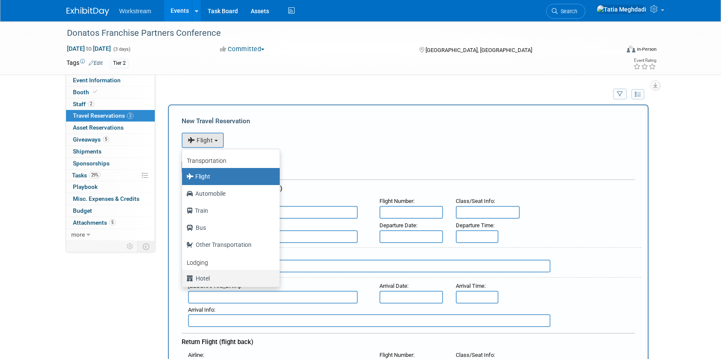
click at [214, 274] on label "Hotel" at bounding box center [228, 279] width 85 height 14
click at [183, 275] on input "Hotel" at bounding box center [181, 278] width 6 height 6
select select "6"
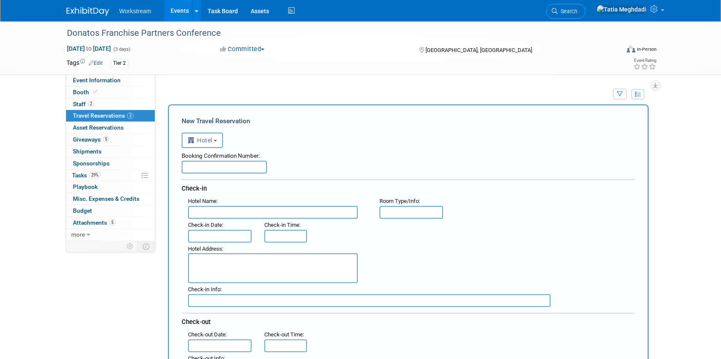
click at [215, 213] on input "text" at bounding box center [273, 212] width 170 height 13
type input "[PERSON_NAME]"
type input "Standard"
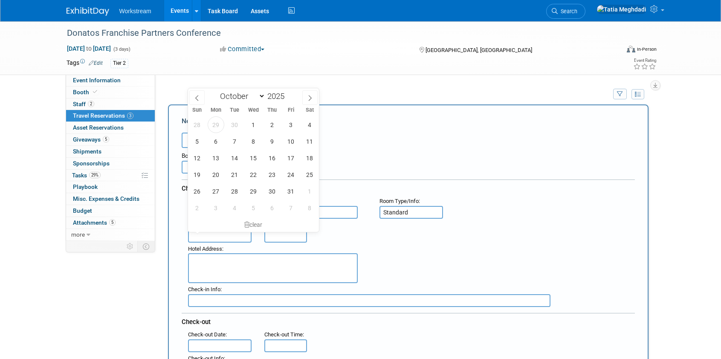
click at [202, 239] on input "text" at bounding box center [220, 236] width 64 height 13
click at [213, 142] on span "6" at bounding box center [216, 141] width 17 height 17
type input "Oct 6, 2025"
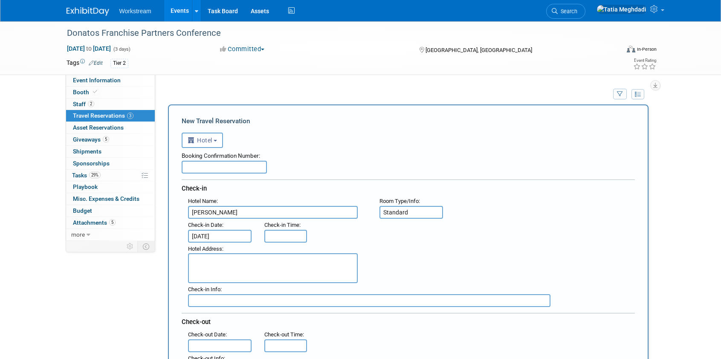
scroll to position [6, 0]
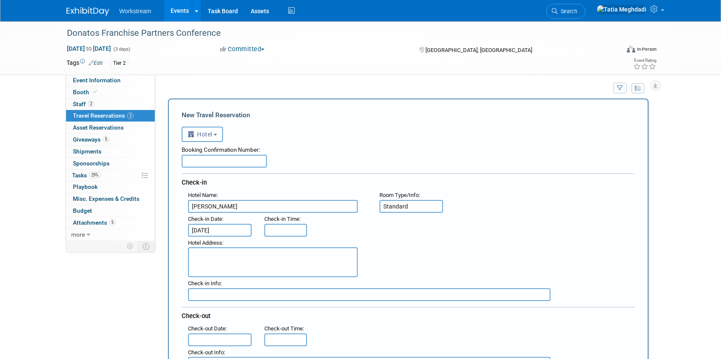
click at [212, 256] on textarea at bounding box center [273, 262] width 170 height 30
paste textarea "[STREET_ADDRESS]"
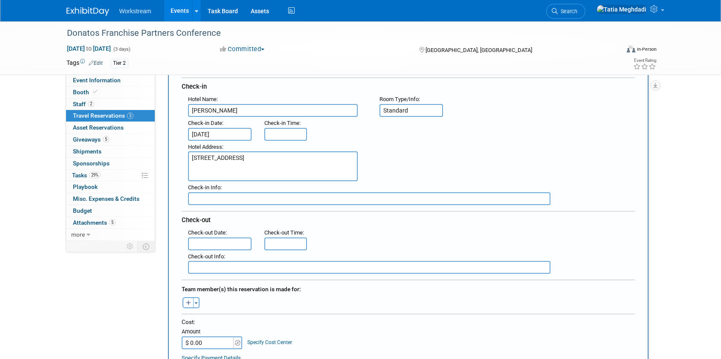
type textarea "[STREET_ADDRESS]"
click at [205, 243] on input "text" at bounding box center [220, 241] width 64 height 13
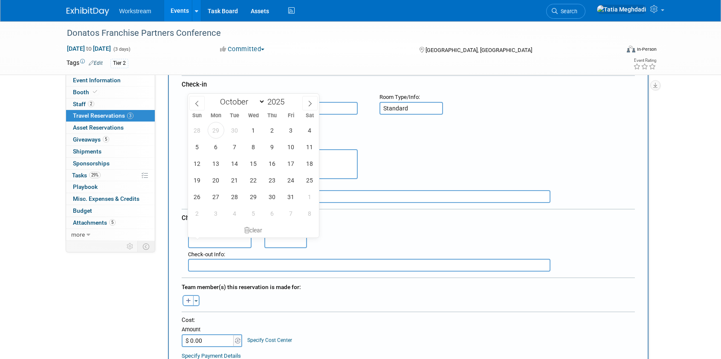
scroll to position [102, 0]
click at [235, 151] on span "7" at bounding box center [235, 148] width 17 height 17
type input "[DATE]"
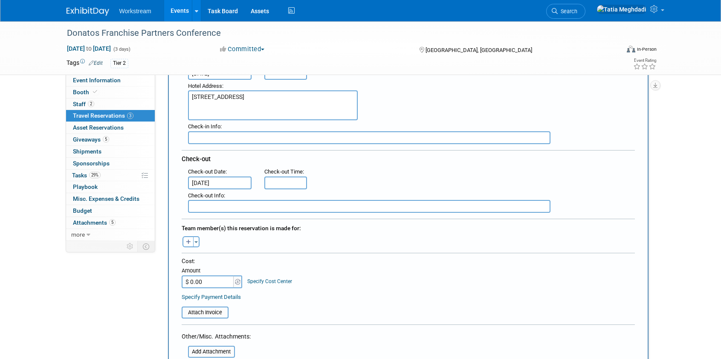
scroll to position [164, 0]
click at [197, 237] on button "Toggle Dropdown" at bounding box center [196, 240] width 6 height 11
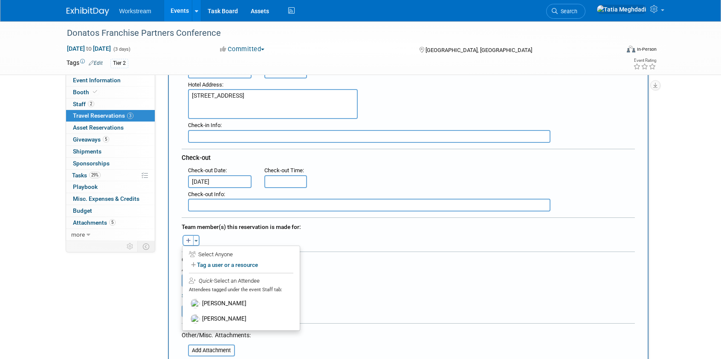
click at [402, 256] on div "Cost:" at bounding box center [408, 260] width 453 height 8
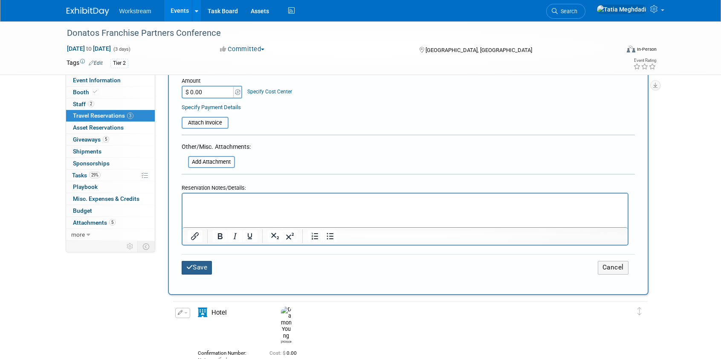
click at [197, 266] on button "Save" at bounding box center [197, 267] width 31 height 13
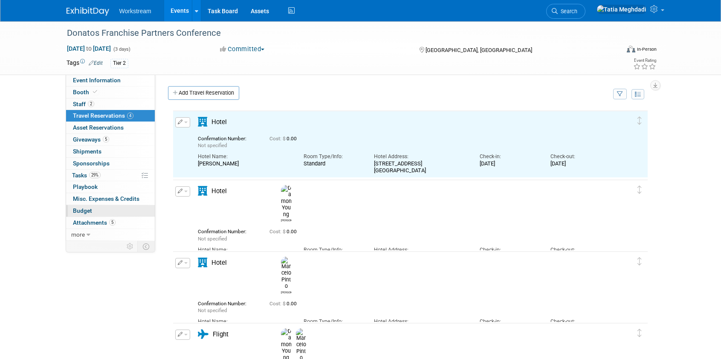
scroll to position [0, 0]
click at [83, 104] on span "Staff 2" at bounding box center [83, 104] width 21 height 7
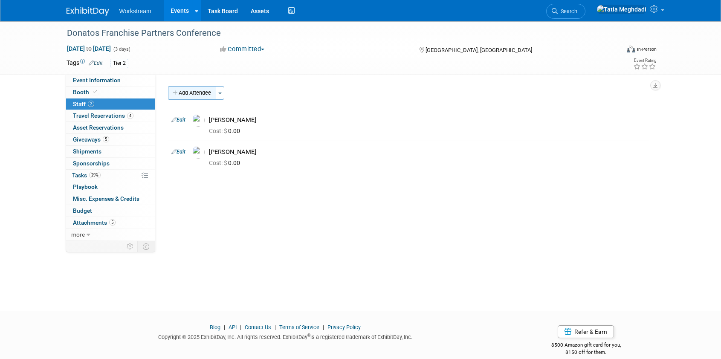
click at [192, 93] on button "Add Attendee" at bounding box center [192, 93] width 48 height 14
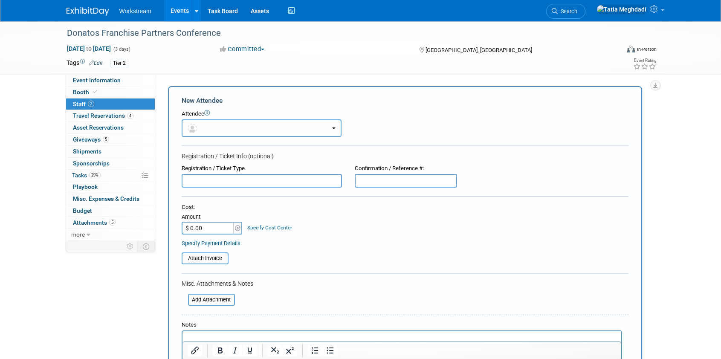
click at [224, 130] on button "button" at bounding box center [262, 127] width 160 height 17
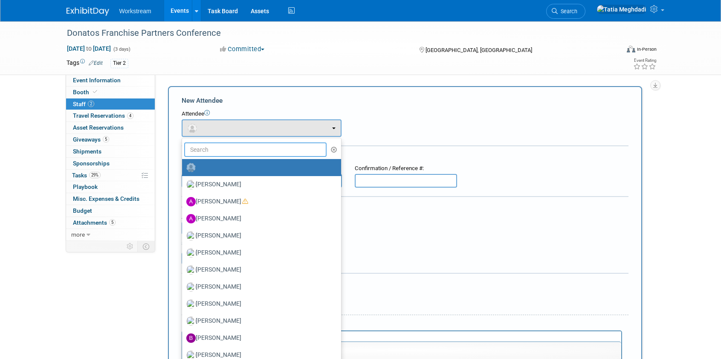
click at [225, 155] on input "text" at bounding box center [255, 149] width 143 height 15
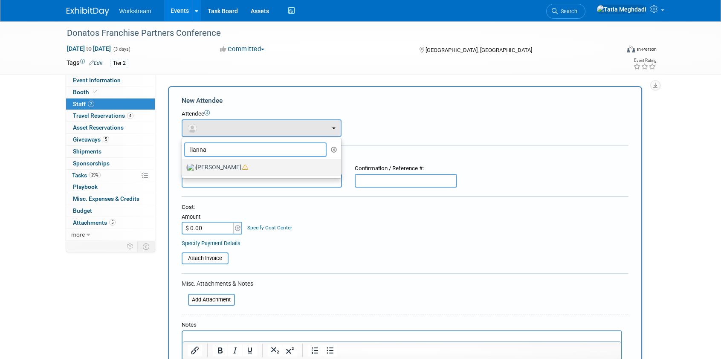
type input "lianna"
click at [200, 167] on label "[PERSON_NAME]" at bounding box center [259, 168] width 146 height 14
click at [183, 167] on input "[PERSON_NAME]" at bounding box center [181, 167] width 6 height 6
select select "c2f231e1-19a8-4b70-8b09-6f0143fad825"
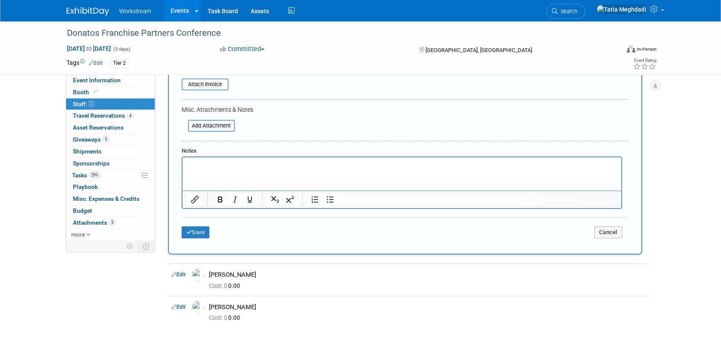
scroll to position [220, 0]
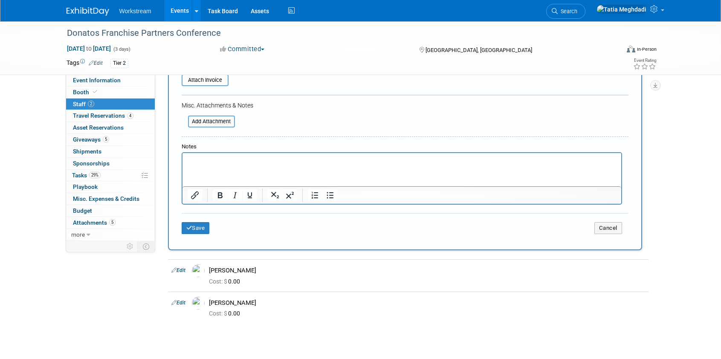
click at [260, 163] on p "Rich Text Area. Press ALT-0 for help." at bounding box center [401, 161] width 429 height 9
drag, startPoint x: 244, startPoint y: 158, endPoint x: 167, endPoint y: 156, distance: 77.2
click at [182, 156] on html "Leaving 10/7 for" at bounding box center [401, 159] width 439 height 12
click at [206, 226] on button "Save" at bounding box center [196, 228] width 28 height 12
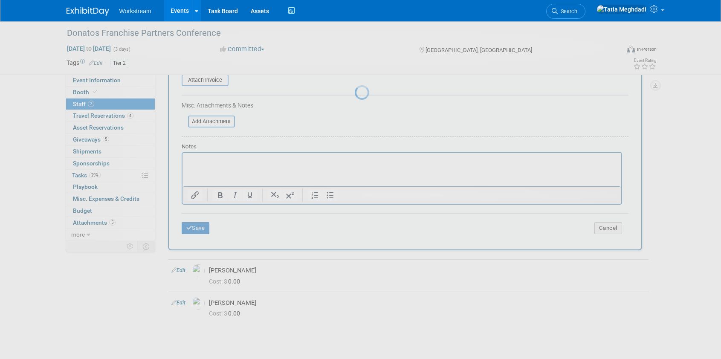
scroll to position [12, 0]
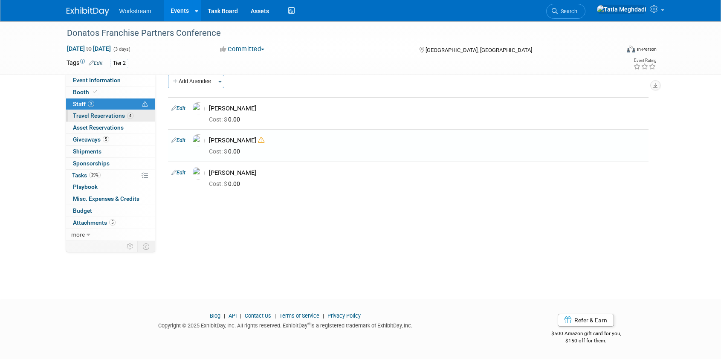
click at [85, 116] on span "Travel Reservations 4" at bounding box center [103, 115] width 61 height 7
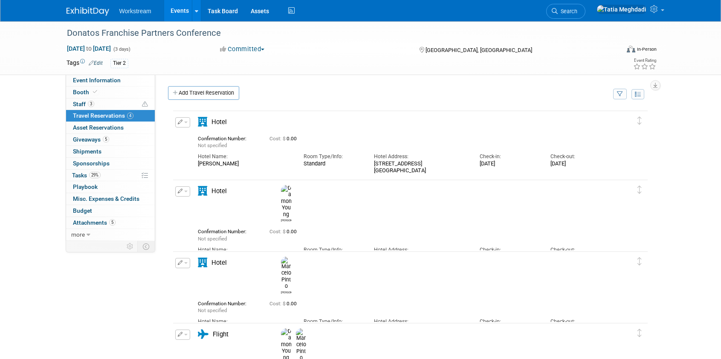
scroll to position [0, 0]
click at [187, 123] on span "button" at bounding box center [185, 123] width 3 height 2
drag, startPoint x: 196, startPoint y: 135, endPoint x: 264, endPoint y: 174, distance: 78.5
click at [197, 136] on button "Edit Reservation" at bounding box center [212, 137] width 72 height 12
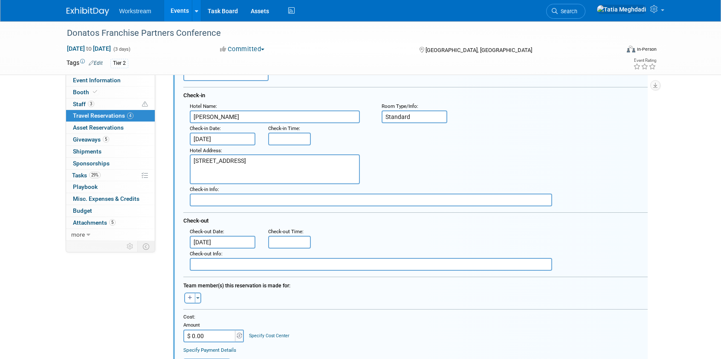
scroll to position [84, 0]
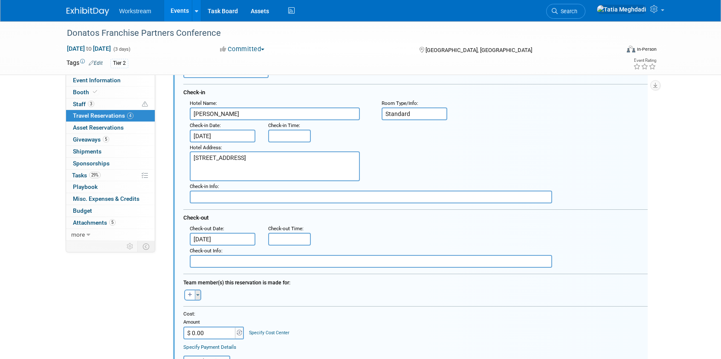
click at [201, 294] on button "Toggle Dropdown" at bounding box center [198, 295] width 6 height 11
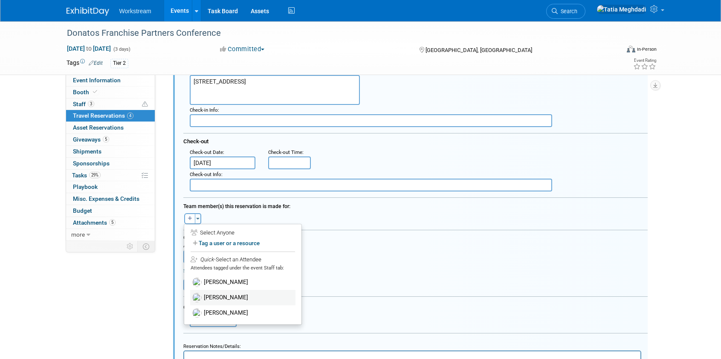
scroll to position [168, 0]
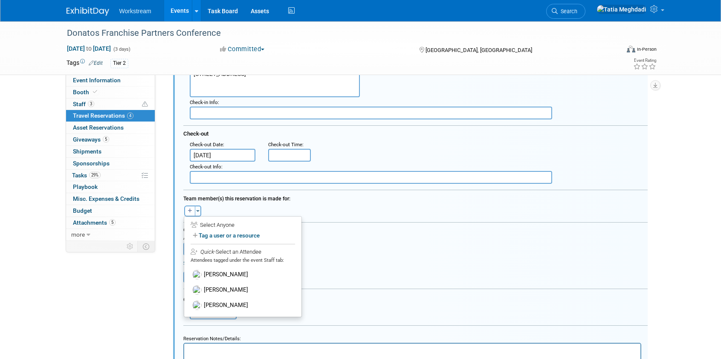
click at [222, 289] on label "[PERSON_NAME]" at bounding box center [242, 289] width 105 height 15
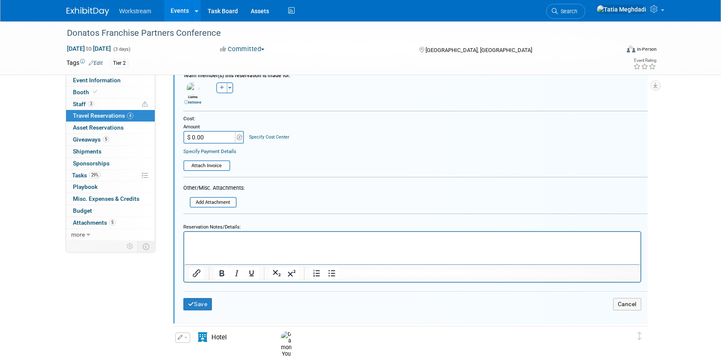
scroll to position [296, 0]
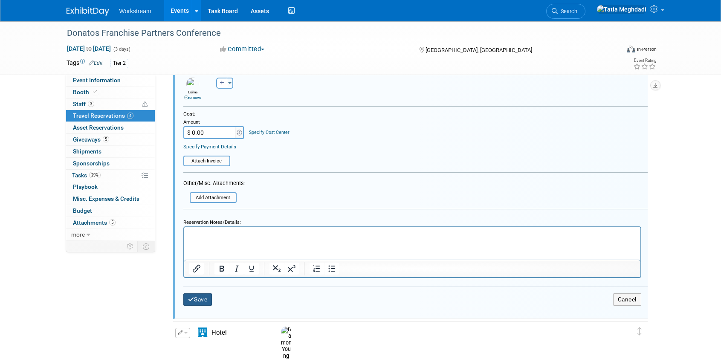
drag, startPoint x: 207, startPoint y: 297, endPoint x: 238, endPoint y: 297, distance: 31.1
click at [207, 297] on button "Save" at bounding box center [197, 299] width 29 height 12
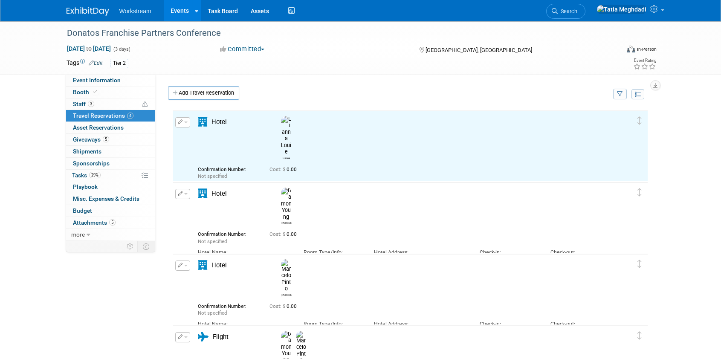
scroll to position [0, 0]
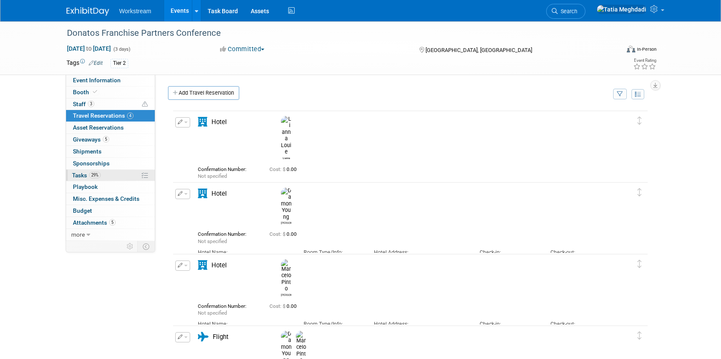
click at [78, 173] on span "Tasks 29%" at bounding box center [86, 175] width 29 height 7
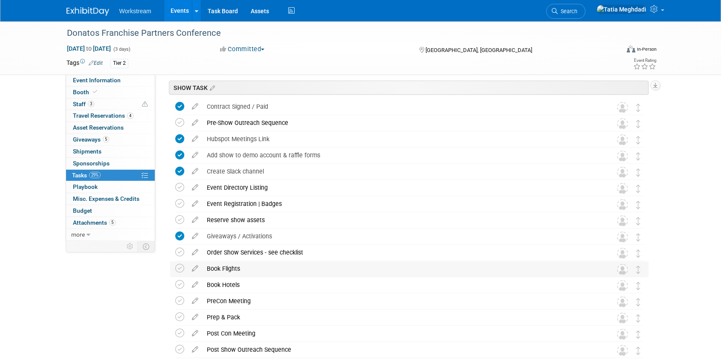
scroll to position [31, 0]
click at [183, 266] on icon at bounding box center [179, 267] width 9 height 9
click at [194, 266] on icon at bounding box center [195, 265] width 15 height 11
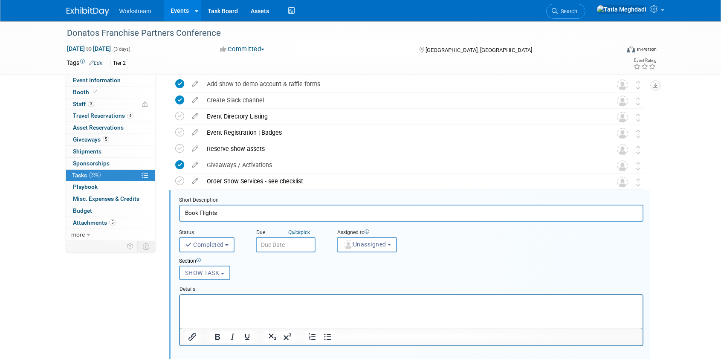
scroll to position [166, 0]
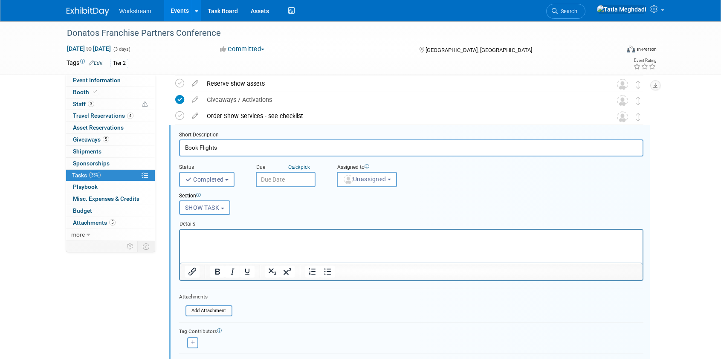
click at [230, 146] on input "Book Flights" at bounding box center [411, 147] width 465 height 17
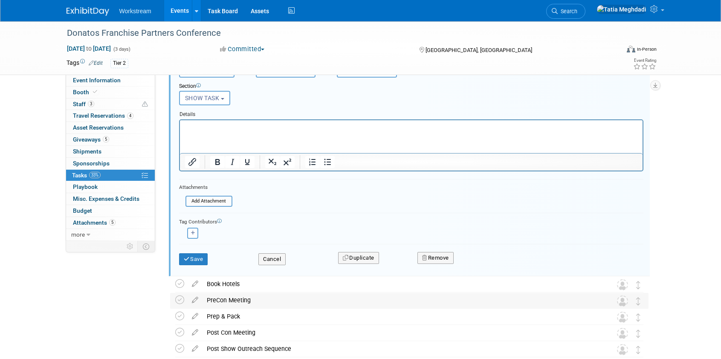
scroll to position [279, 0]
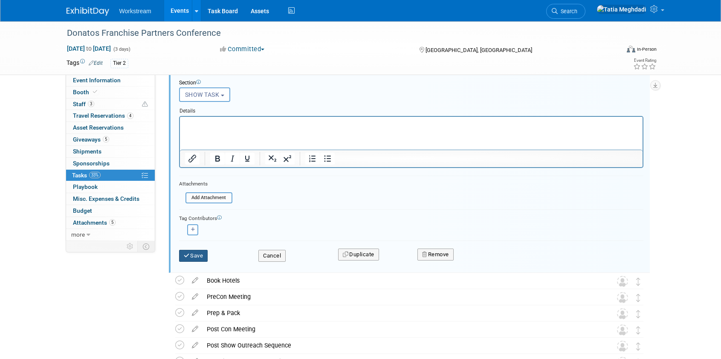
type input "Book Flights - REPS BOOK OWN"
click at [195, 254] on button "Save" at bounding box center [193, 256] width 29 height 12
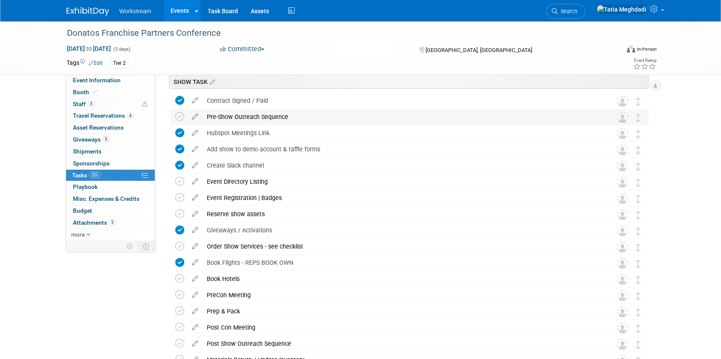
scroll to position [0, 0]
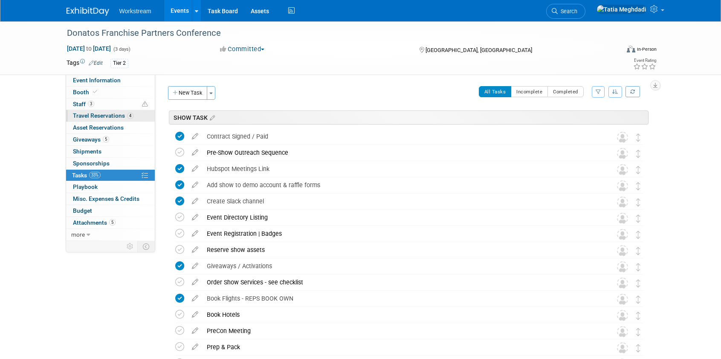
click at [92, 112] on span "Travel Reservations 4" at bounding box center [103, 115] width 61 height 7
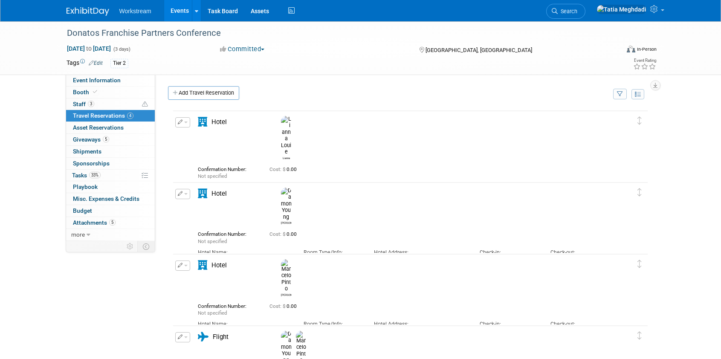
click at [185, 123] on span "button" at bounding box center [185, 123] width 3 height 2
click at [213, 135] on button "Edit Reservation" at bounding box center [212, 137] width 72 height 12
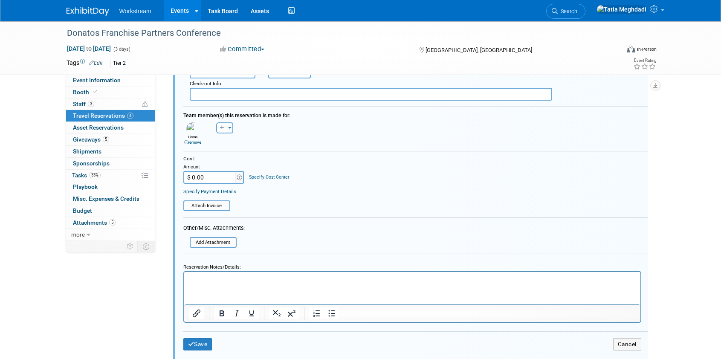
scroll to position [250, 0]
click at [209, 244] on input "file" at bounding box center [192, 244] width 87 height 9
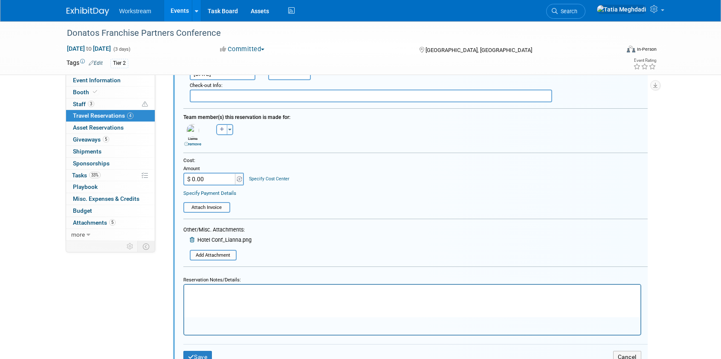
scroll to position [0, 0]
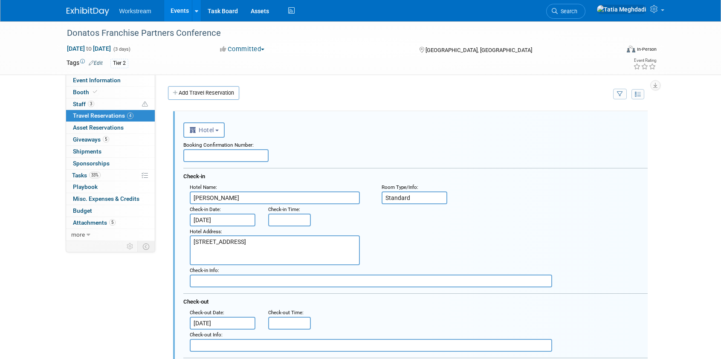
click at [234, 154] on input "text" at bounding box center [225, 155] width 85 height 13
click at [229, 157] on input "text" at bounding box center [225, 155] width 85 height 13
paste input "#97120003"
click at [191, 156] on input "#97120003" at bounding box center [225, 155] width 85 height 13
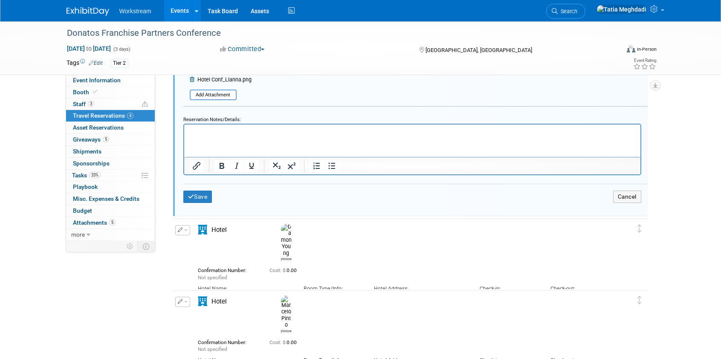
scroll to position [431, 0]
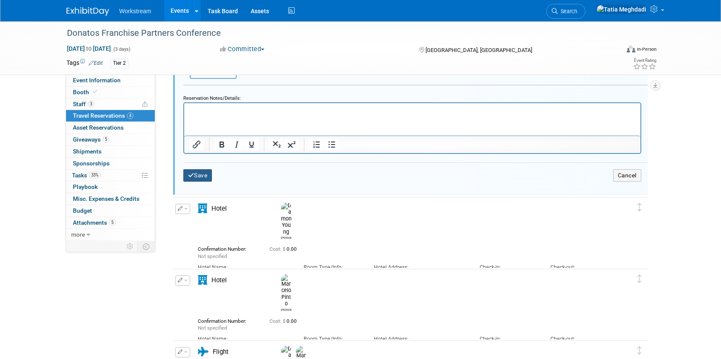
type input "97120003"
click at [203, 177] on button "Save" at bounding box center [197, 175] width 29 height 12
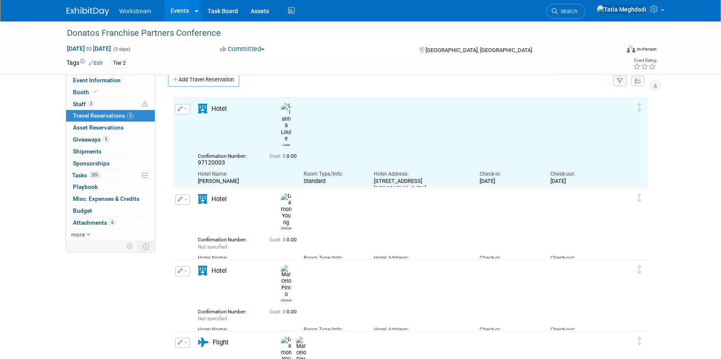
scroll to position [0, 0]
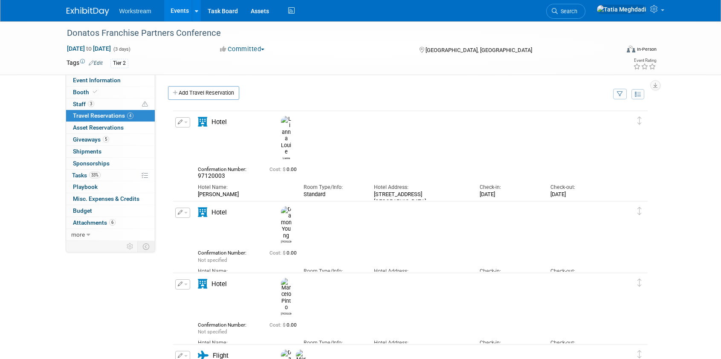
click at [185, 123] on button "button" at bounding box center [182, 122] width 15 height 10
click at [217, 137] on button "Edit Reservation" at bounding box center [212, 137] width 72 height 12
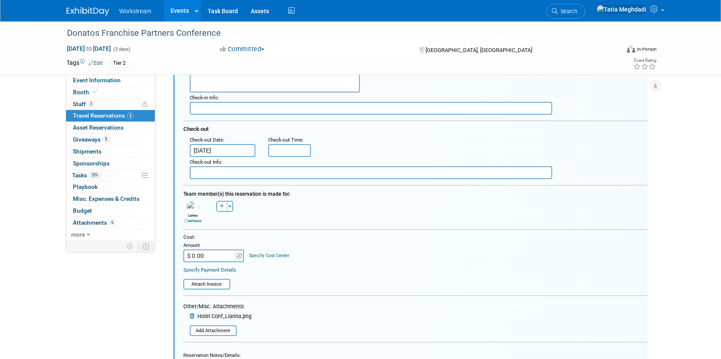
scroll to position [221, 0]
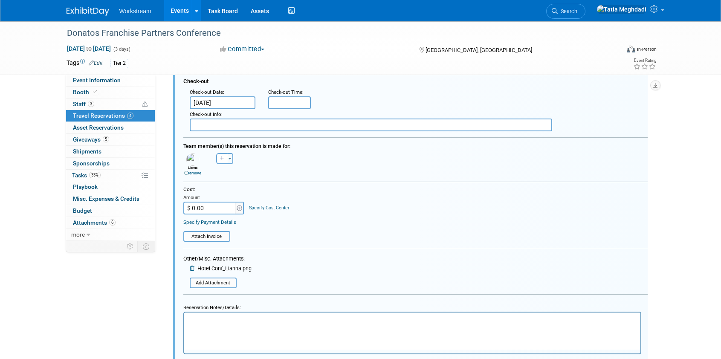
click at [213, 212] on input "$ 0.00" at bounding box center [209, 208] width 53 height 13
type input "$ 258.42"
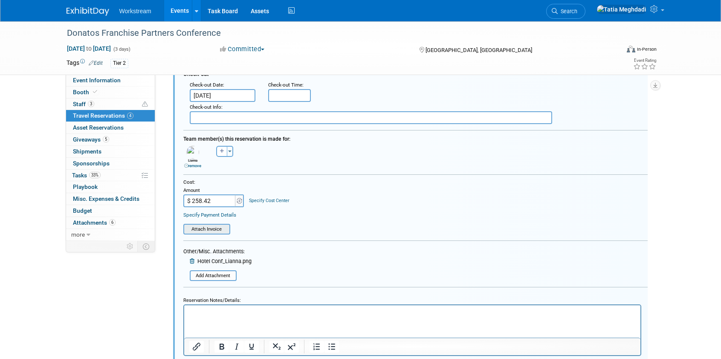
scroll to position [224, 0]
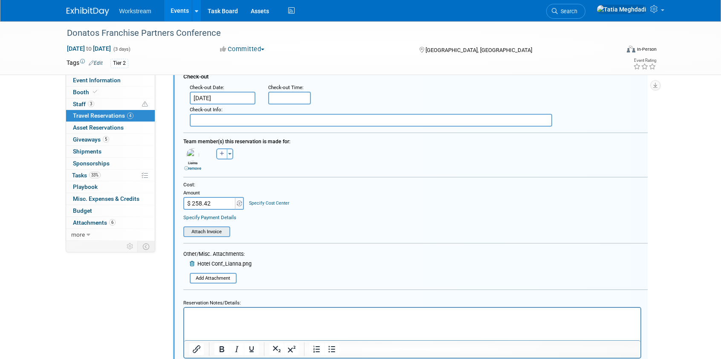
click at [204, 227] on input "file" at bounding box center [185, 231] width 87 height 9
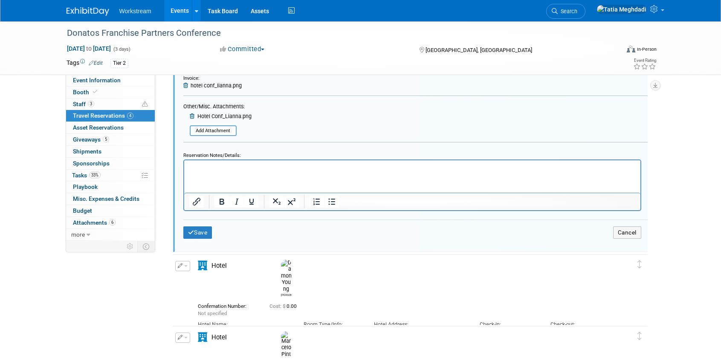
scroll to position [418, 0]
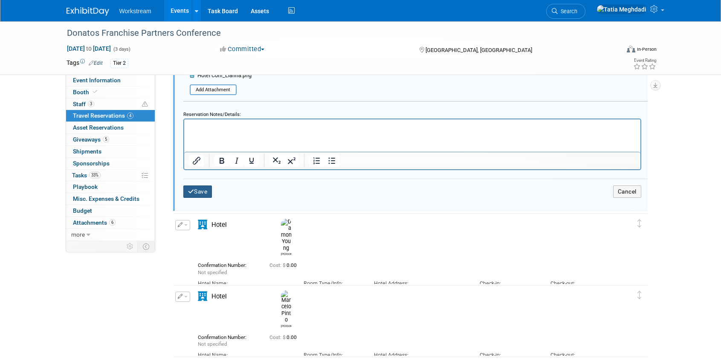
drag, startPoint x: 192, startPoint y: 190, endPoint x: 233, endPoint y: 192, distance: 40.6
click at [194, 189] on button "Save" at bounding box center [197, 192] width 29 height 12
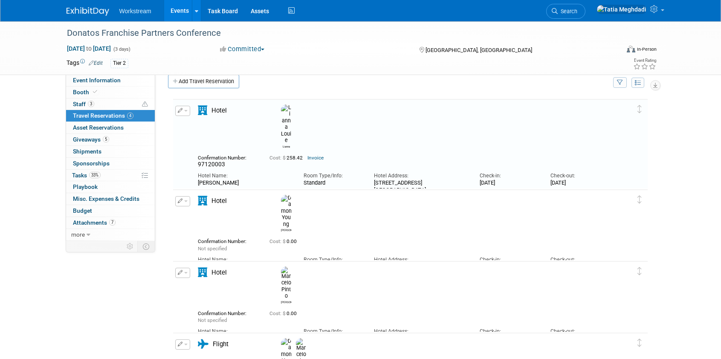
scroll to position [0, 0]
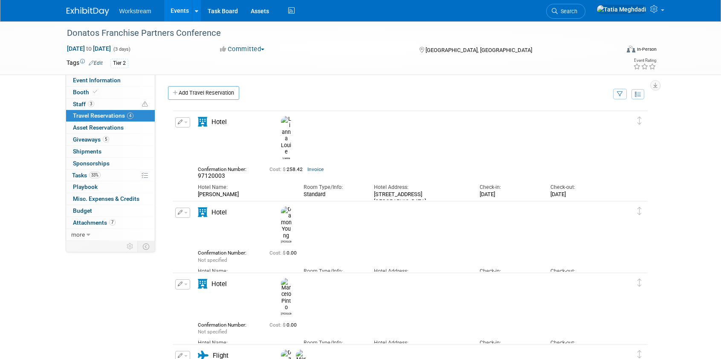
drag, startPoint x: 123, startPoint y: 282, endPoint x: 103, endPoint y: 62, distance: 221.5
click at [123, 253] on div "Event Information Event Info Booth Booth 3 Staff 3 Staff 4 Travel Reservations …" at bounding box center [360, 217] width 601 height 392
click at [180, 10] on link "Events" at bounding box center [179, 10] width 31 height 21
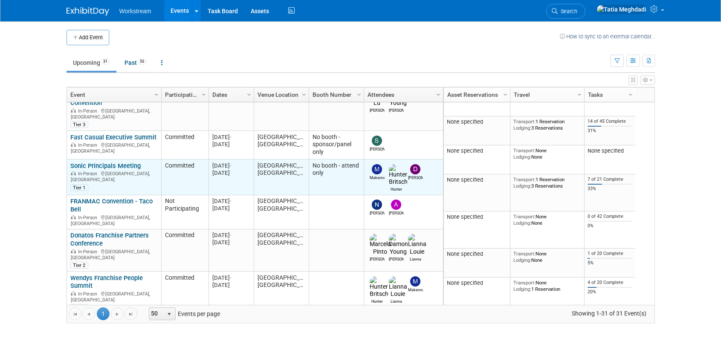
scroll to position [160, 0]
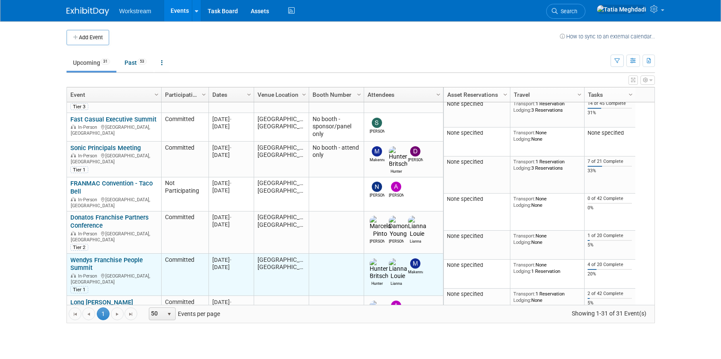
click at [81, 256] on link "Wendys Franchise People Summit" at bounding box center [106, 264] width 73 height 16
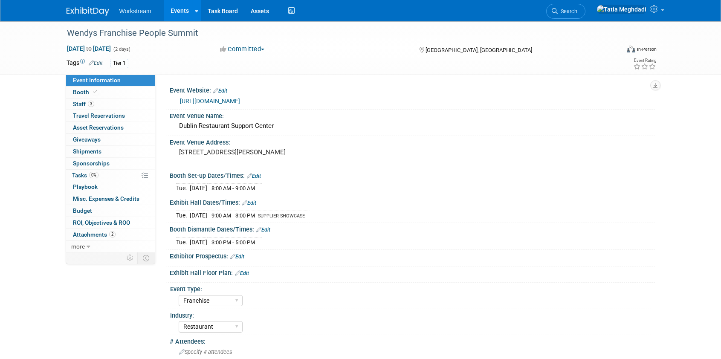
select select "Franchise"
select select "Restaurant"
select select "TBD"
select select "[PERSON_NAME]"
click at [96, 113] on span "Travel Reservations 0" at bounding box center [99, 115] width 52 height 7
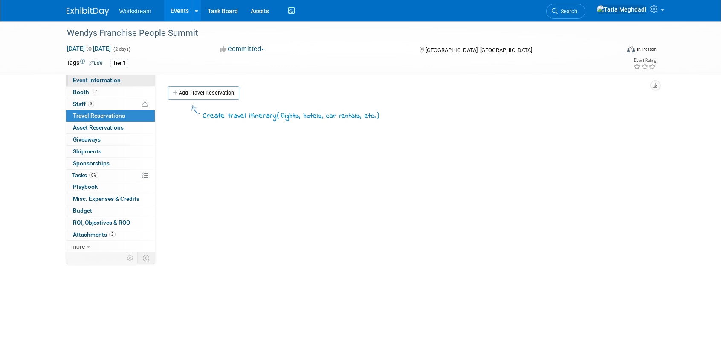
click at [79, 78] on span "Event Information" at bounding box center [97, 80] width 48 height 7
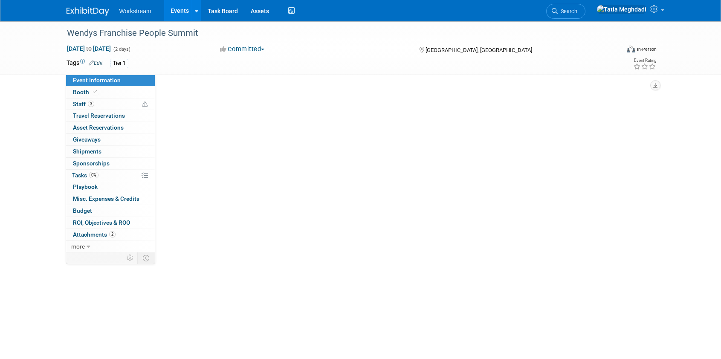
select select "Franchise"
select select "Restaurant"
select select "TBD"
select select "[PERSON_NAME]"
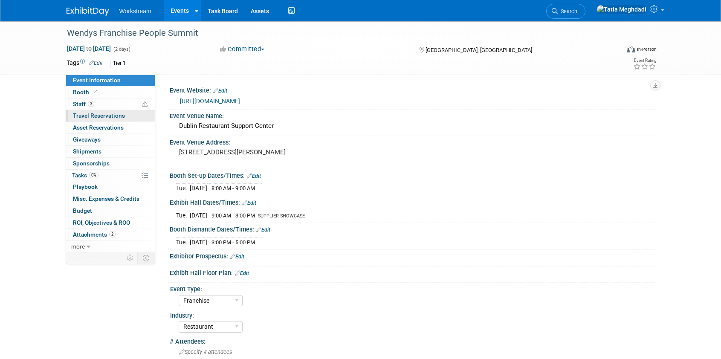
click at [88, 114] on span "Travel Reservations 0" at bounding box center [99, 115] width 52 height 7
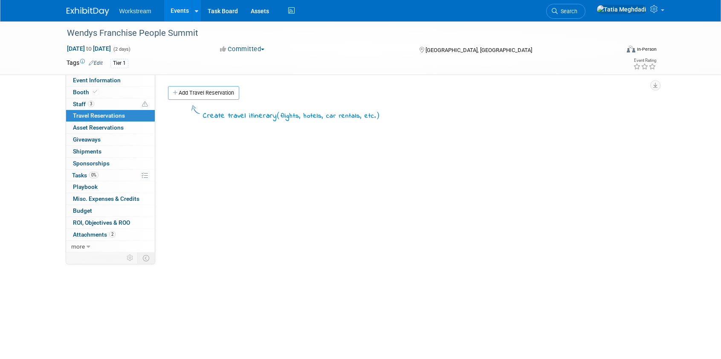
click at [175, 8] on link "Events" at bounding box center [179, 10] width 31 height 21
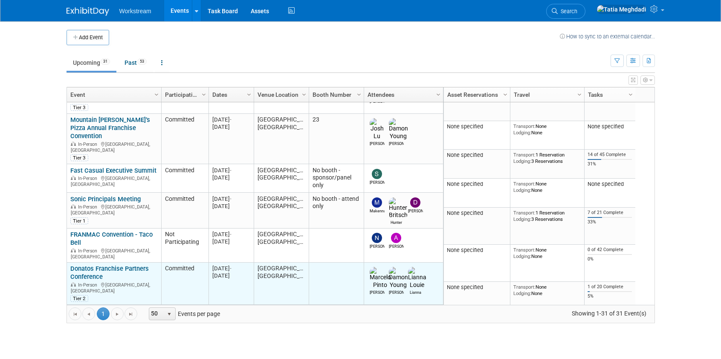
click at [87, 265] on link "Donatos Franchise Partners Conference" at bounding box center [109, 273] width 78 height 16
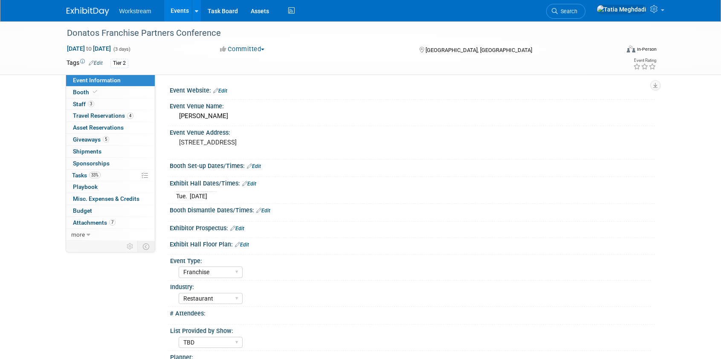
select select "Franchise"
select select "Restaurant"
select select "TBD"
select select "[PERSON_NAME]"
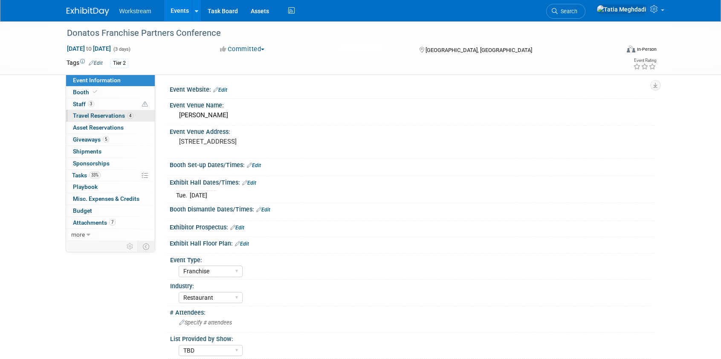
click at [91, 115] on span "Travel Reservations 4" at bounding box center [103, 115] width 61 height 7
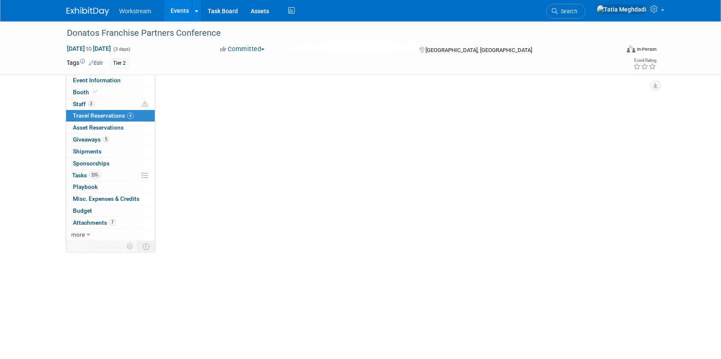
scroll to position [0, 0]
